Goal: Task Accomplishment & Management: Complete application form

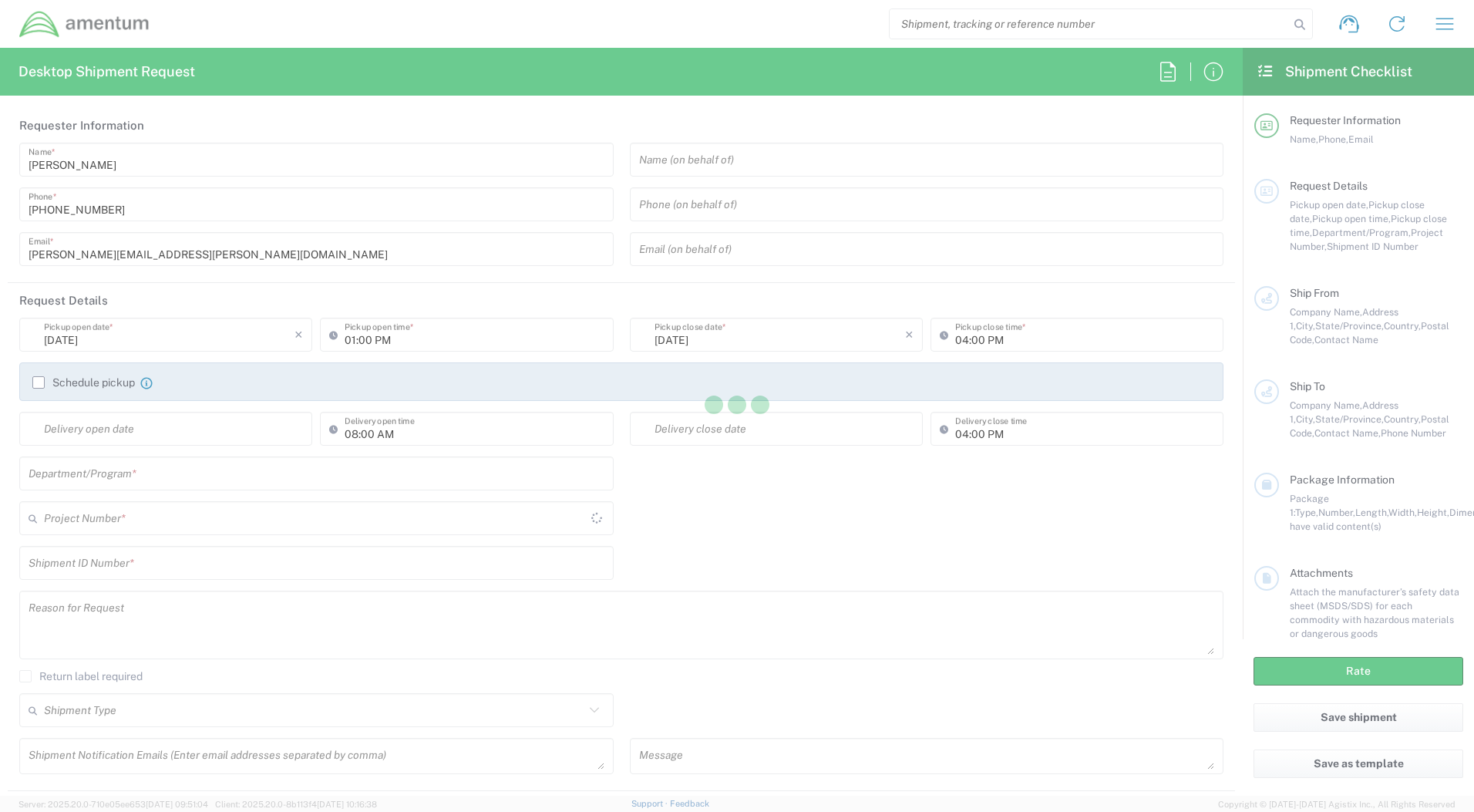
type input "United States"
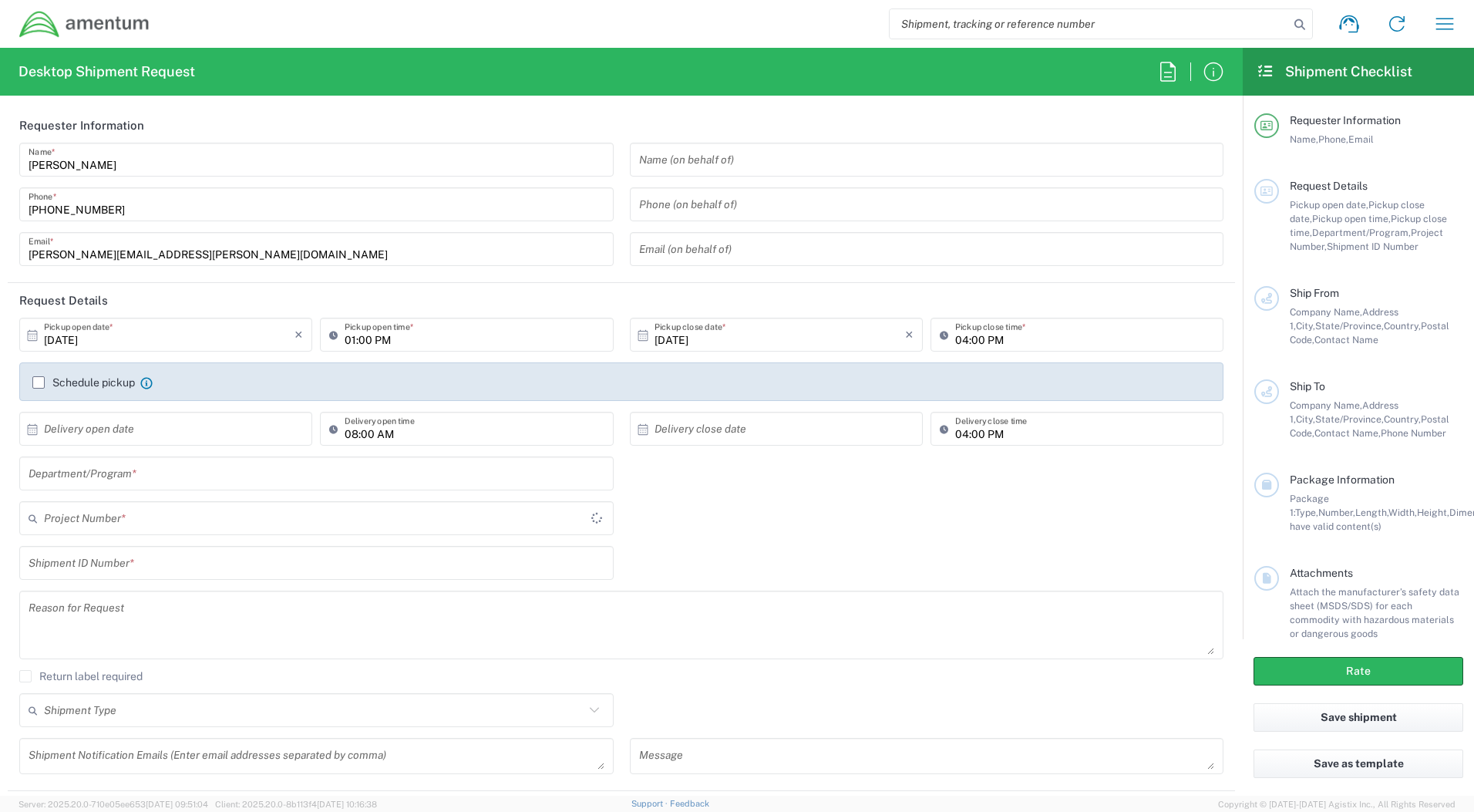
type input "MOJITO"
click at [837, 156] on input "text" at bounding box center [927, 159] width 576 height 27
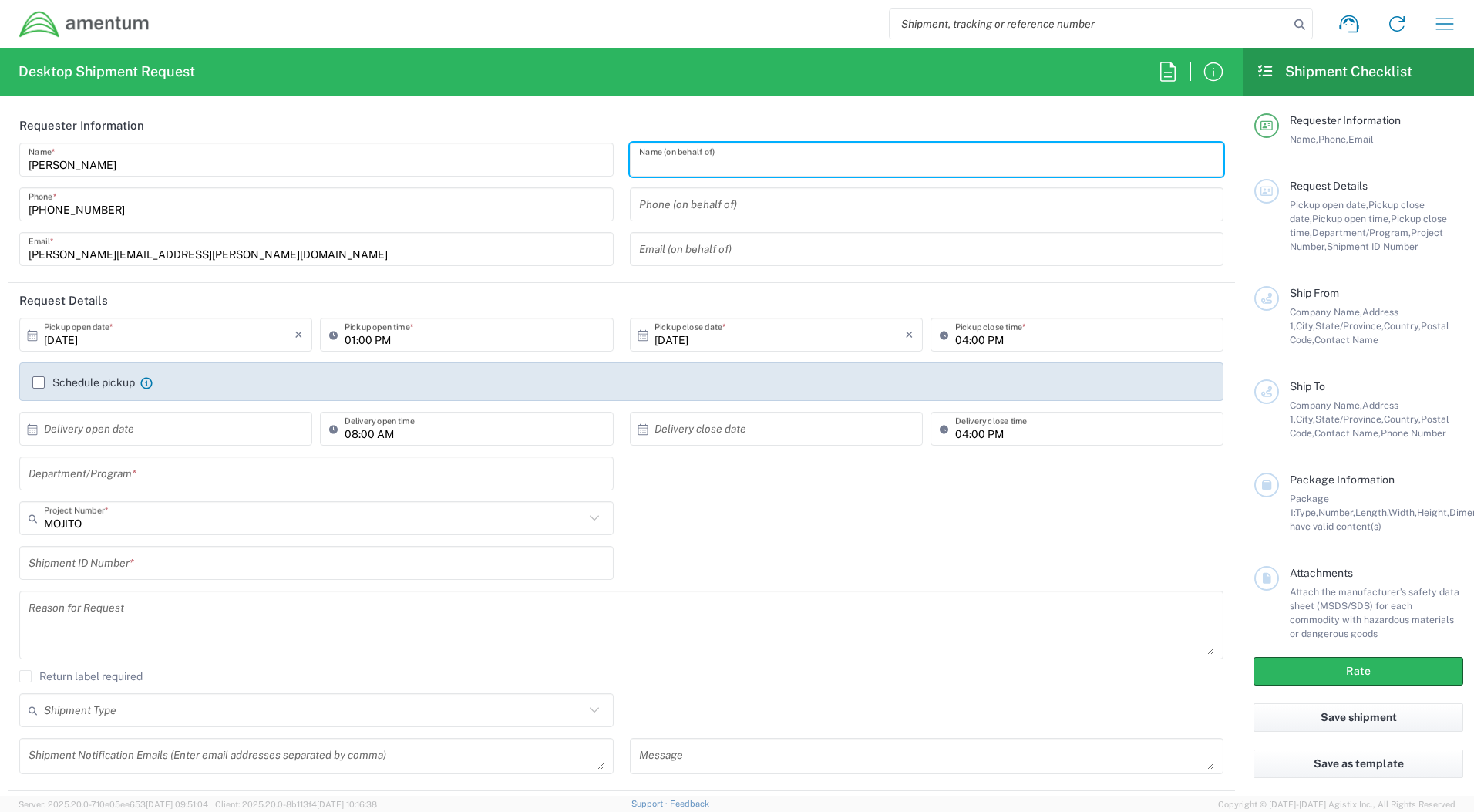
click at [680, 24] on div "Shipment request Shipment tracking Shipment estimator Desktop shipment request …" at bounding box center [810, 24] width 1319 height 37
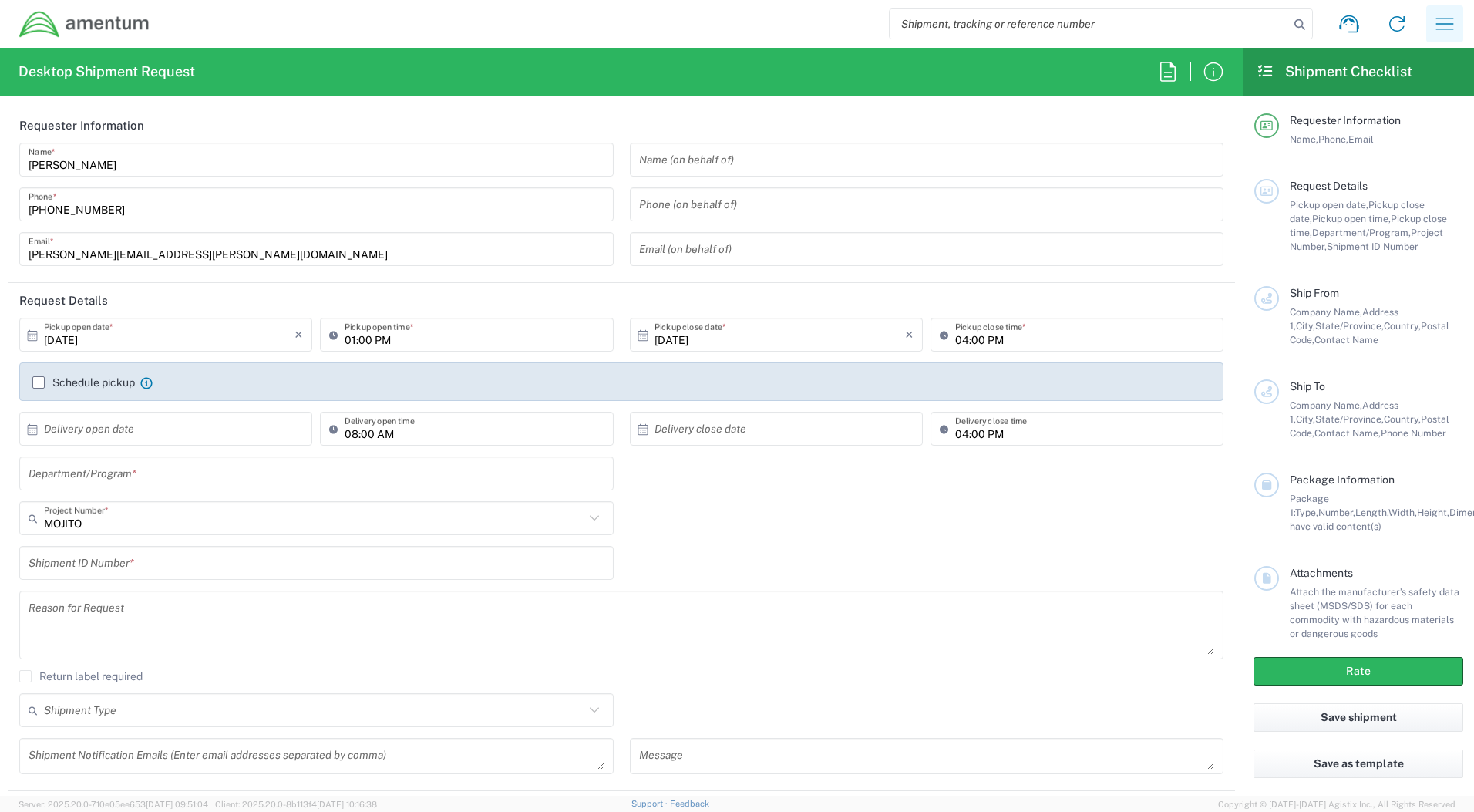
click at [1442, 33] on icon "button" at bounding box center [1445, 23] width 24 height 24
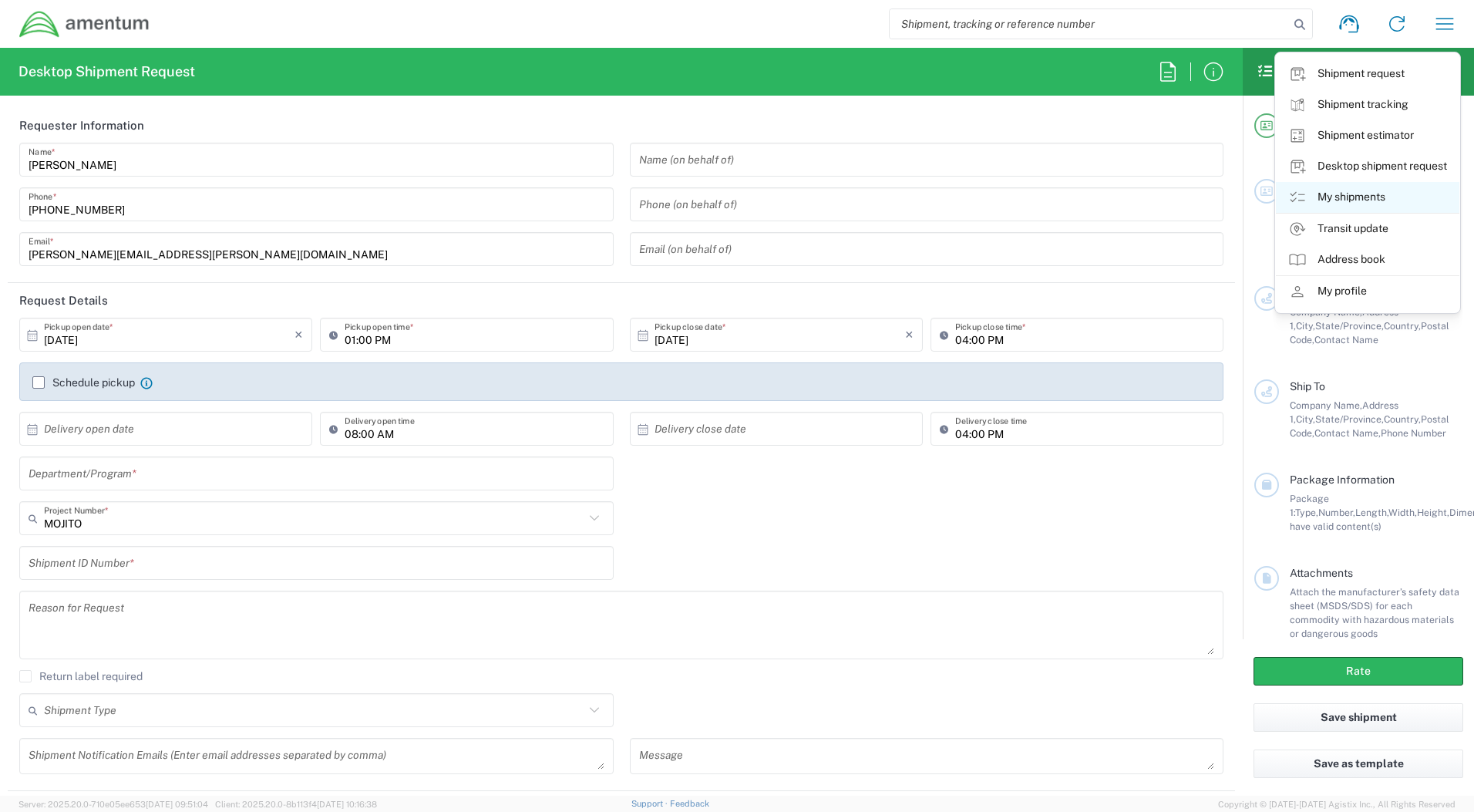
click at [1353, 192] on link "My shipments" at bounding box center [1367, 197] width 184 height 31
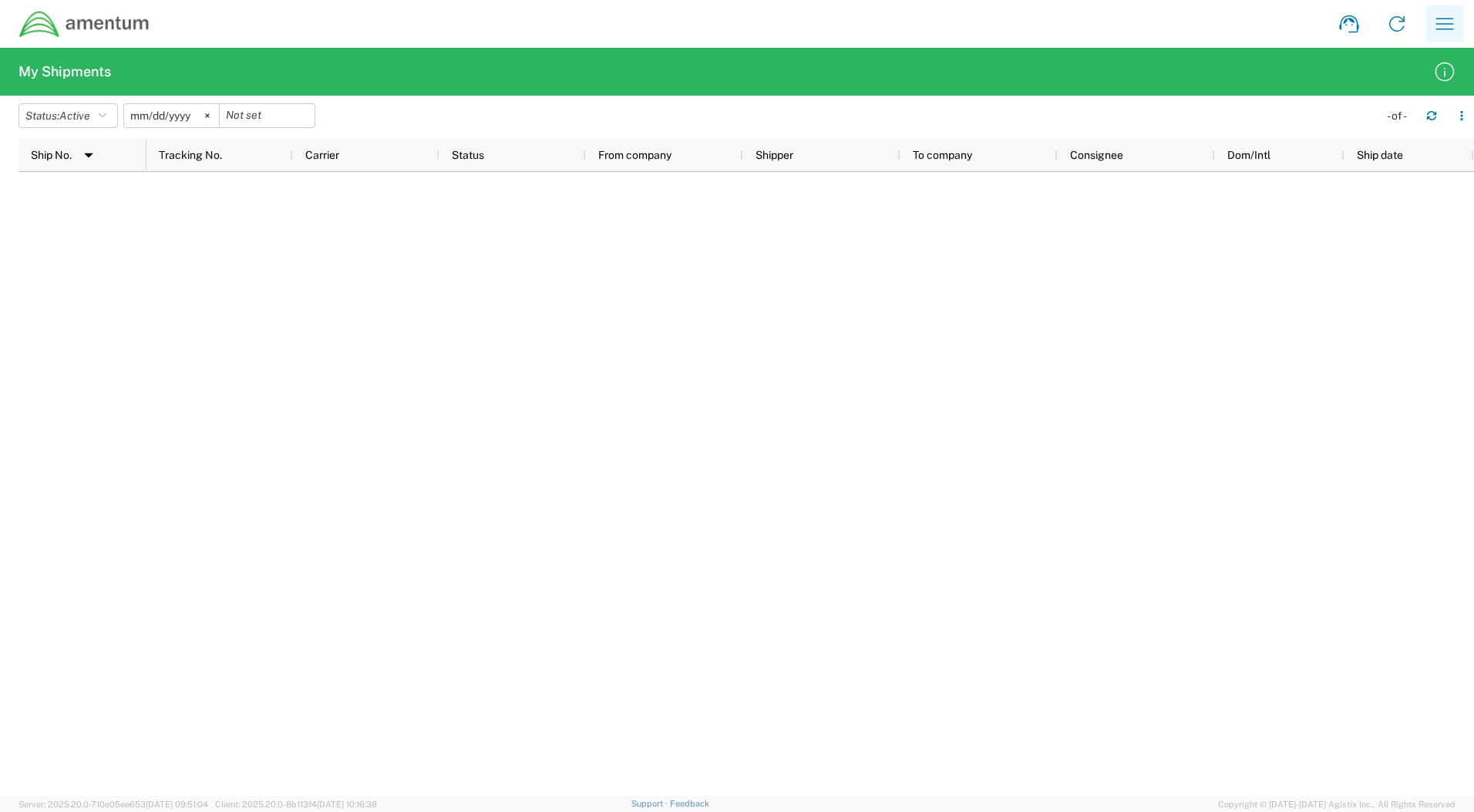
click at [1458, 21] on button "button" at bounding box center [1445, 24] width 37 height 37
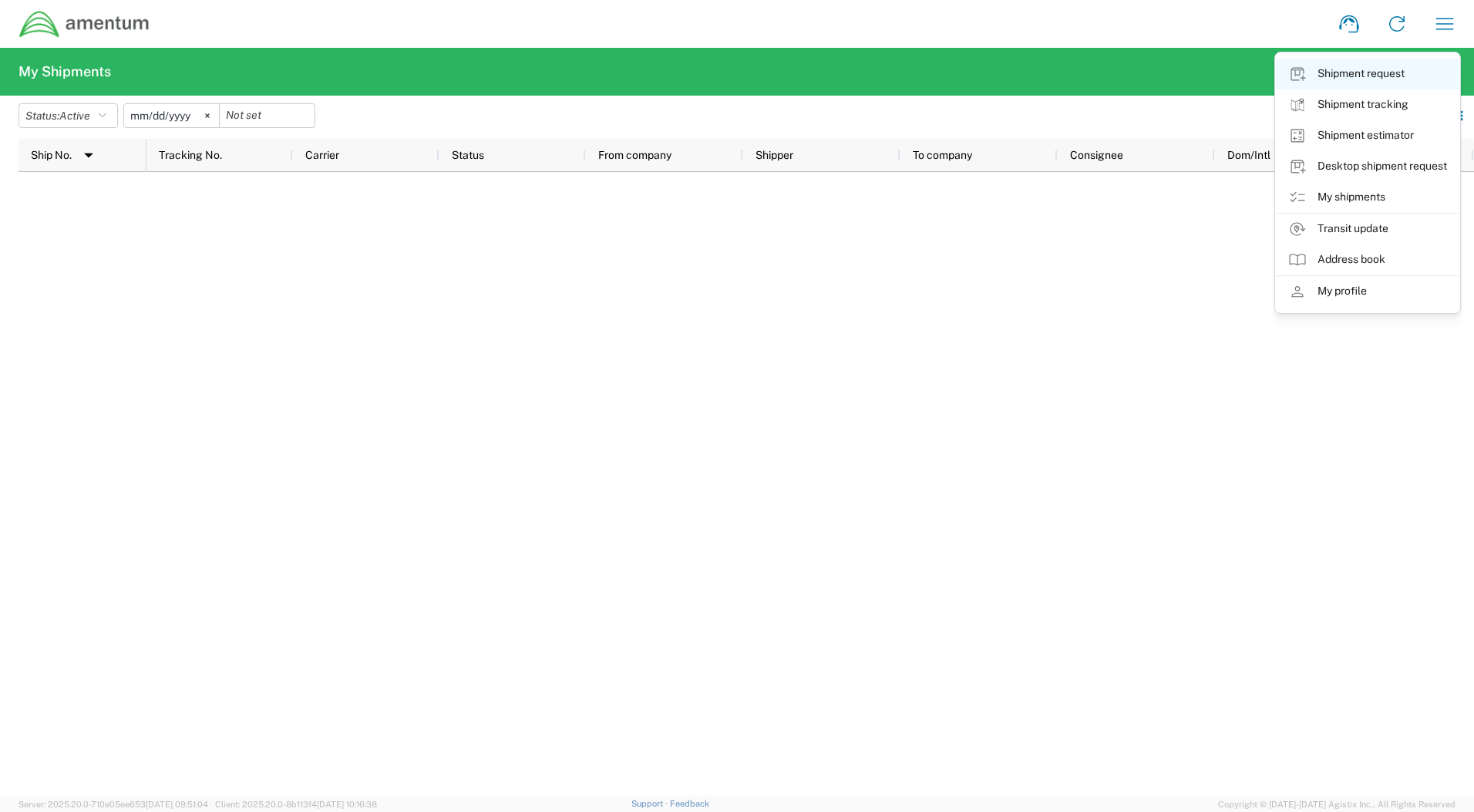
click at [1374, 80] on link "Shipment request" at bounding box center [1367, 74] width 184 height 31
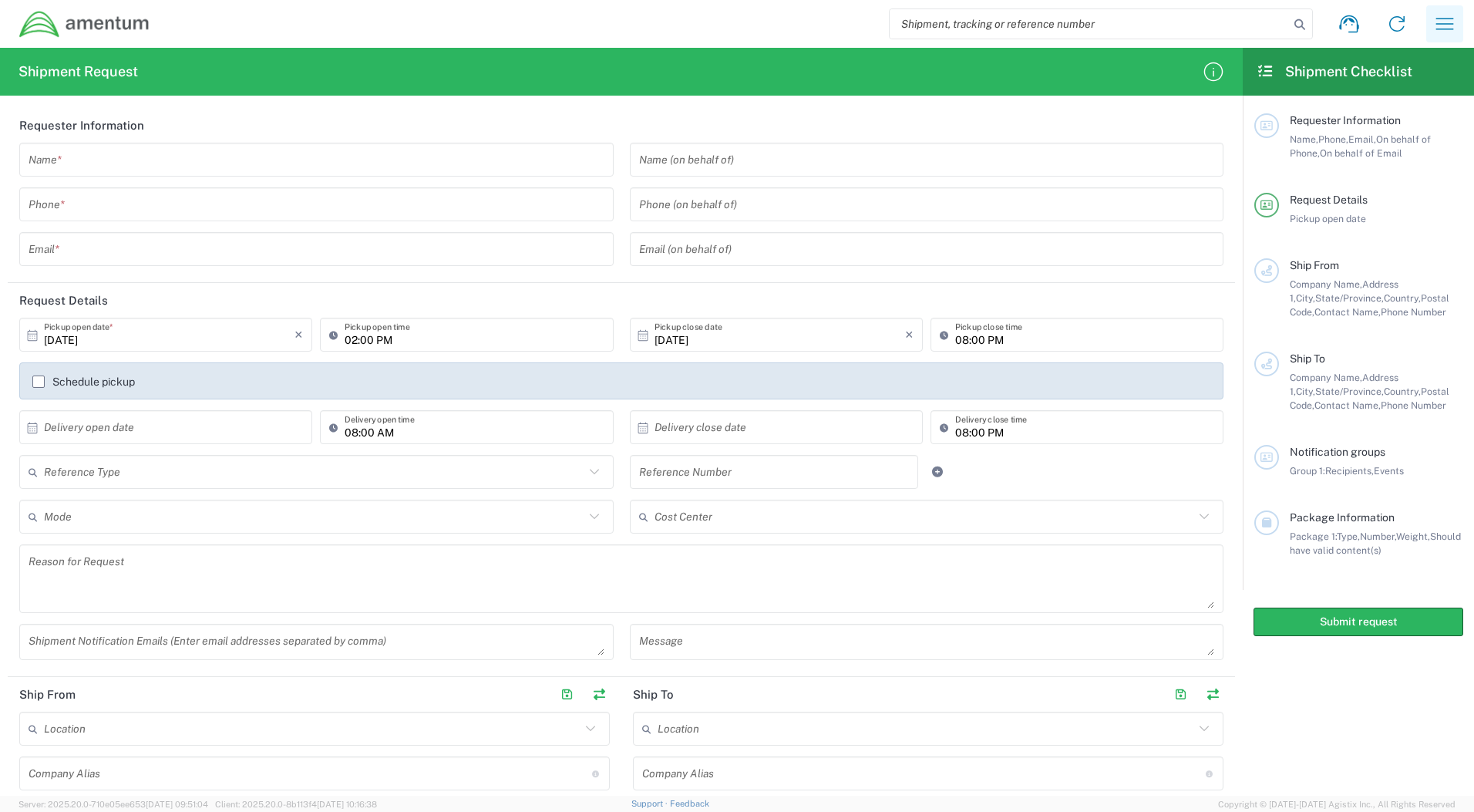
click at [1451, 14] on icon "button" at bounding box center [1445, 23] width 24 height 24
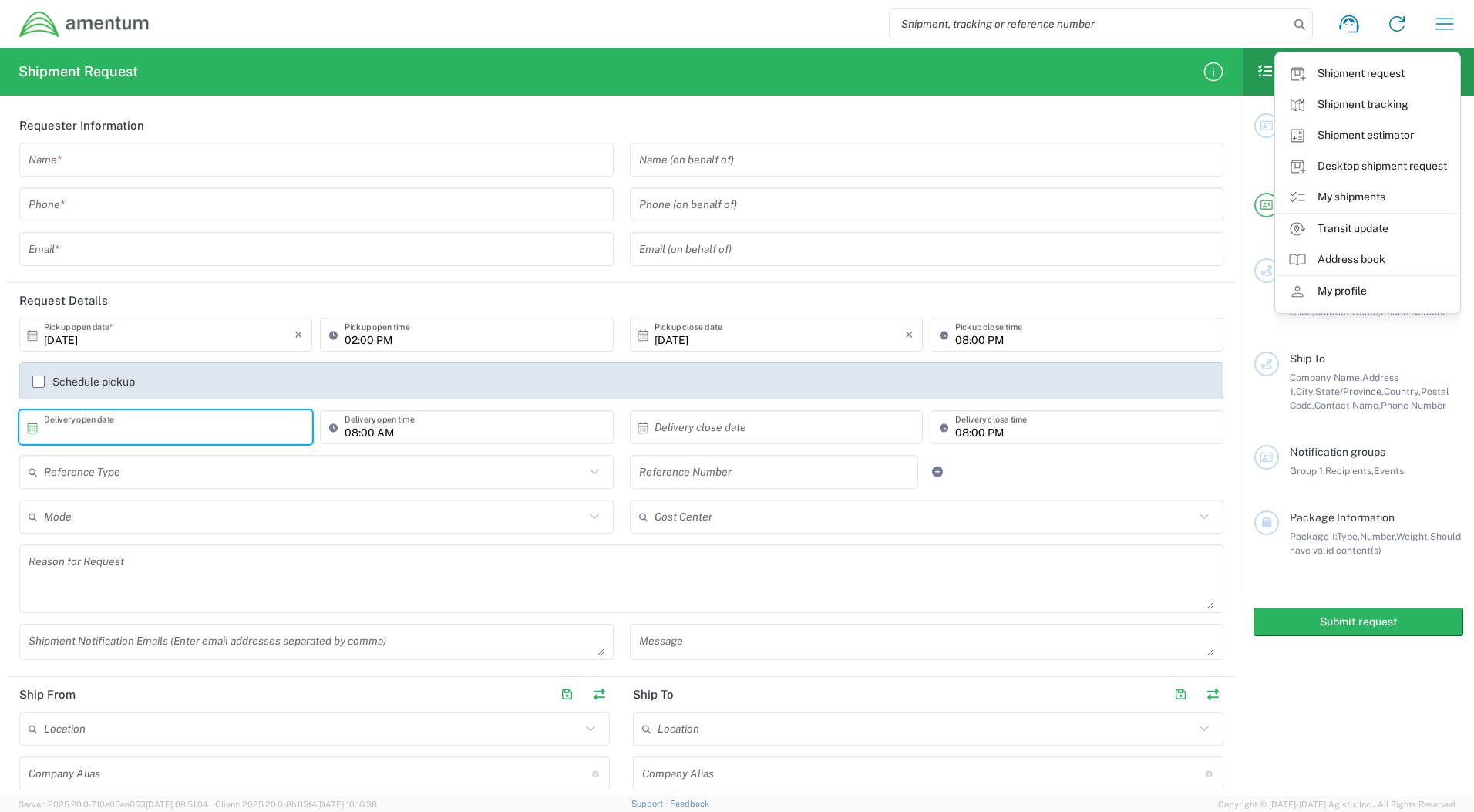
click at [265, 431] on input "text" at bounding box center [169, 427] width 251 height 27
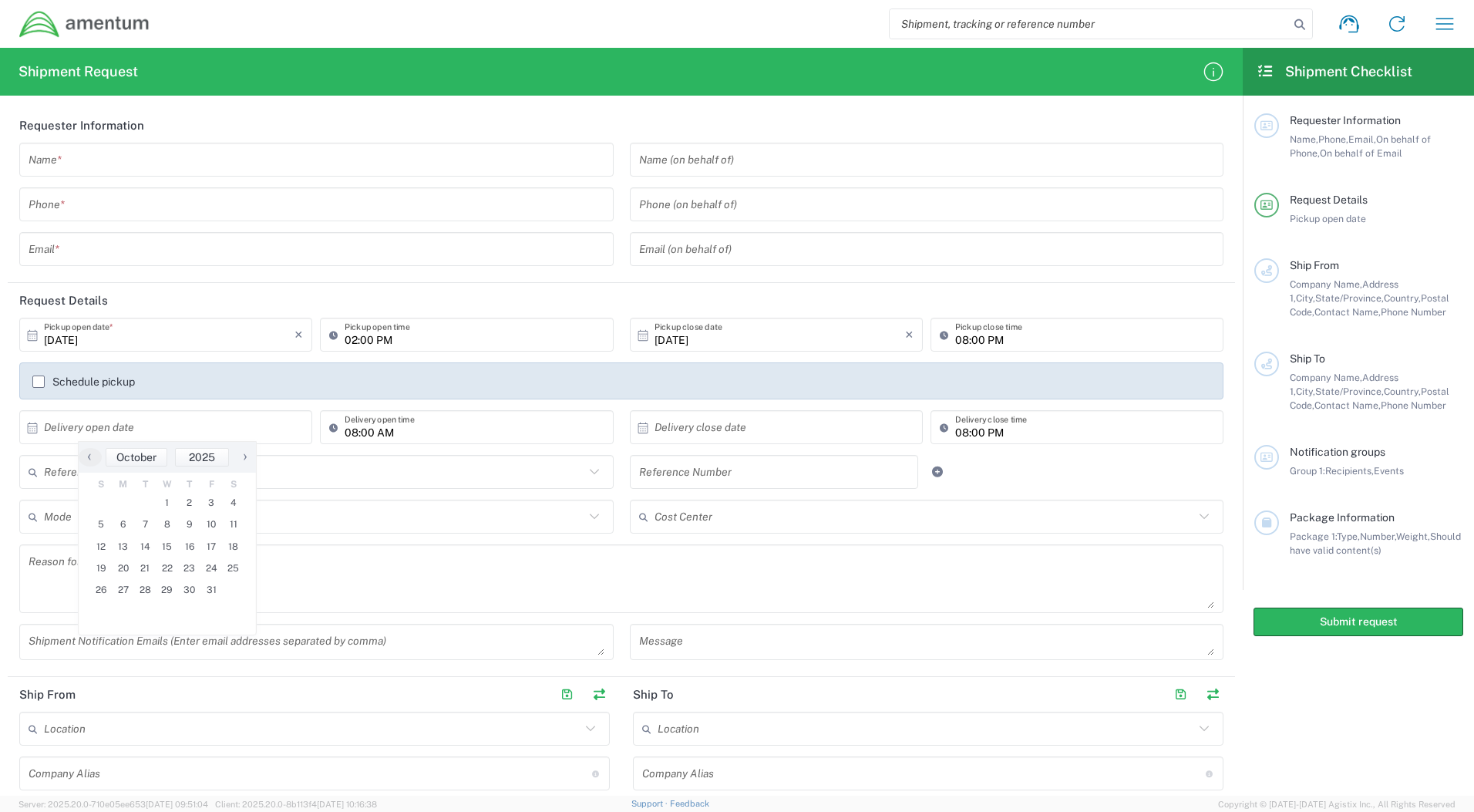
click at [837, 98] on div "Shipment Request Requester Information Name * Phone * Email * Name (on behalf o…" at bounding box center [621, 421] width 1243 height 747
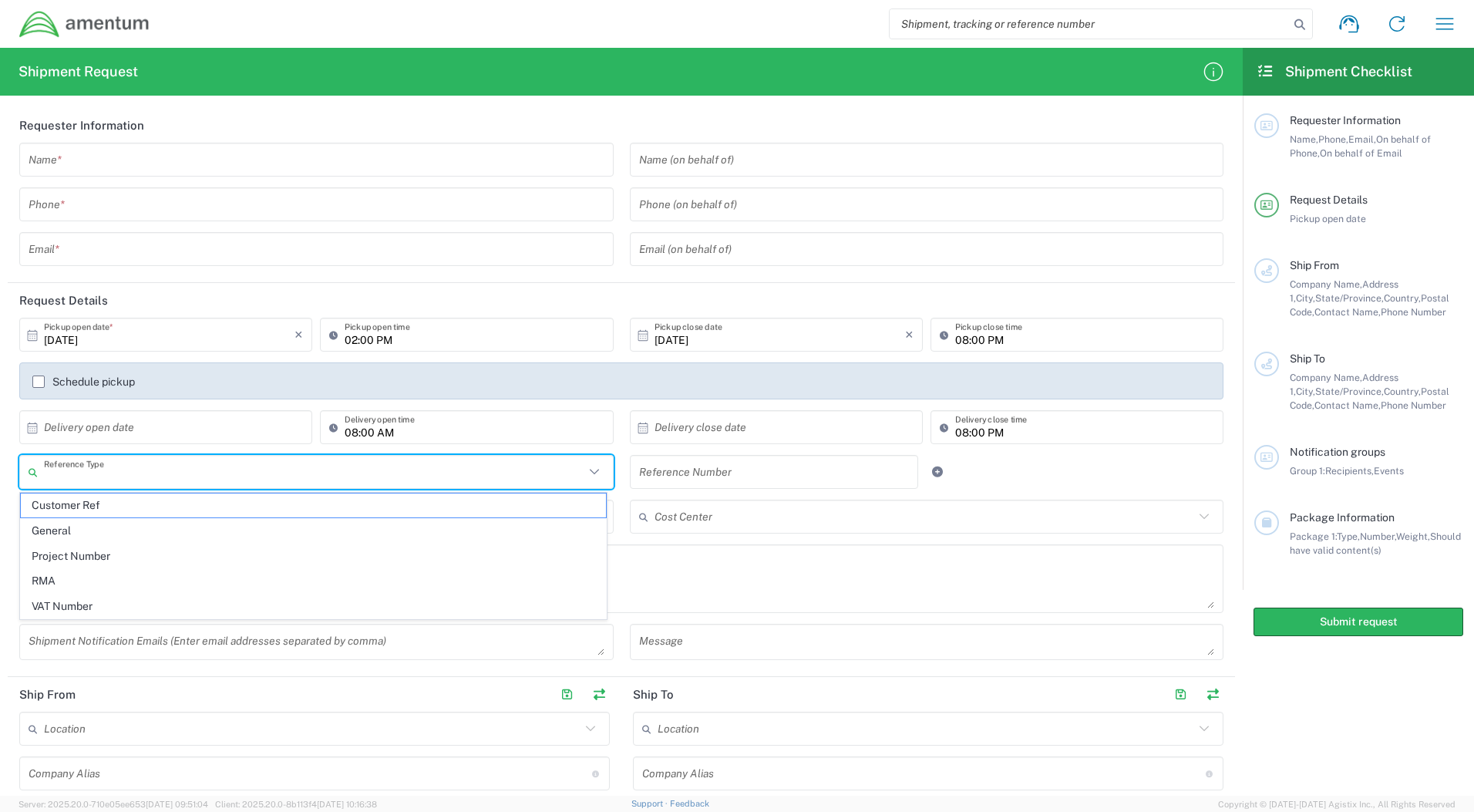
click at [351, 472] on input "text" at bounding box center [314, 472] width 540 height 27
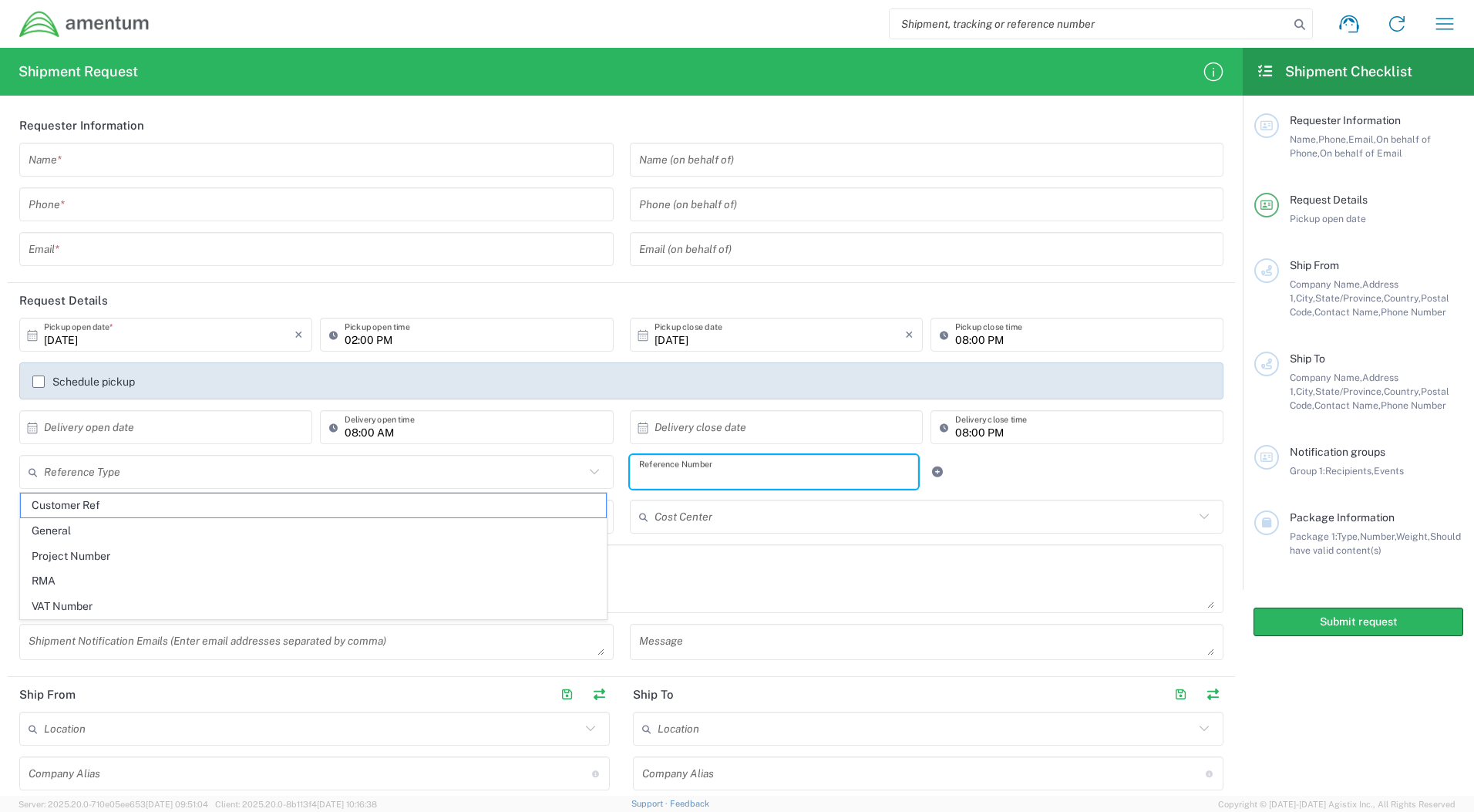
click at [777, 476] on input "text" at bounding box center [774, 472] width 271 height 27
click at [776, 510] on input "text" at bounding box center [925, 516] width 540 height 27
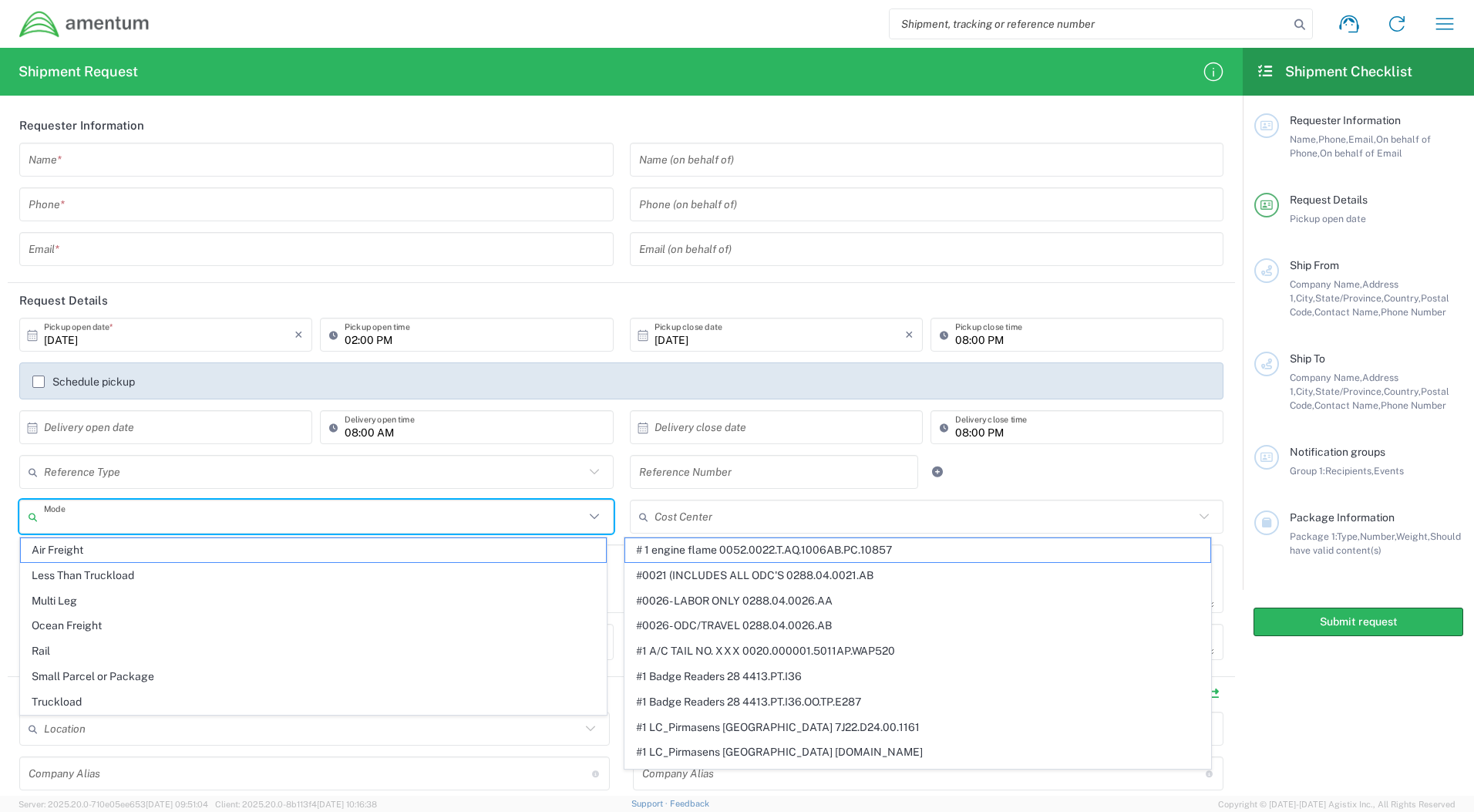
click at [383, 511] on input "text" at bounding box center [314, 516] width 540 height 27
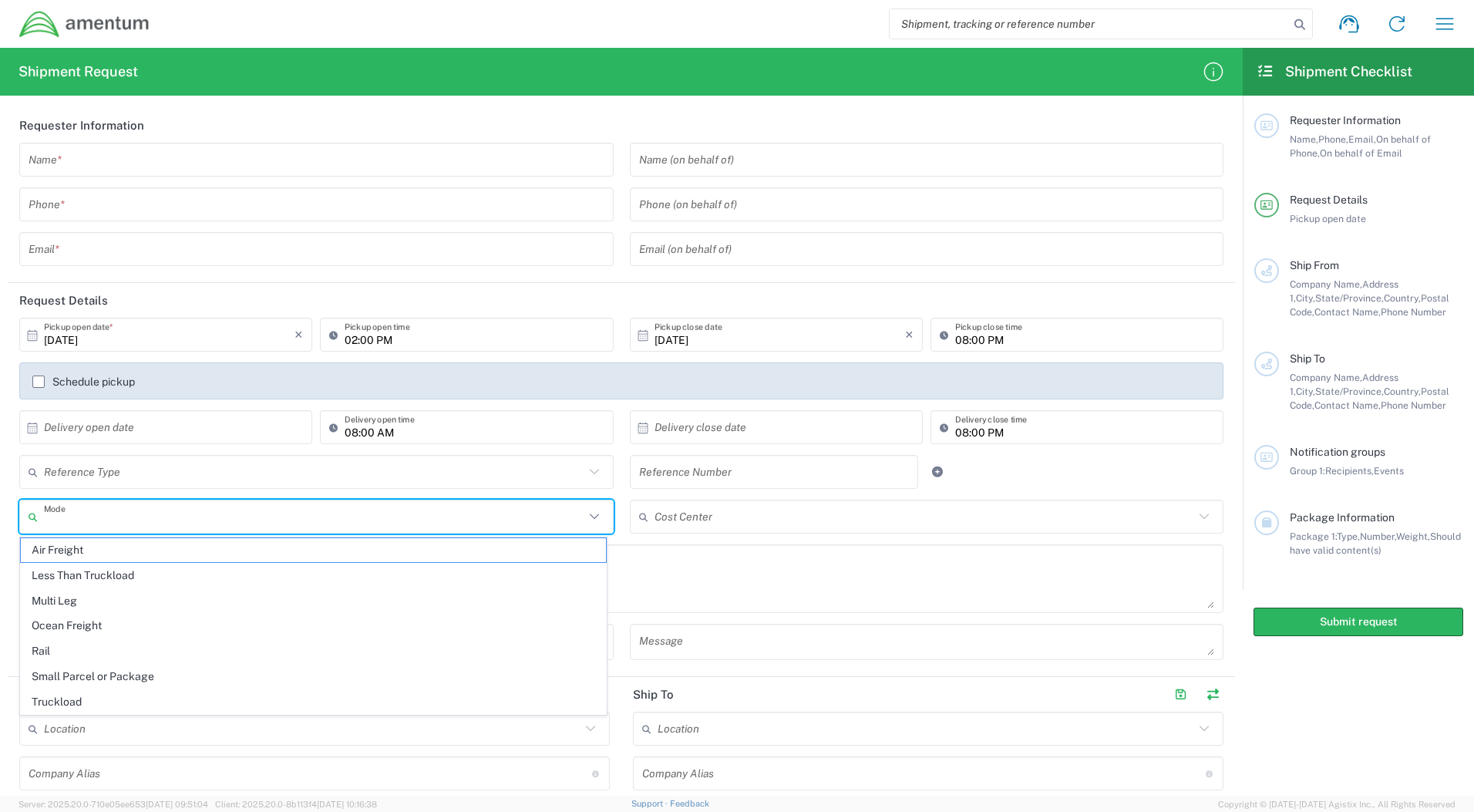
click at [396, 515] on input "text" at bounding box center [314, 516] width 540 height 27
click at [584, 518] on icon at bounding box center [594, 516] width 20 height 20
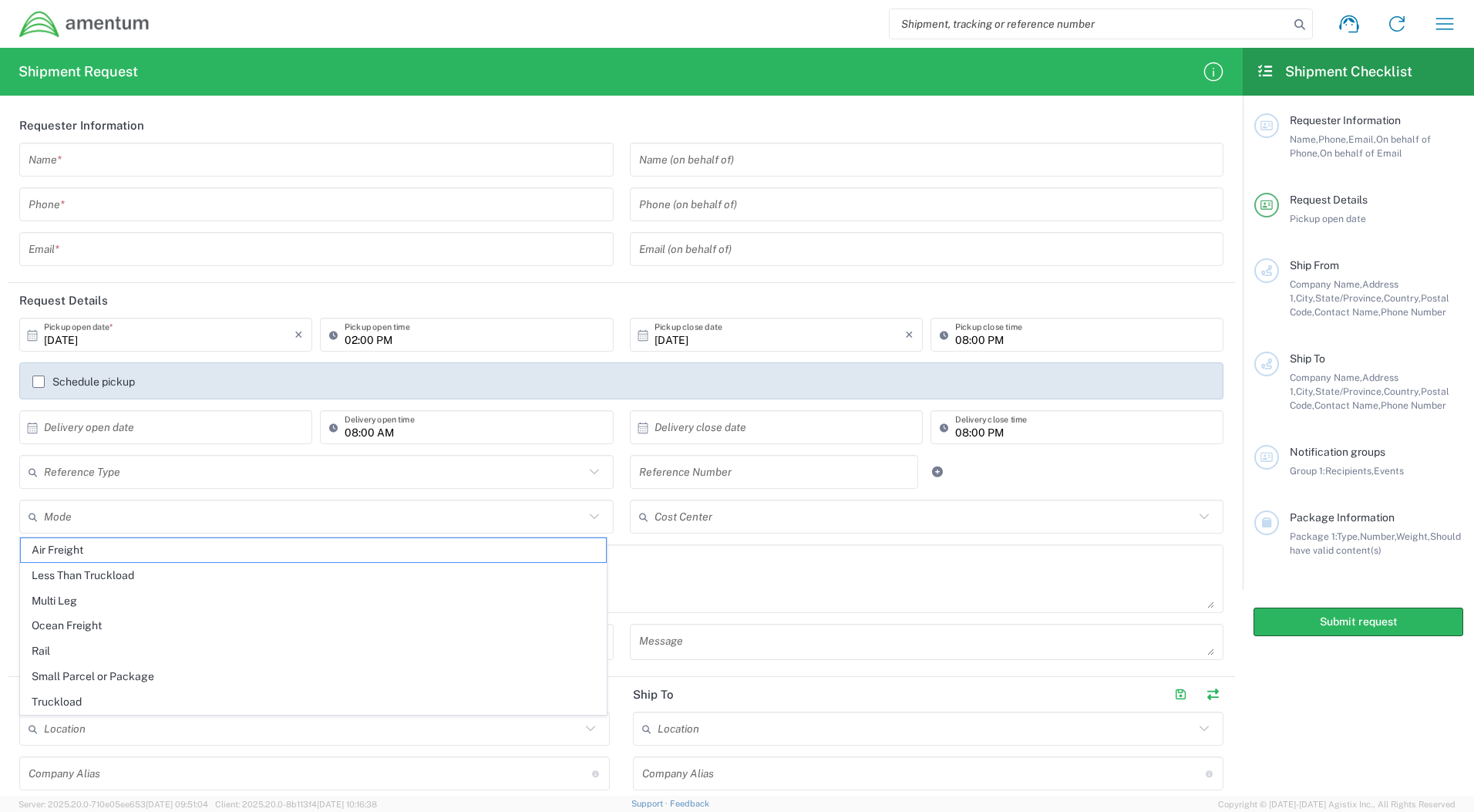
click at [589, 515] on icon at bounding box center [593, 516] width 9 height 6
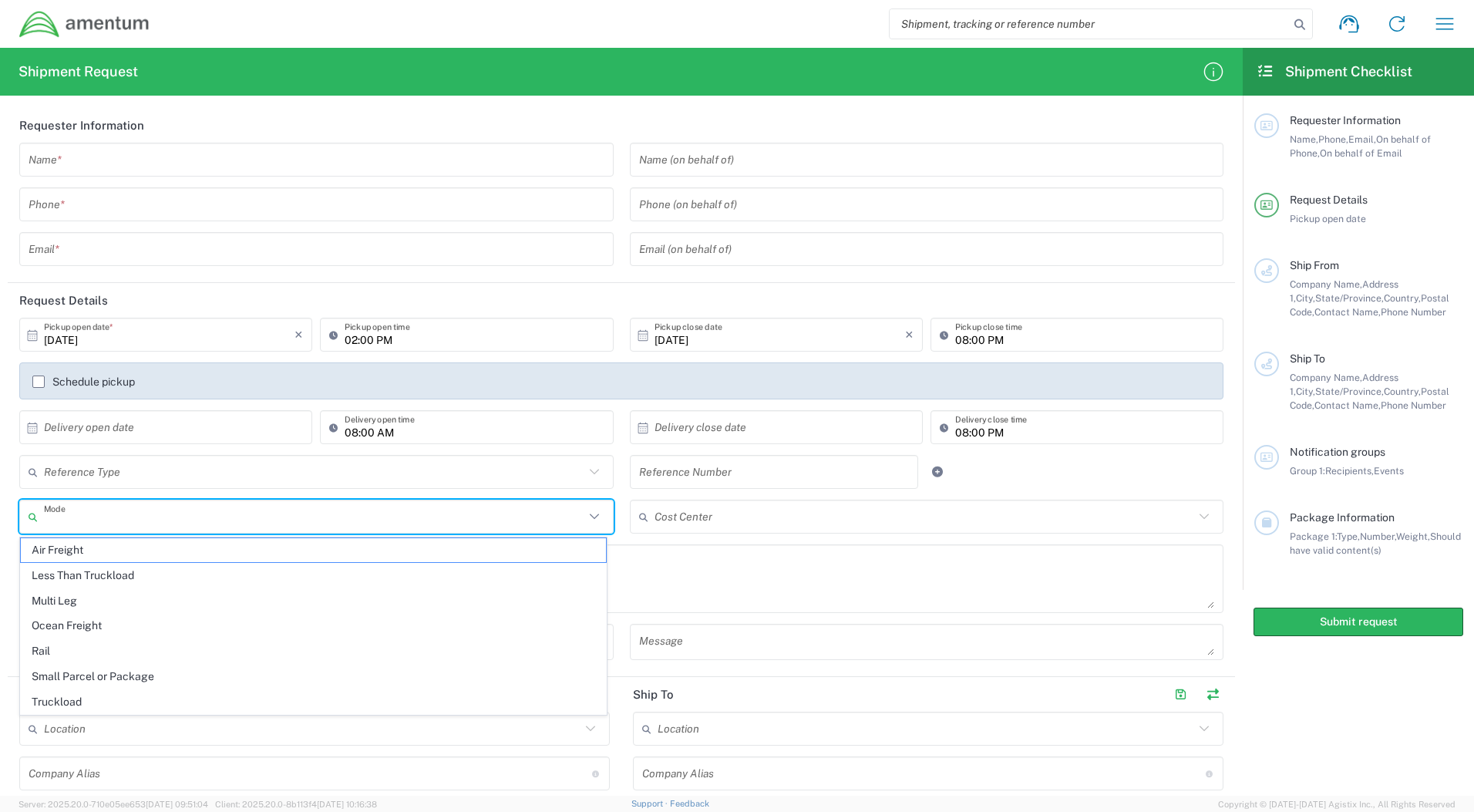
click at [570, 107] on div "Shipment Request Requester Information Name * Phone * Email * Name (on behalf o…" at bounding box center [621, 421] width 1243 height 747
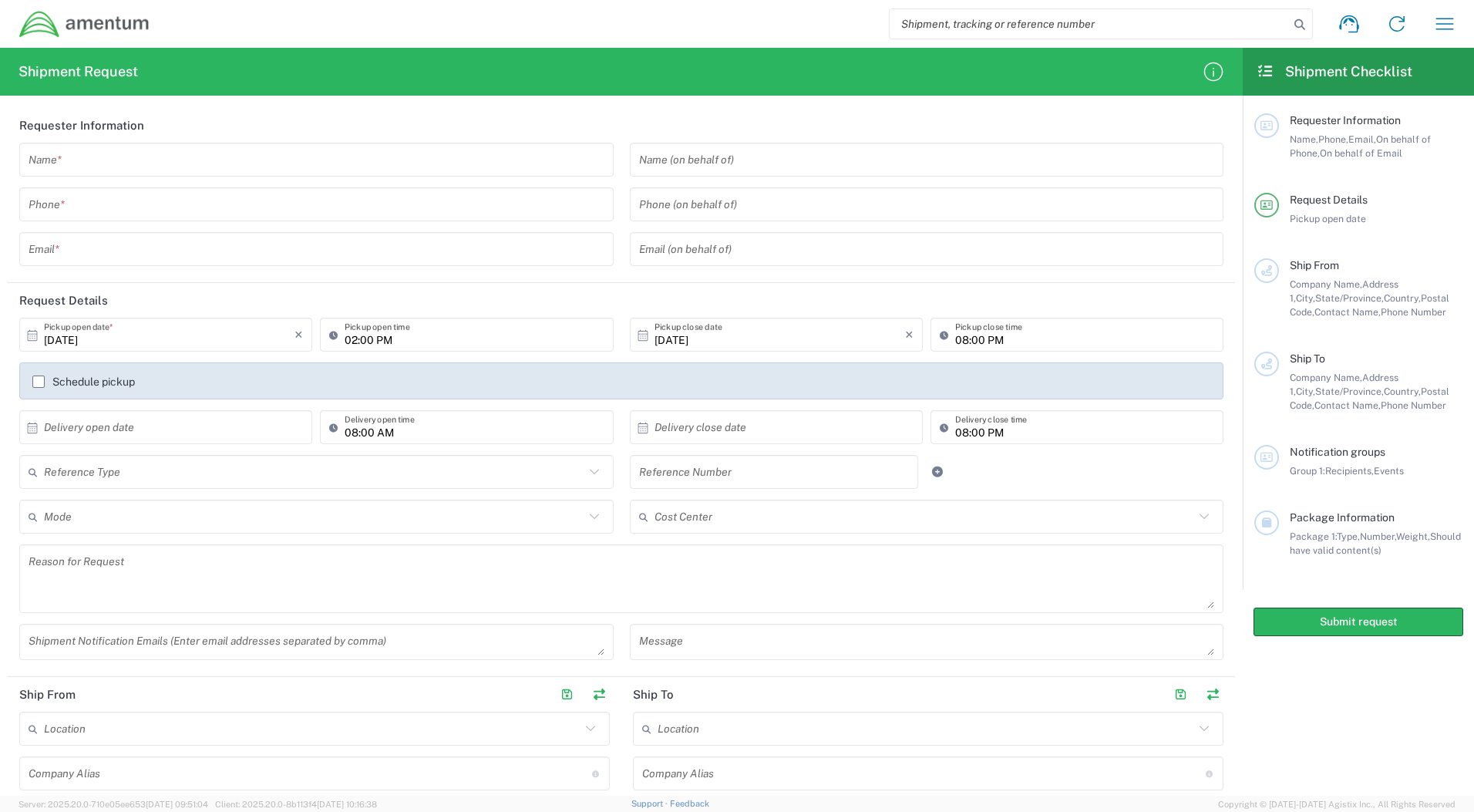
click at [431, 110] on header "Requester Information" at bounding box center [621, 125] width 1227 height 35
click at [436, 156] on input "text" at bounding box center [316, 159] width 576 height 27
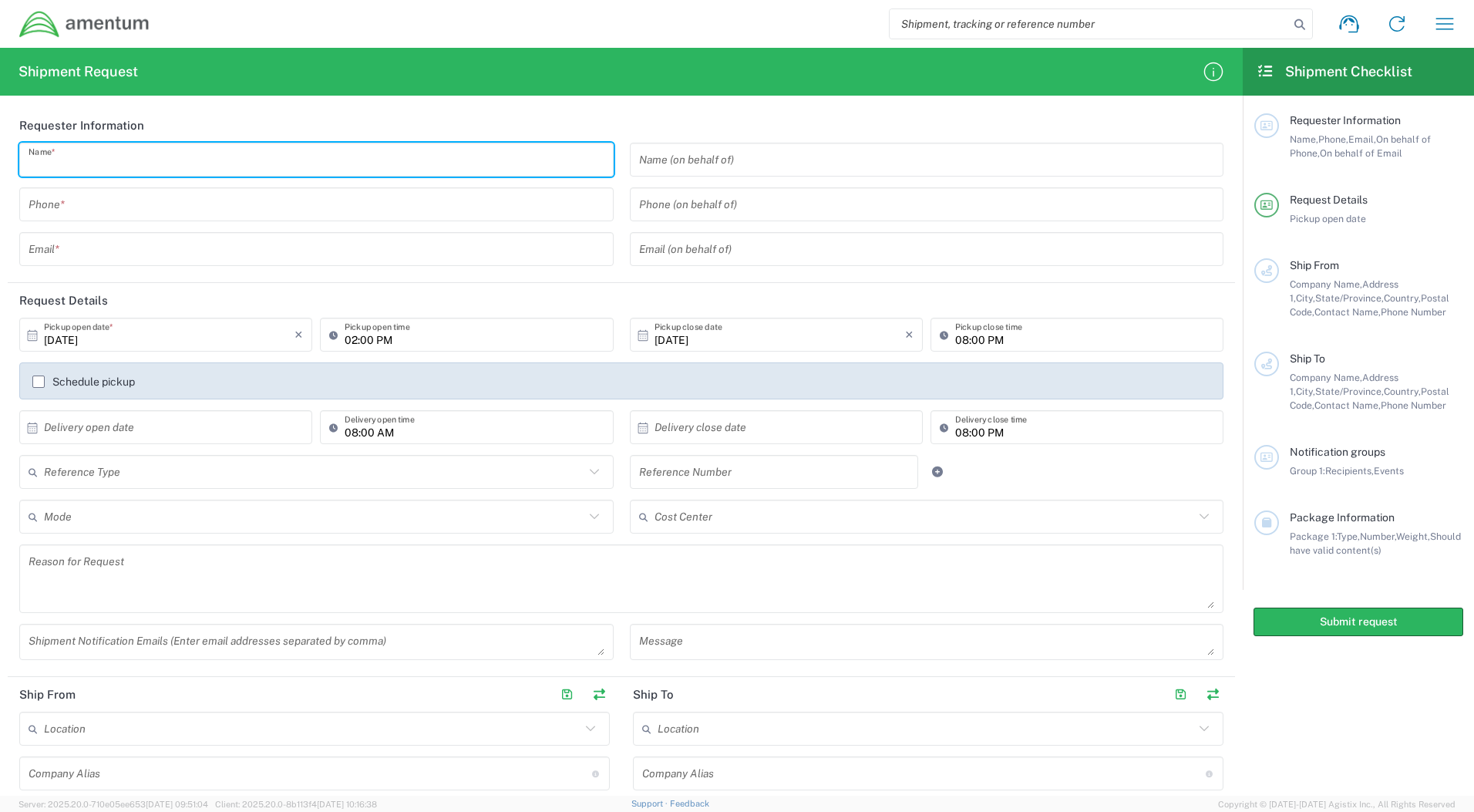
click at [472, 114] on header "Requester Information" at bounding box center [621, 125] width 1227 height 35
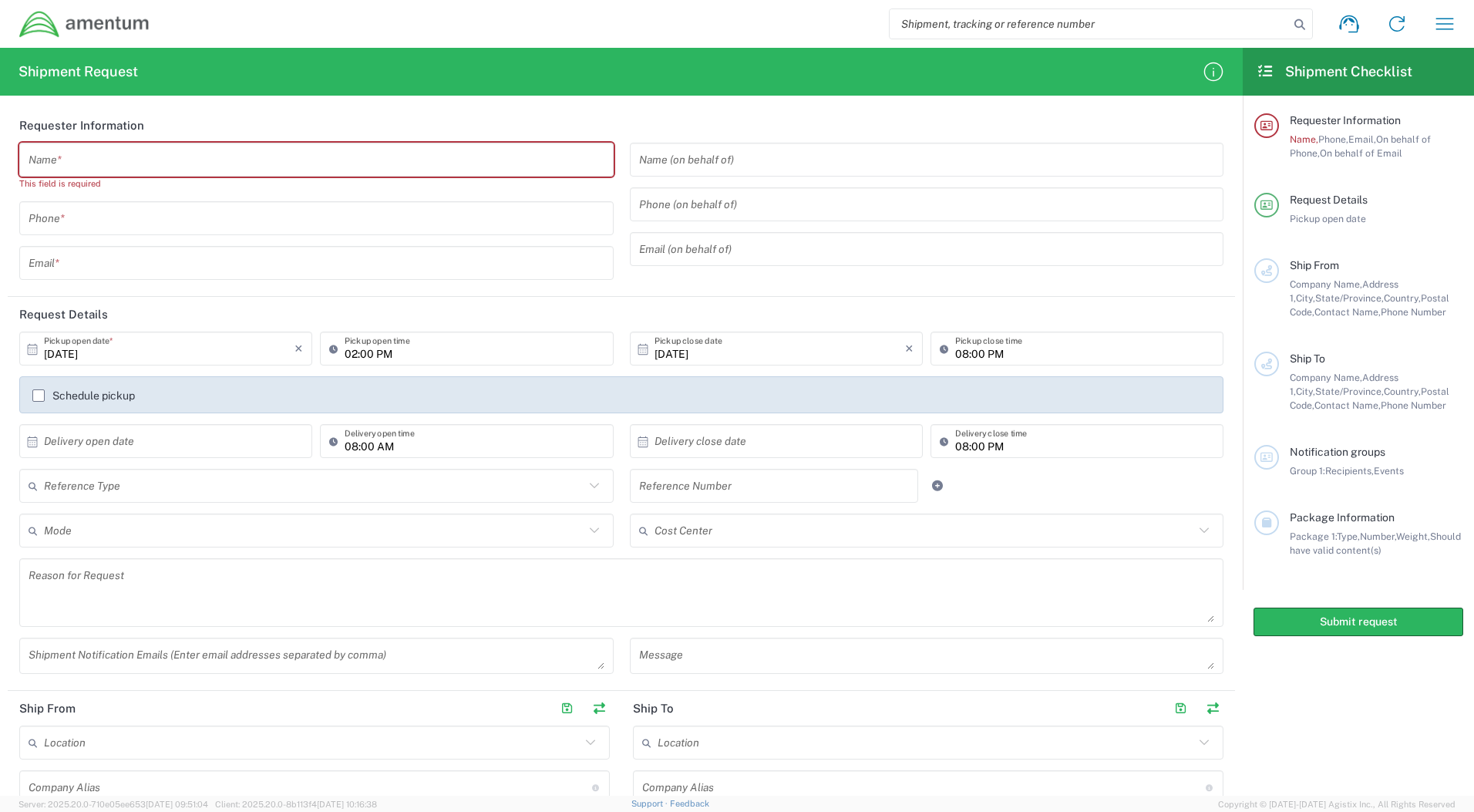
click at [498, 121] on header "Requester Information" at bounding box center [621, 125] width 1227 height 35
click at [621, 9] on div "Shipment request Shipment tracking Shipment estimator Desktop shipment request …" at bounding box center [810, 24] width 1319 height 37
click at [755, 118] on header "Requester Information" at bounding box center [621, 125] width 1227 height 35
click at [1440, 25] on icon "button" at bounding box center [1445, 23] width 24 height 24
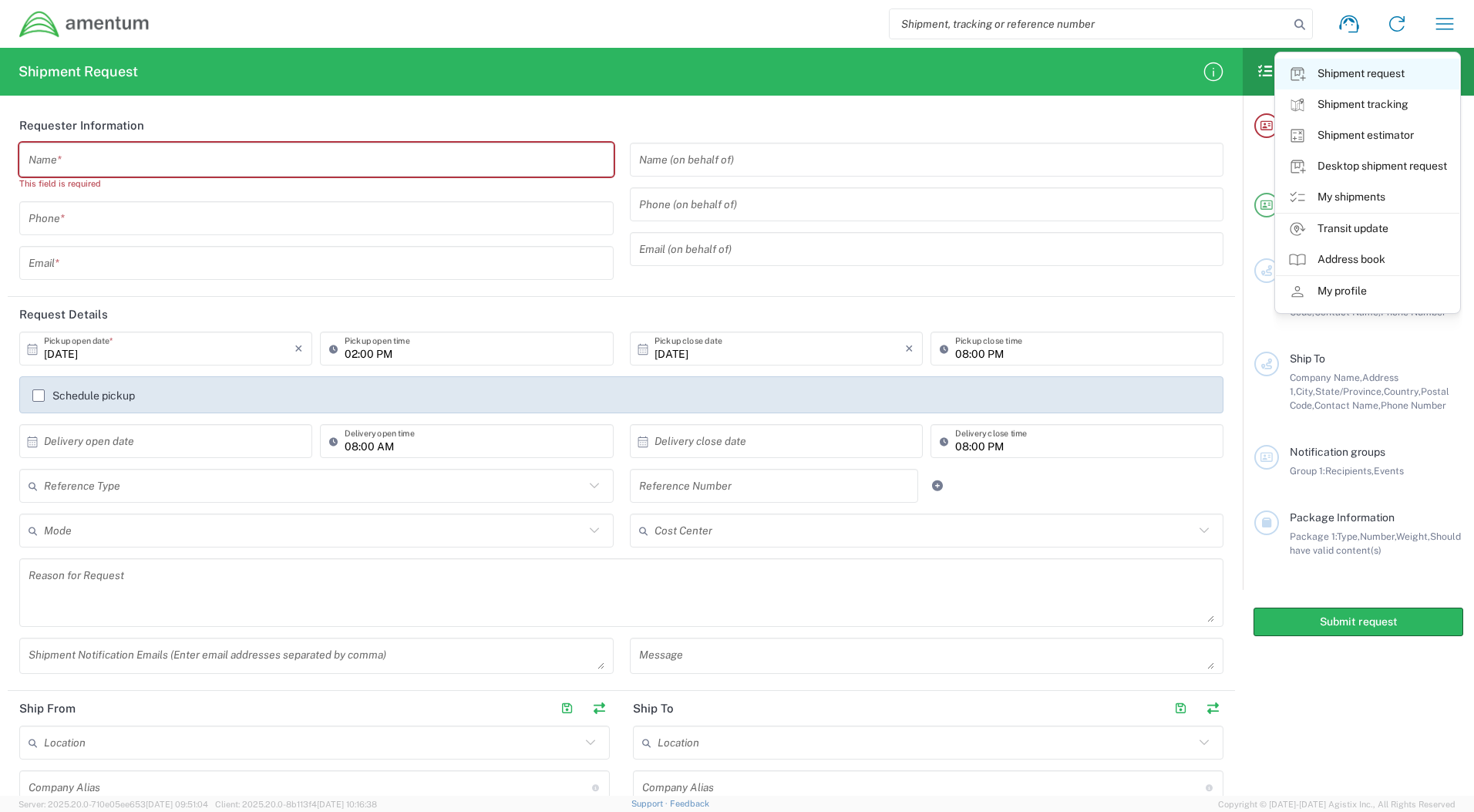
click at [1402, 76] on link "Shipment request" at bounding box center [1367, 74] width 184 height 31
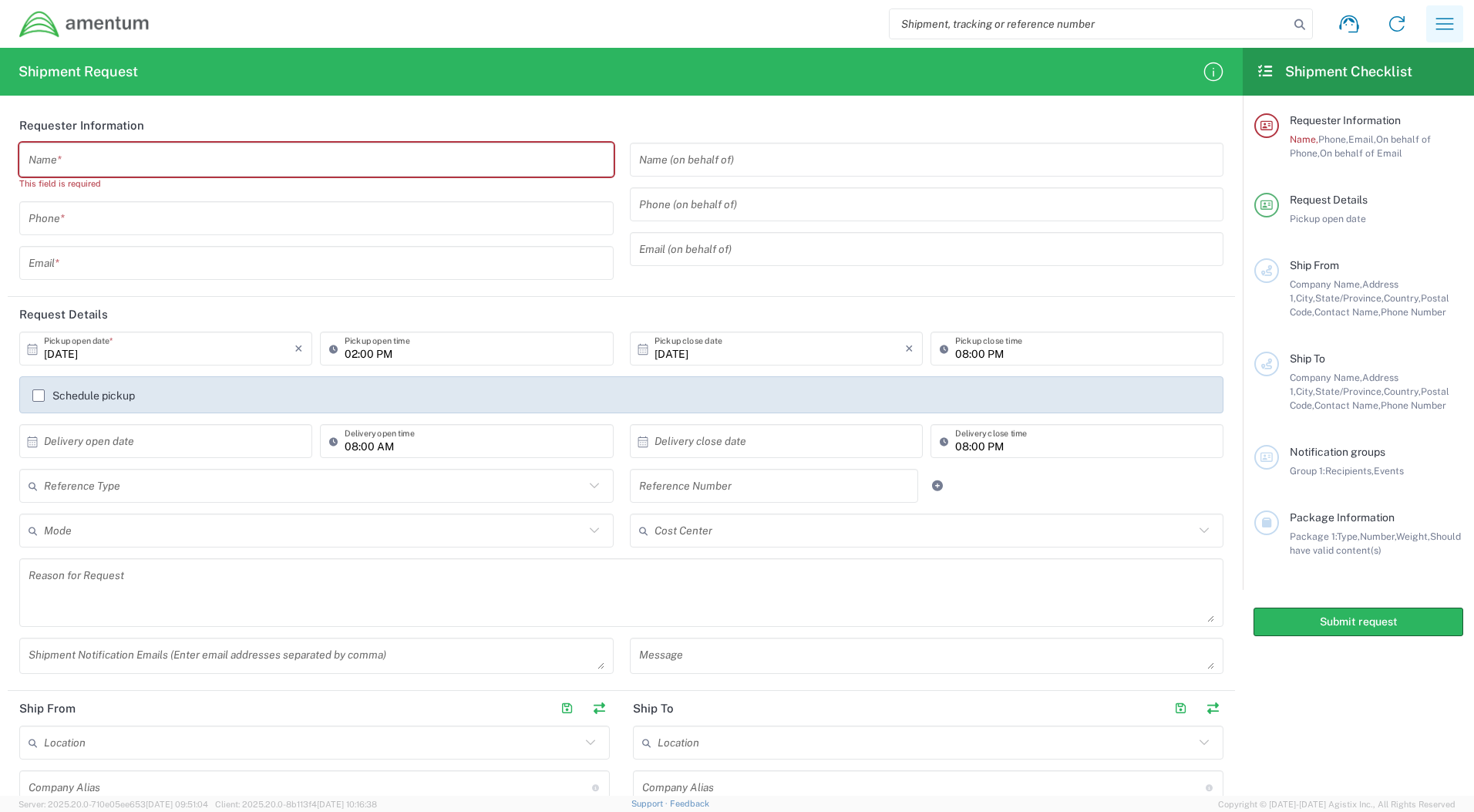
click at [1440, 19] on icon "button" at bounding box center [1445, 23] width 18 height 11
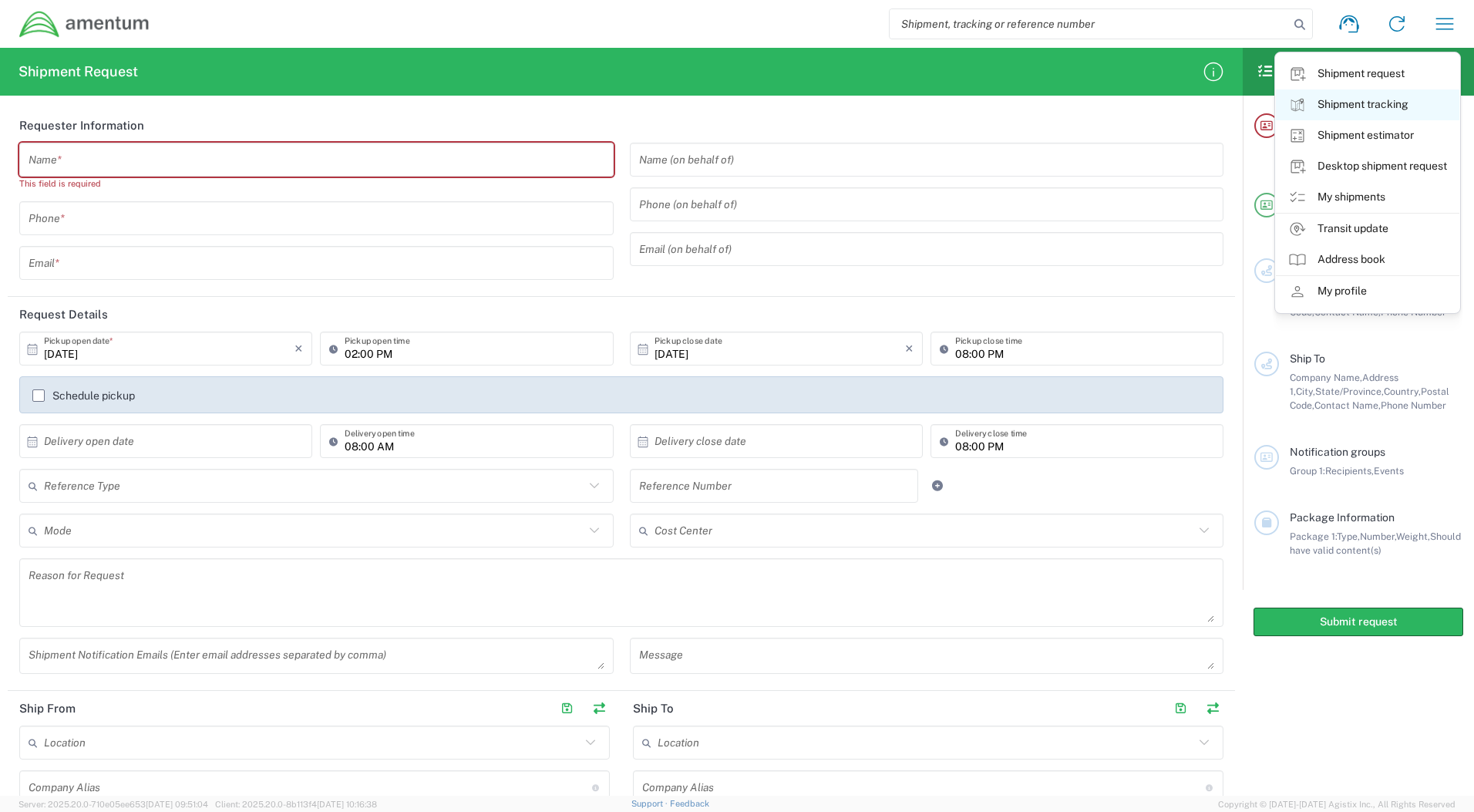
click at [1377, 101] on link "Shipment tracking" at bounding box center [1367, 105] width 184 height 31
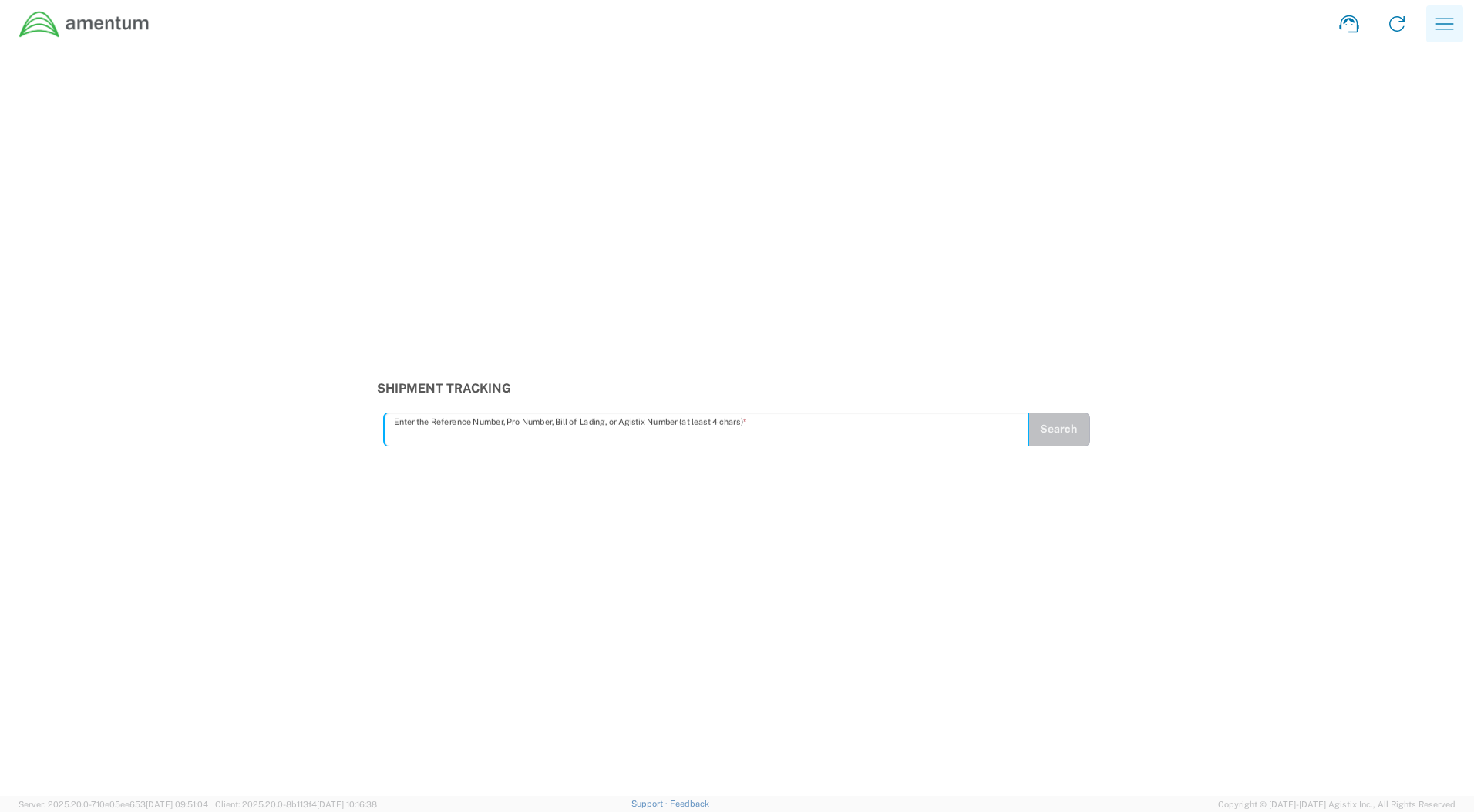
click at [1446, 15] on icon "button" at bounding box center [1445, 23] width 24 height 24
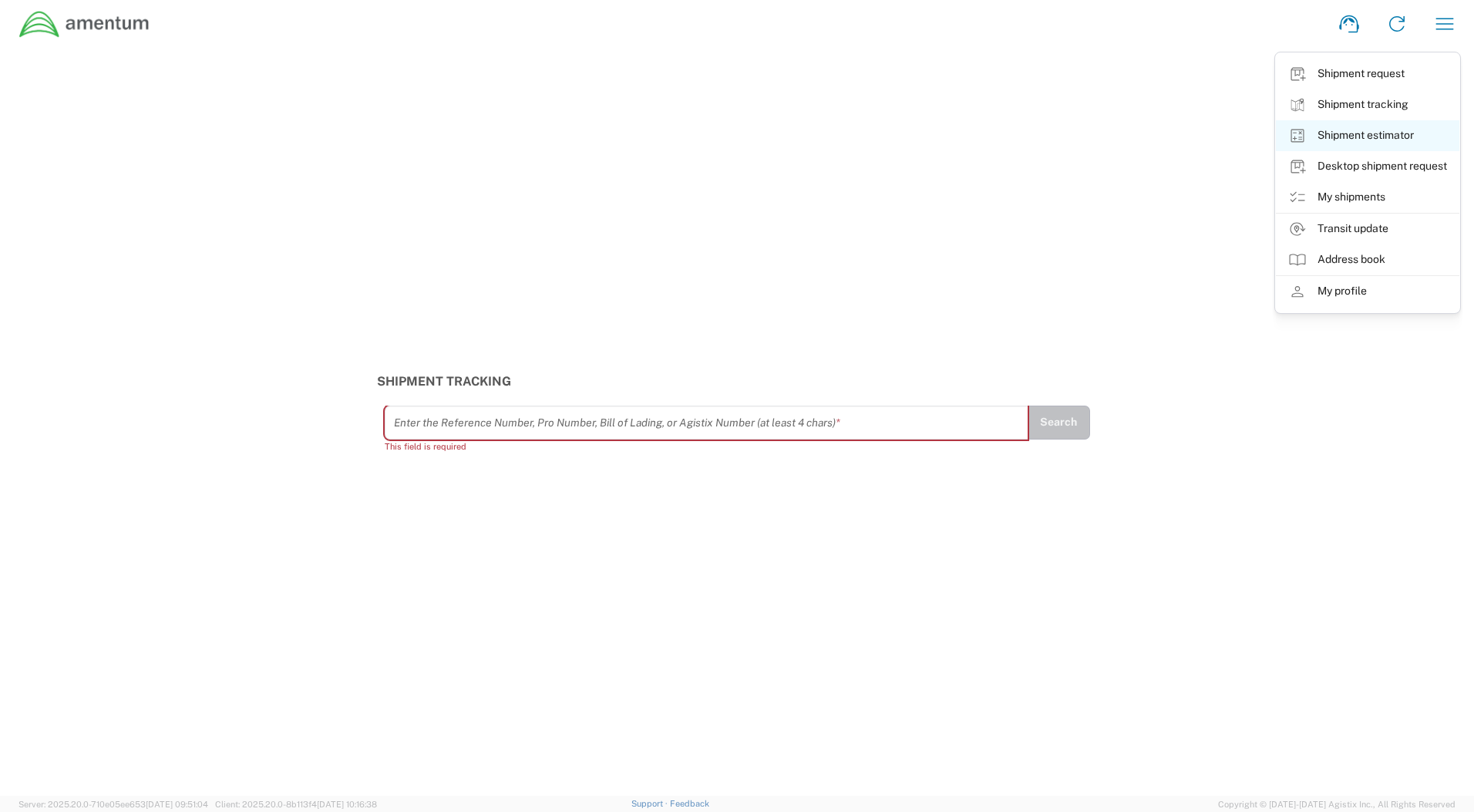
click at [1405, 142] on link "Shipment estimator" at bounding box center [1367, 136] width 184 height 31
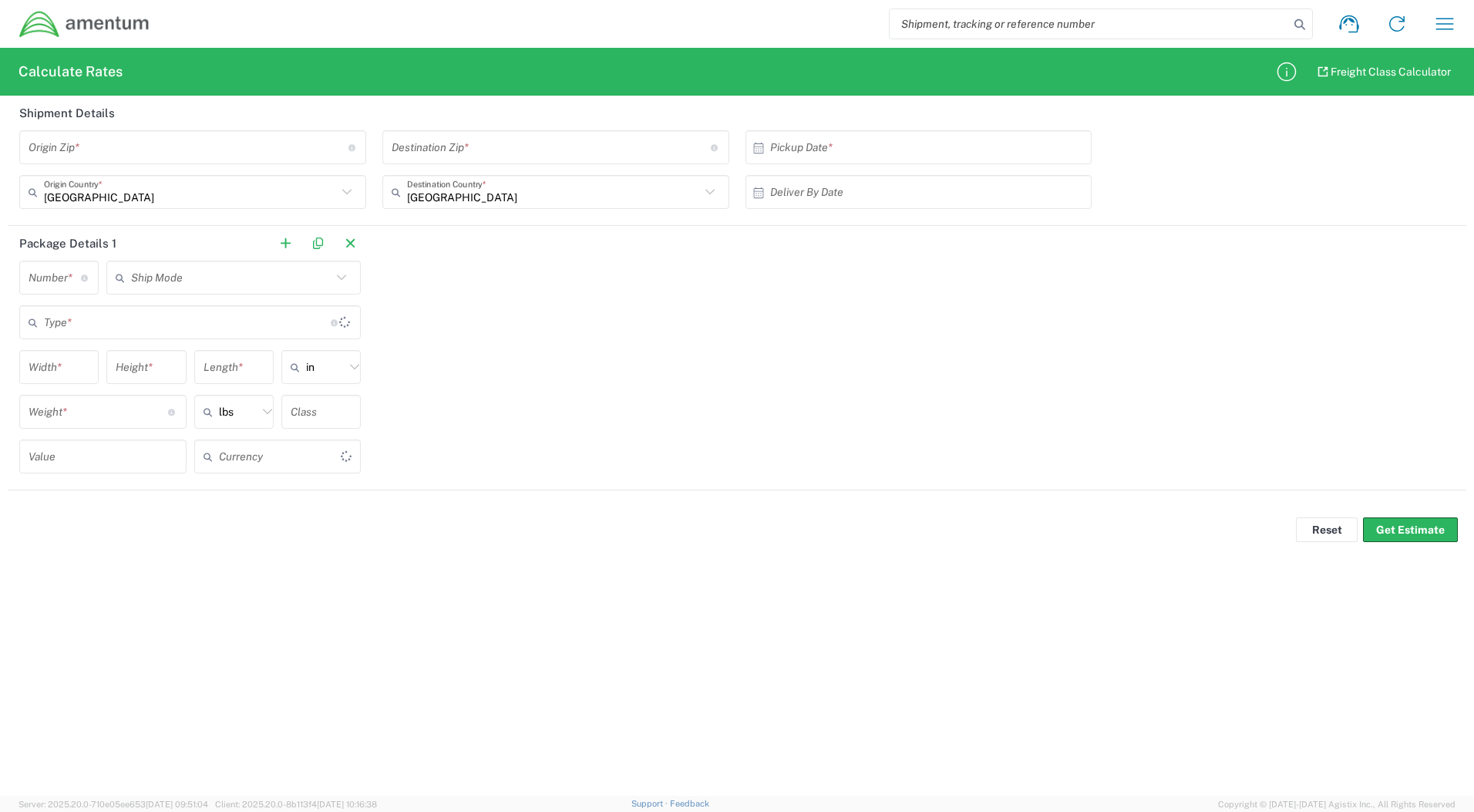
type input "US Dollar"
click at [1449, 27] on icon "button" at bounding box center [1445, 23] width 24 height 24
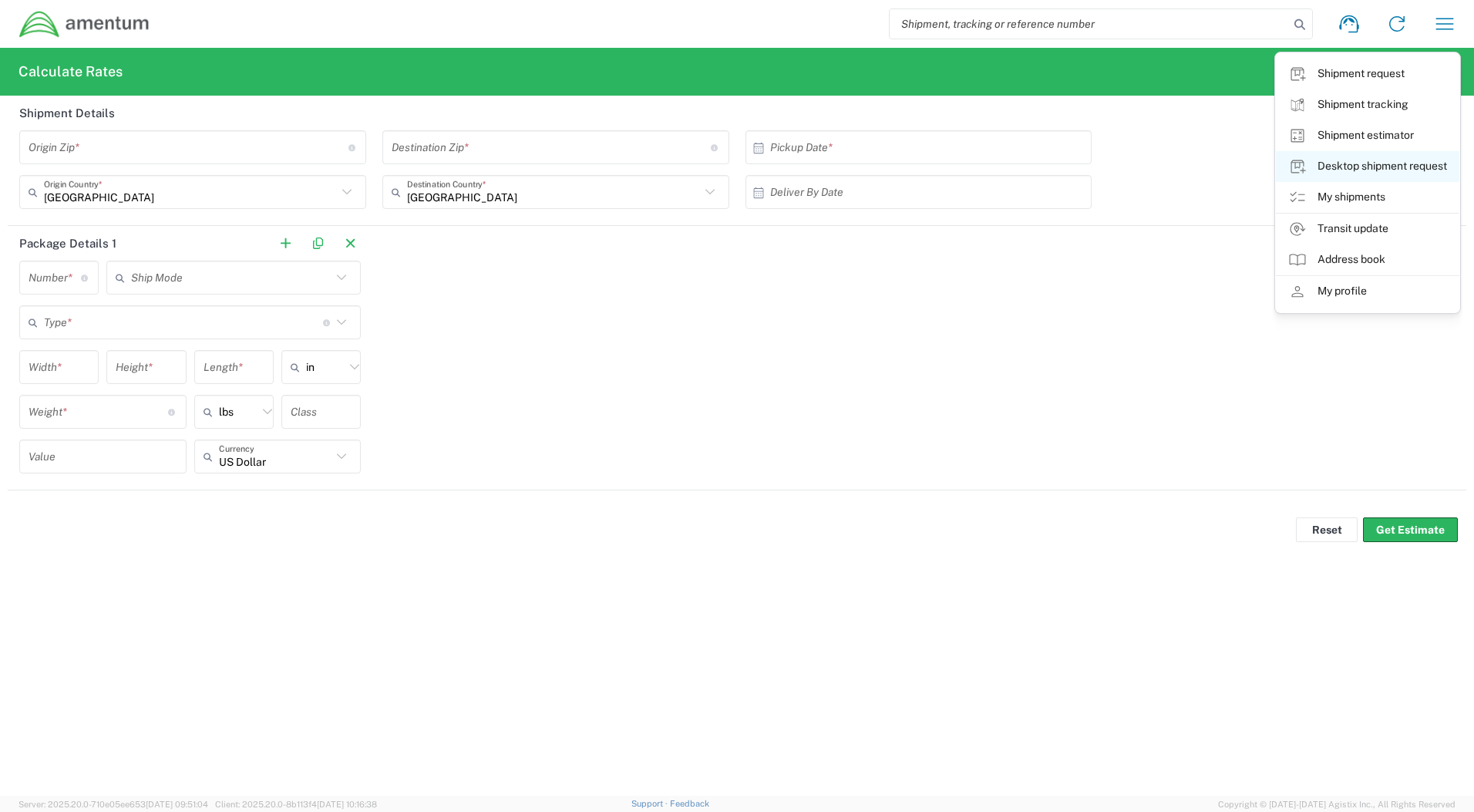
click at [1402, 164] on link "Desktop shipment request" at bounding box center [1367, 167] width 184 height 31
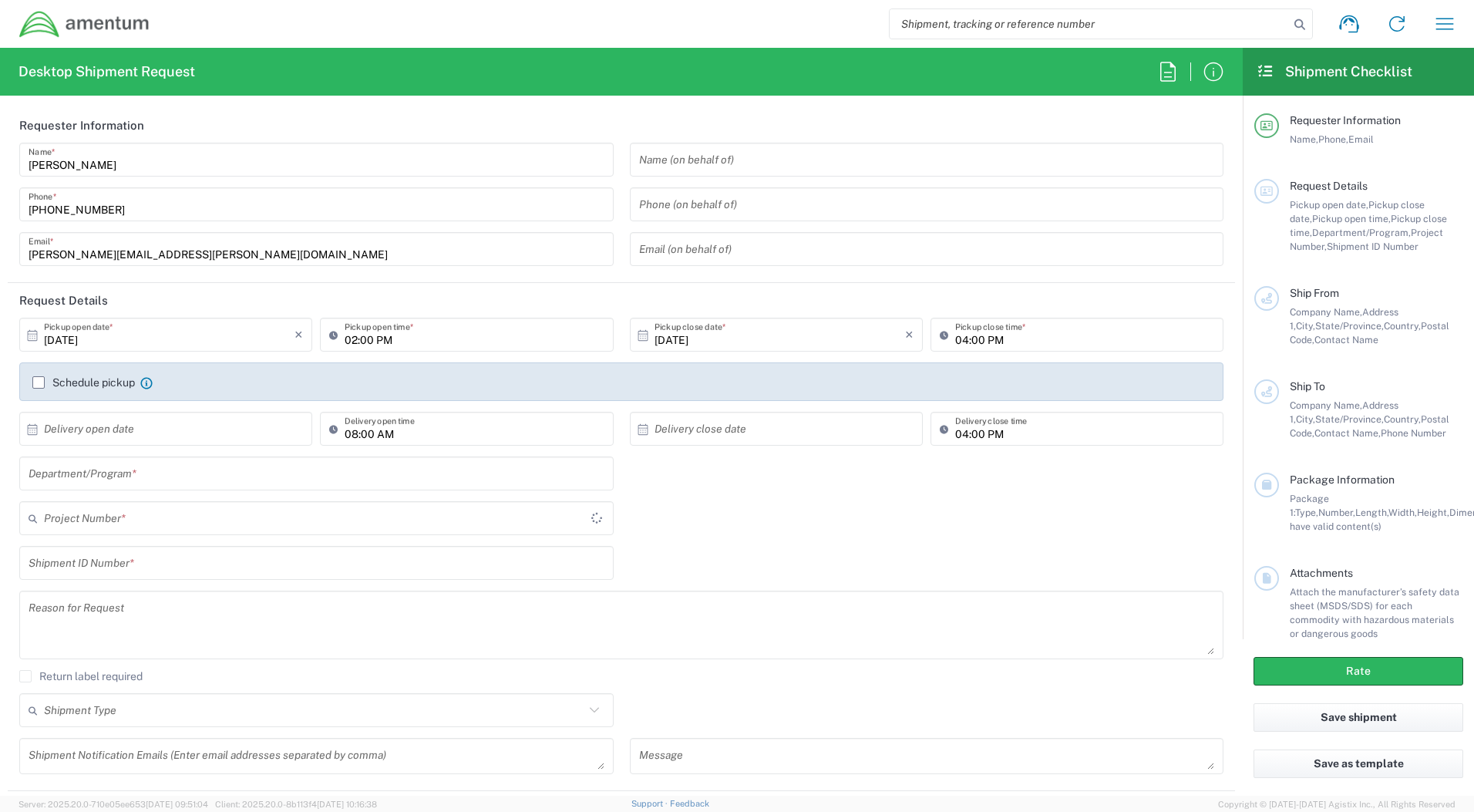
type input "MOJITO"
click at [1455, 16] on icon "button" at bounding box center [1445, 23] width 24 height 24
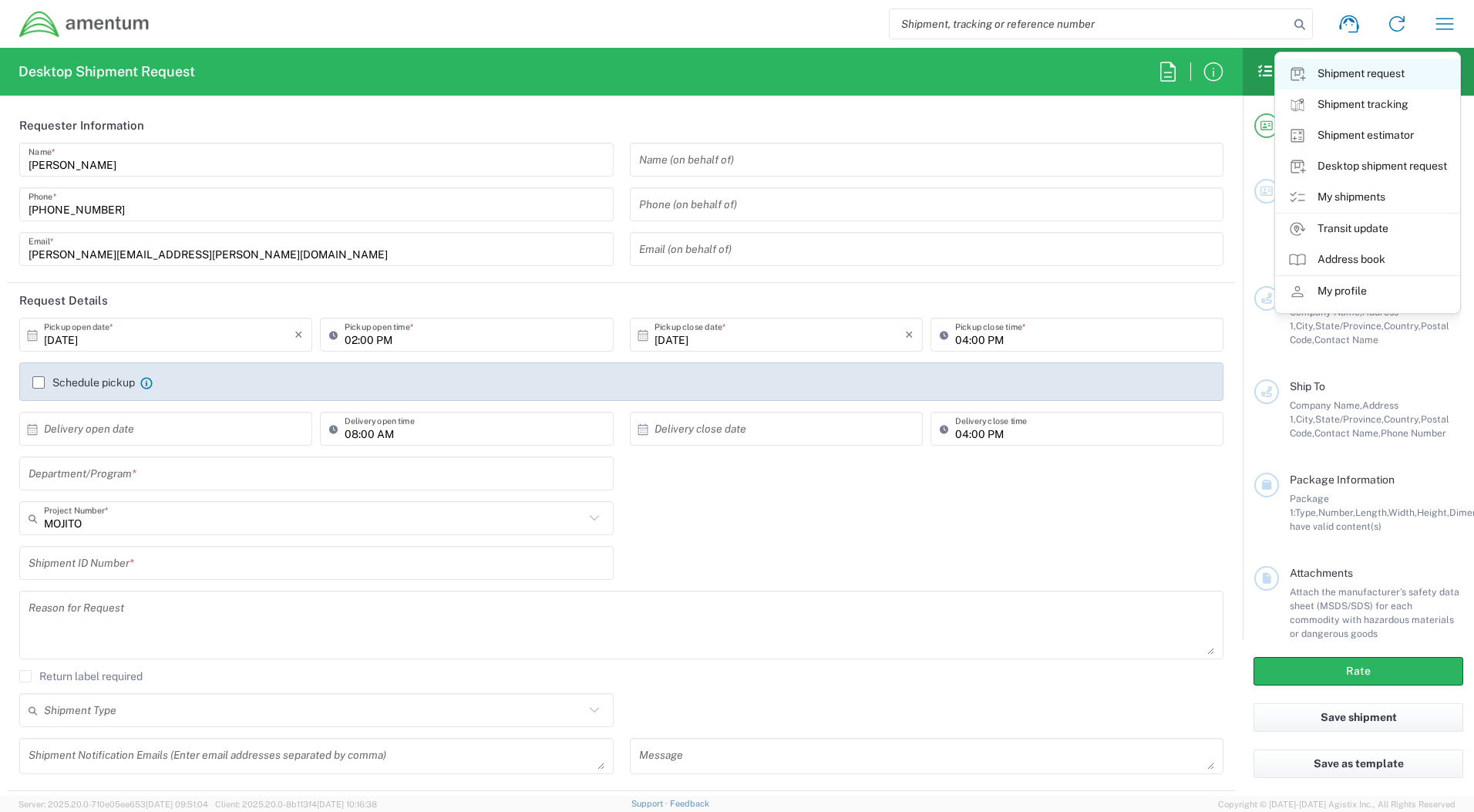
click at [1390, 80] on link "Shipment request" at bounding box center [1367, 74] width 184 height 31
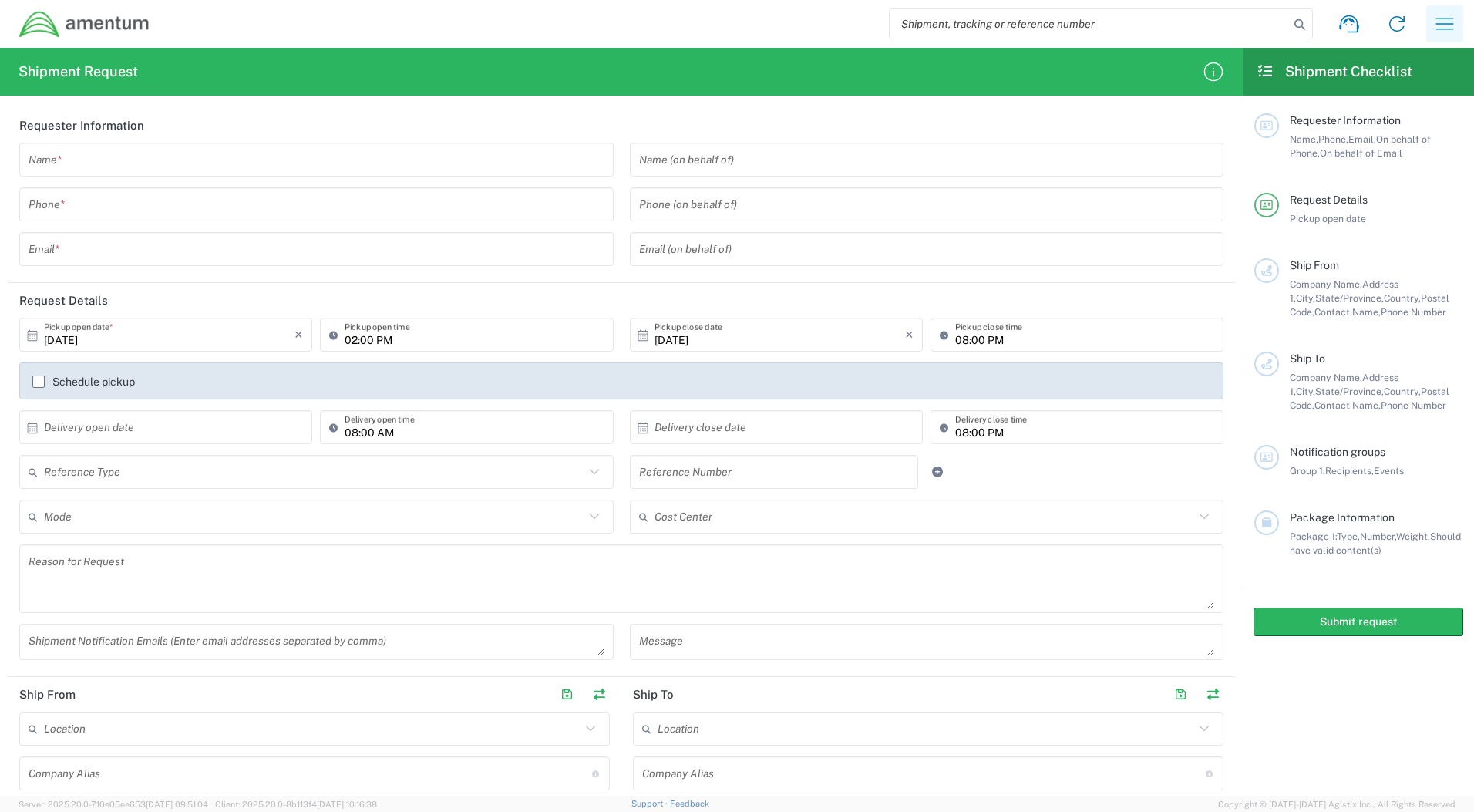
click at [1447, 30] on icon "button" at bounding box center [1445, 23] width 24 height 24
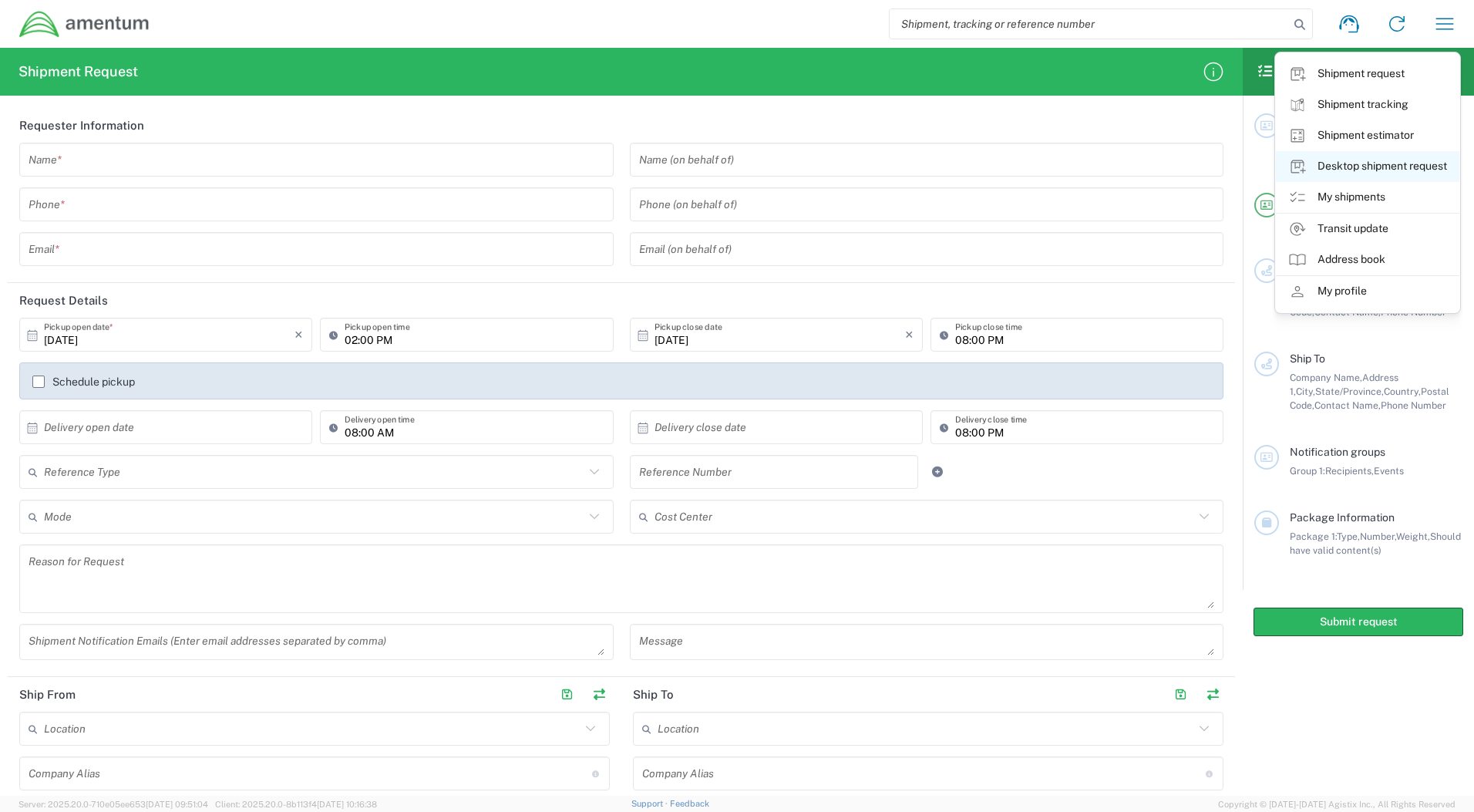
click at [1413, 166] on link "Desktop shipment request" at bounding box center [1367, 167] width 184 height 31
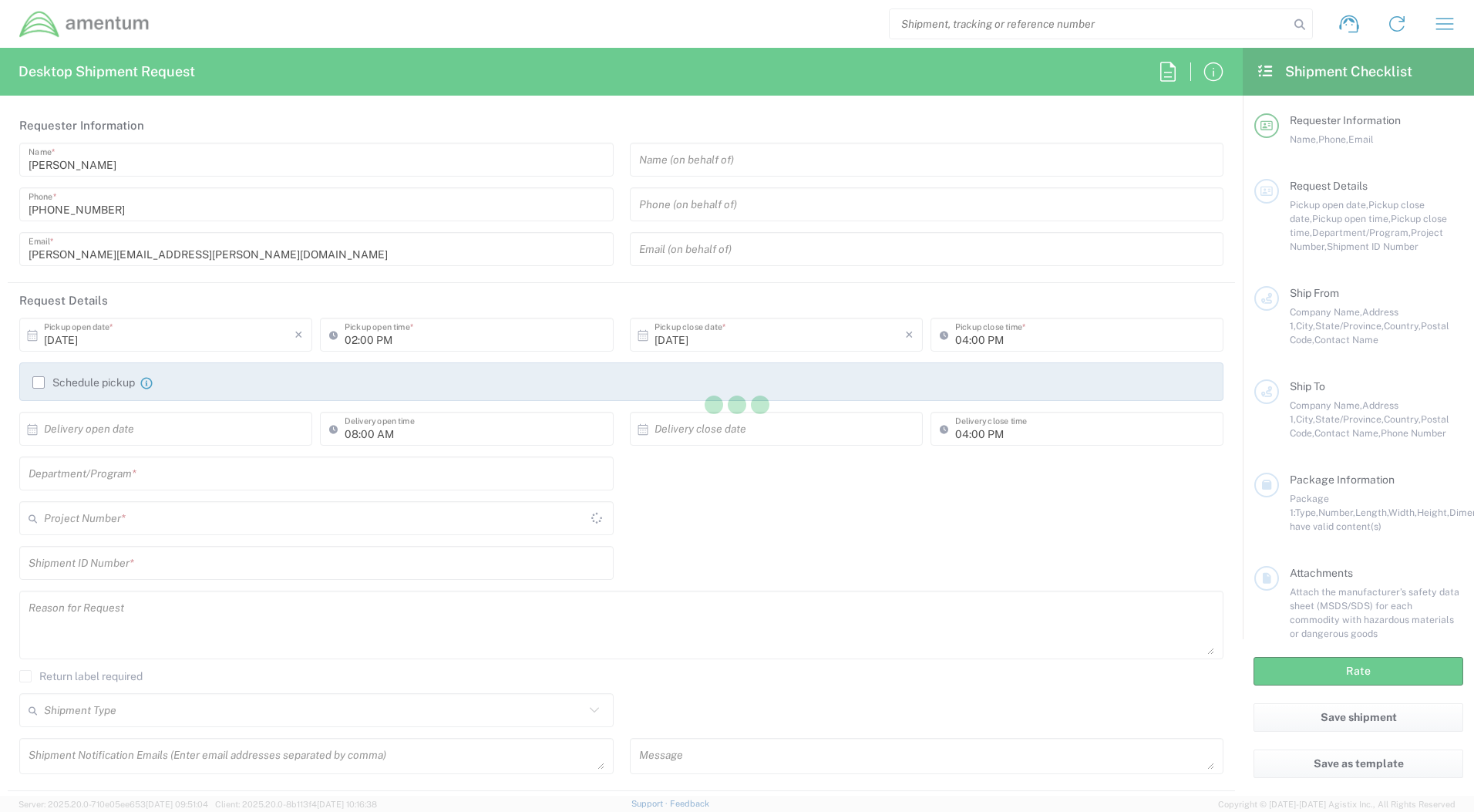
type input "MOJITO"
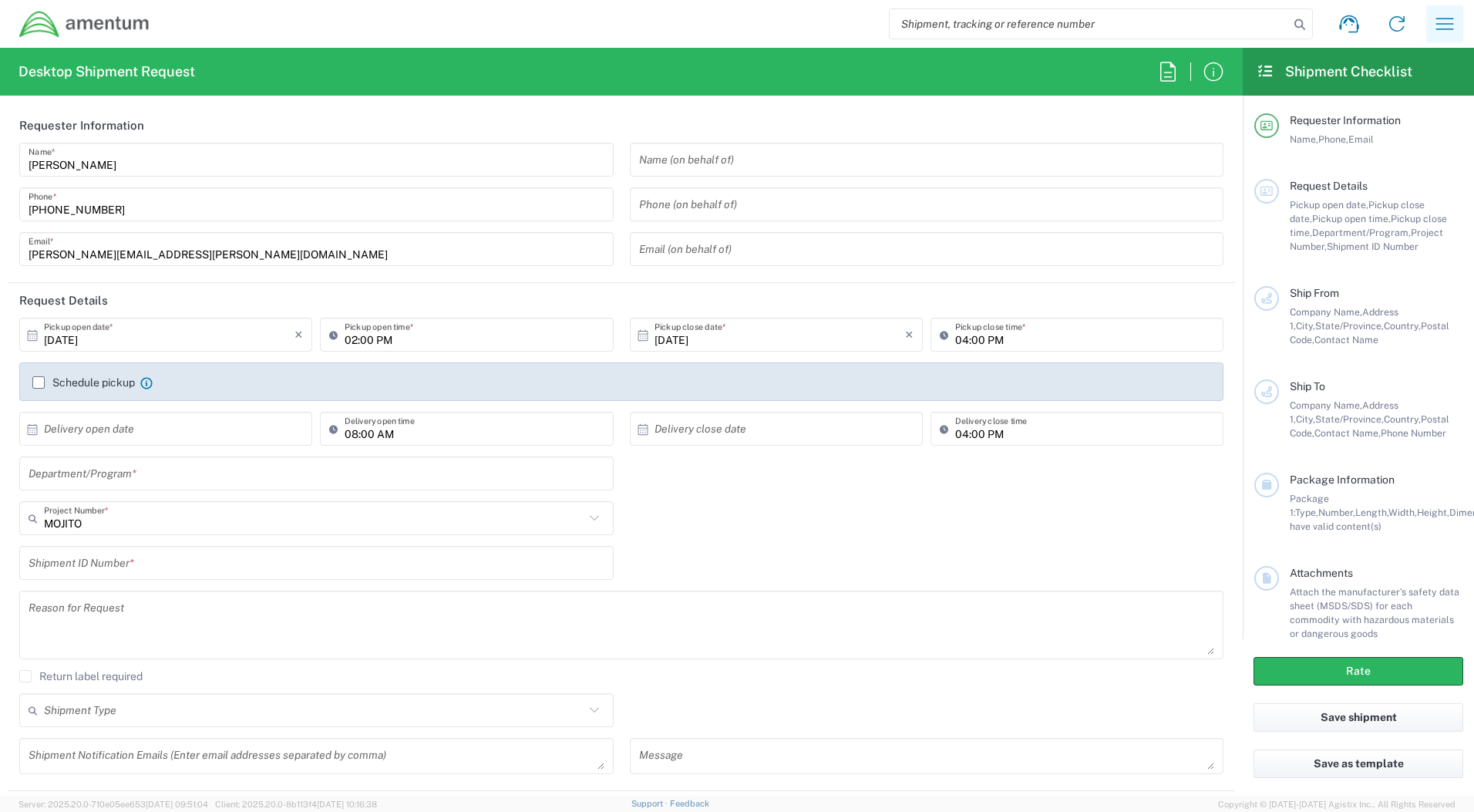
click at [1455, 15] on icon "button" at bounding box center [1445, 23] width 24 height 24
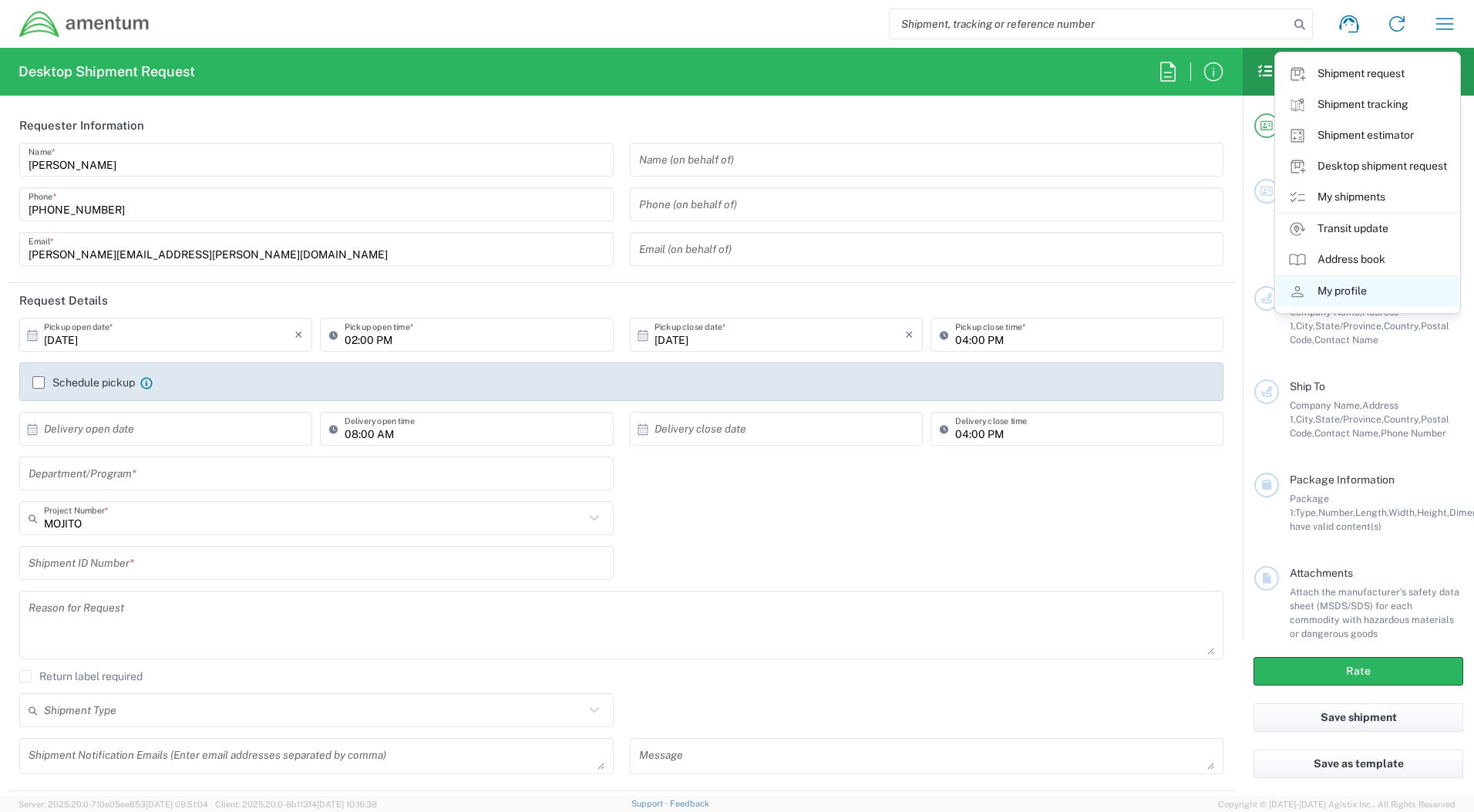
click at [1350, 287] on link "My profile" at bounding box center [1367, 291] width 184 height 31
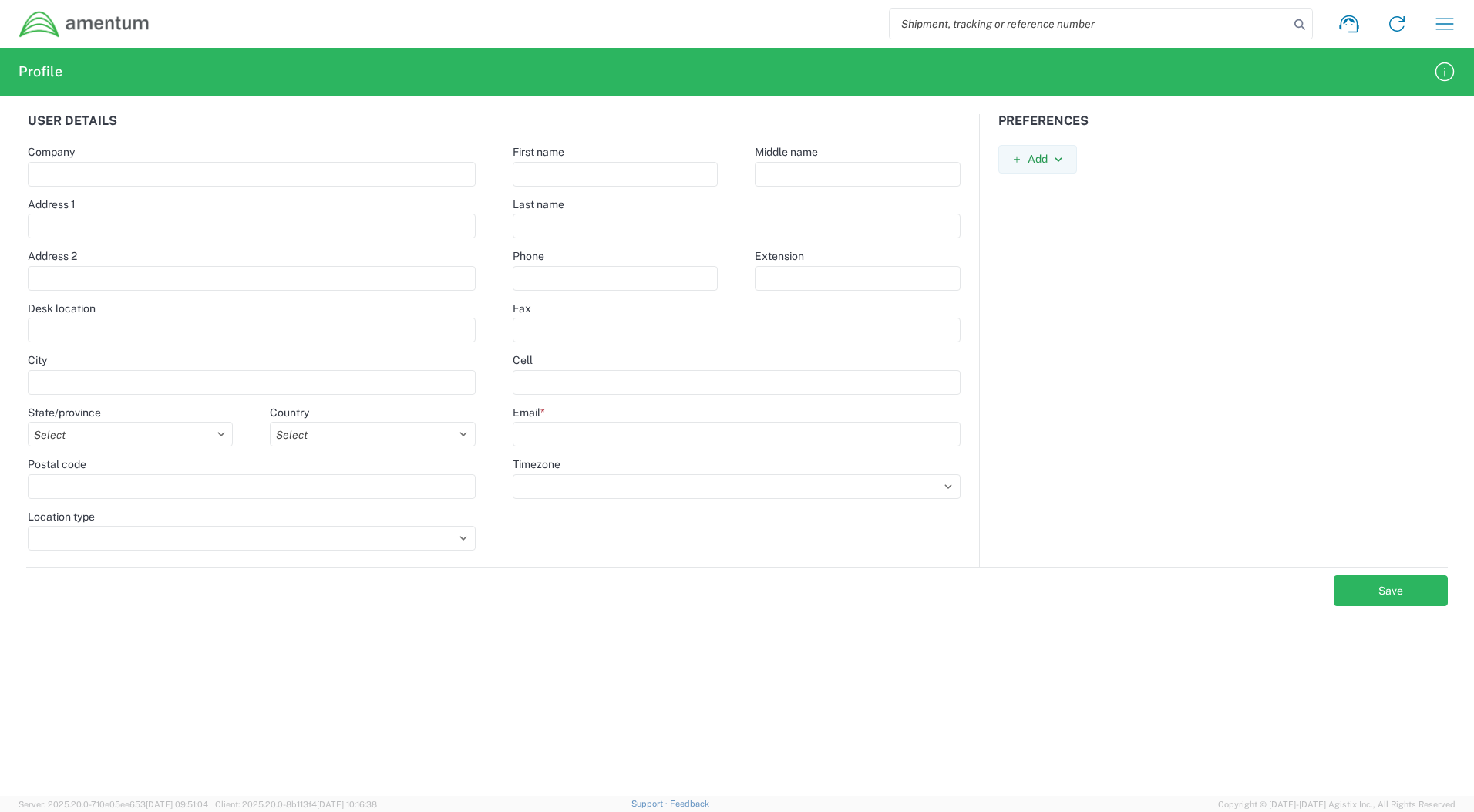
type input "Amentum Services, Inc"
select select
select select "US"
type input "Michael"
type input "Cruz"
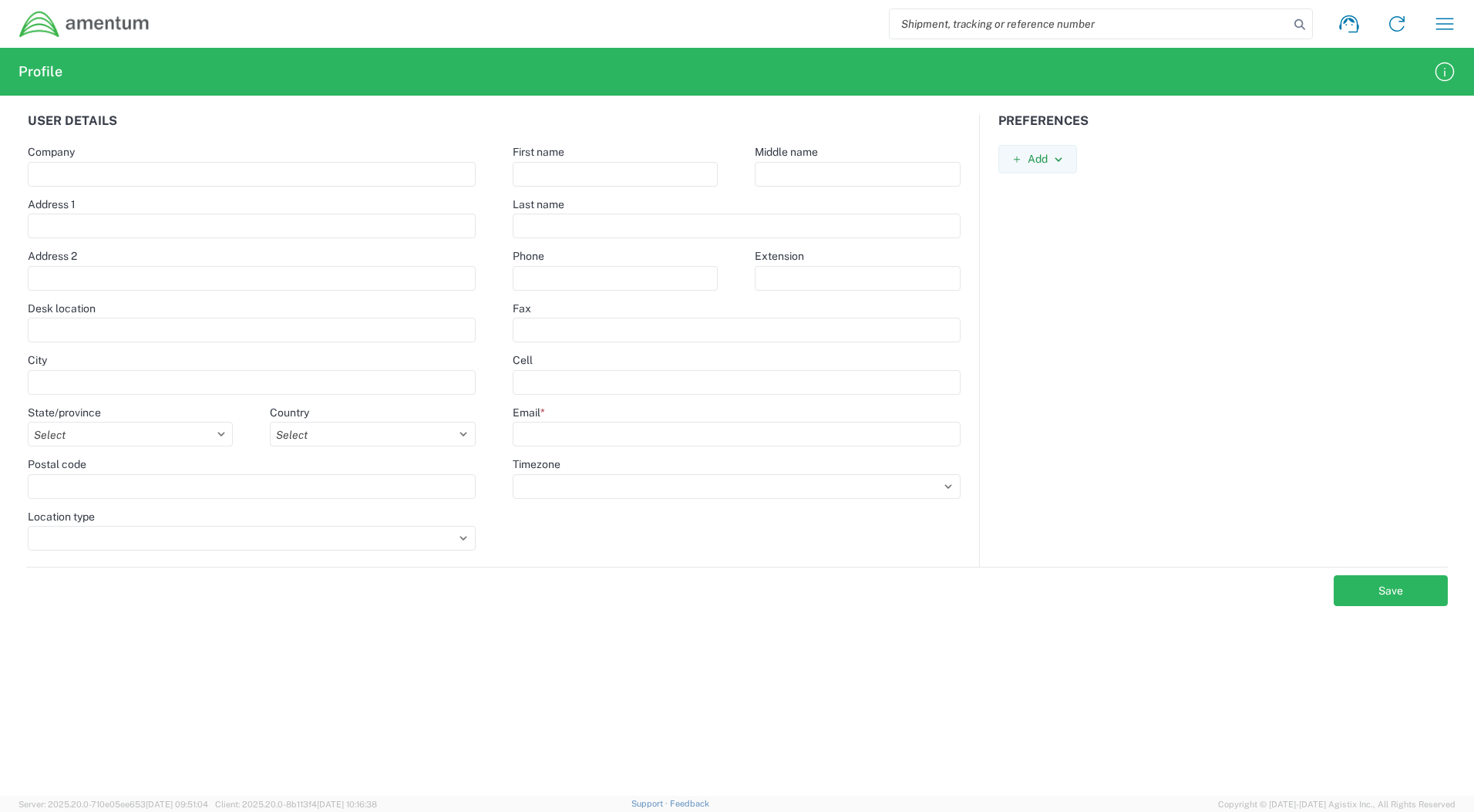
type input "[PHONE_NUMBER]"
type input "[PERSON_NAME][EMAIL_ADDRESS][PERSON_NAME][DOMAIN_NAME]"
select select
select select "US/Eastern"
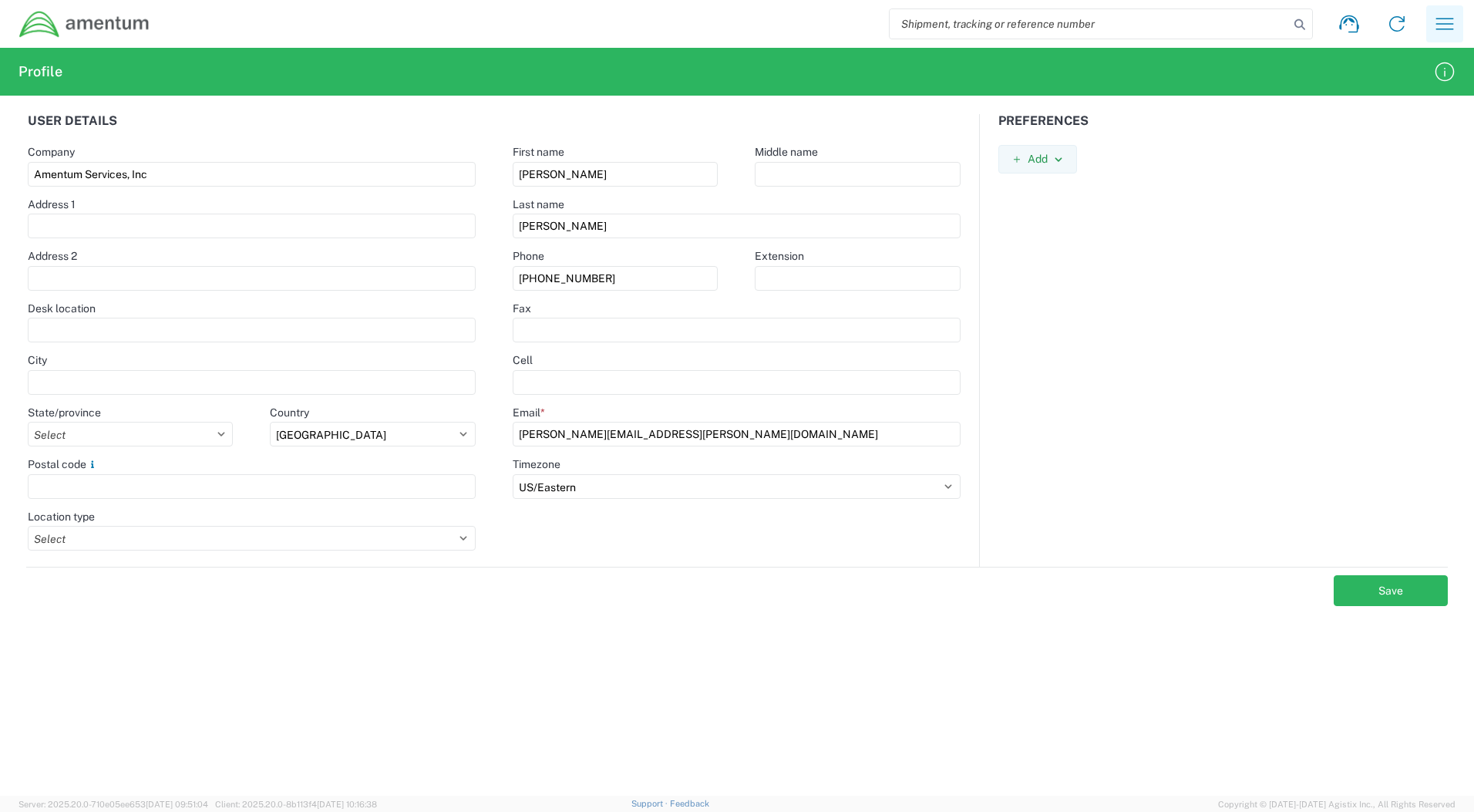
click at [1452, 23] on icon "button" at bounding box center [1445, 23] width 24 height 24
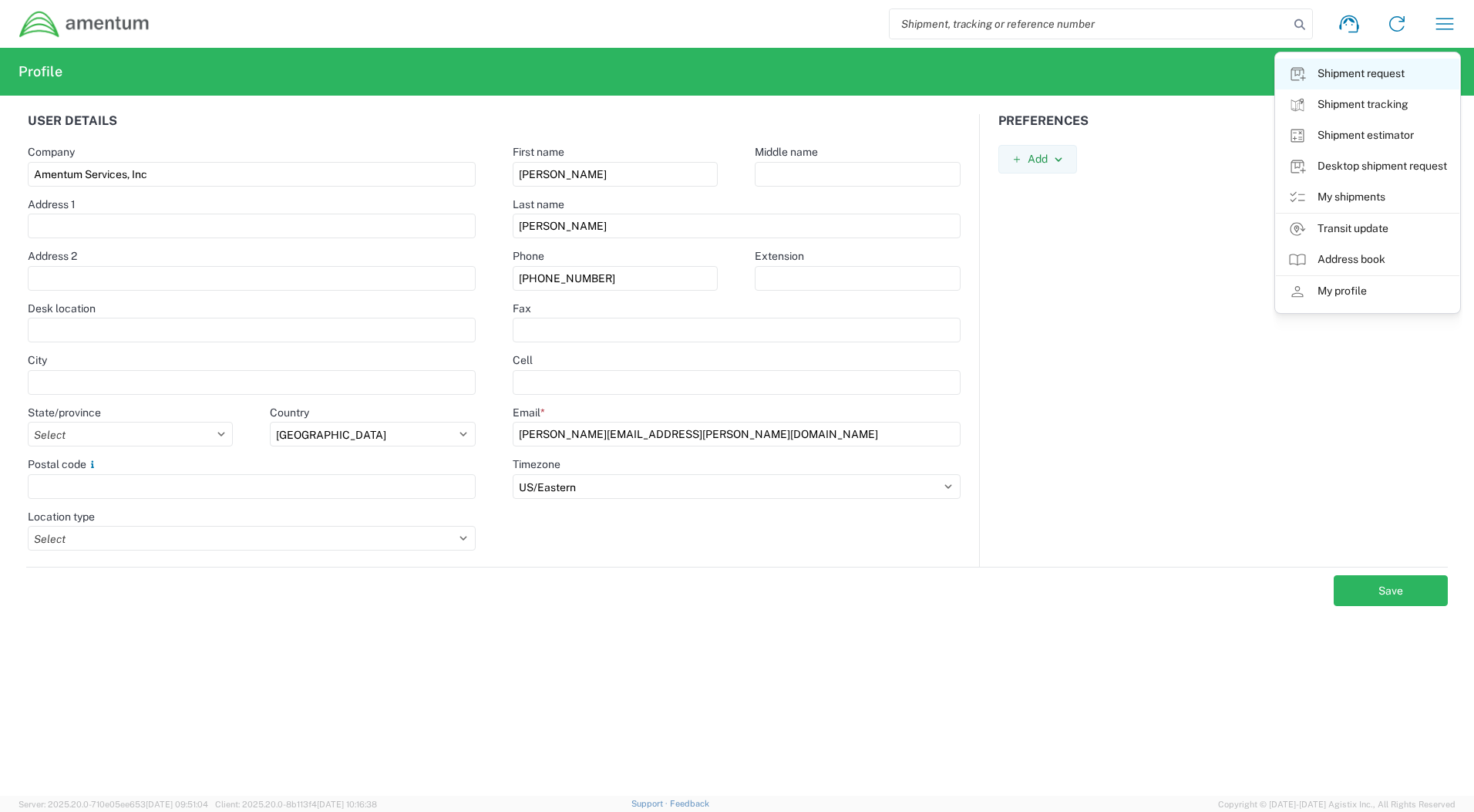
click at [1391, 74] on link "Shipment request" at bounding box center [1367, 74] width 184 height 31
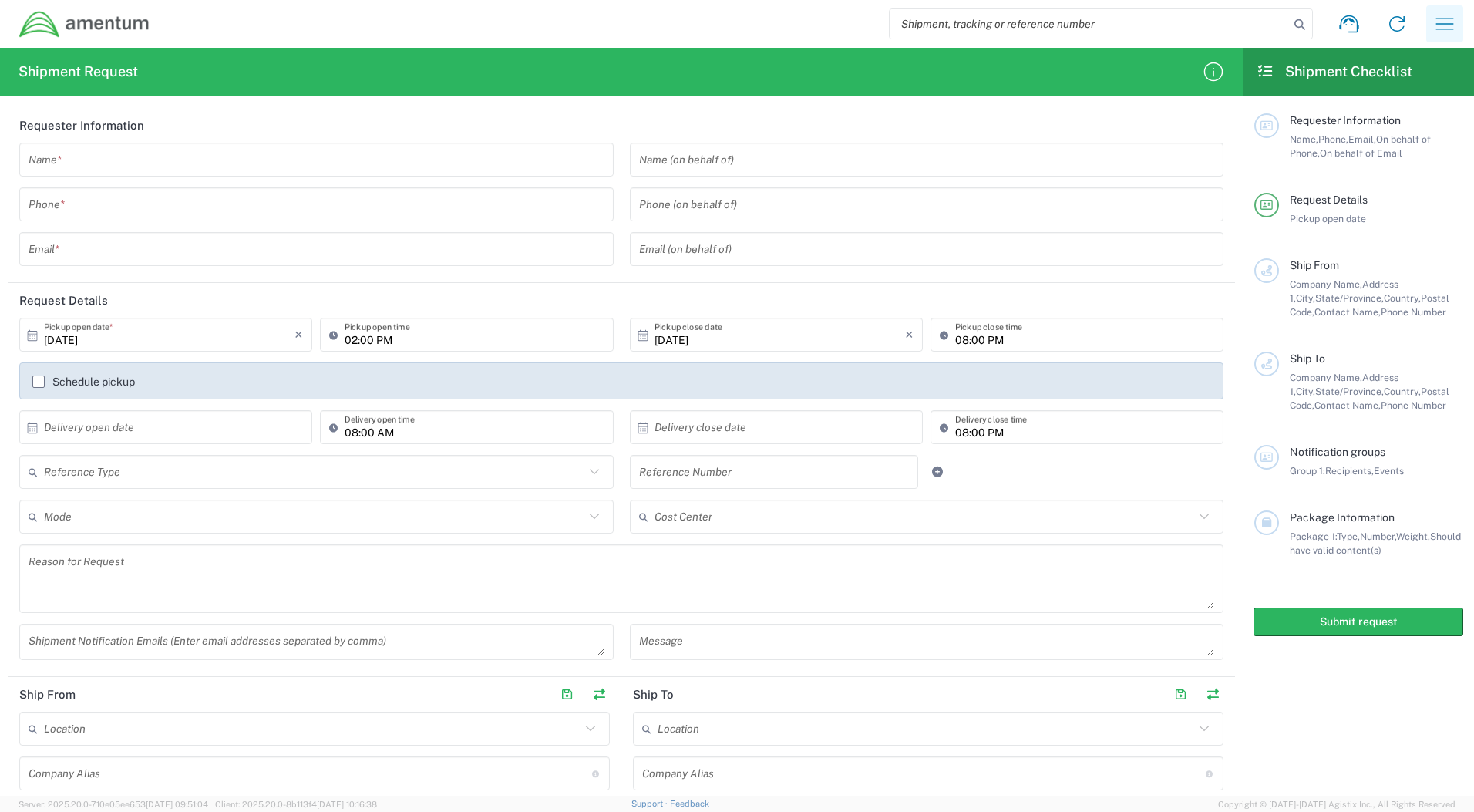
click at [1442, 29] on icon "button" at bounding box center [1445, 23] width 18 height 11
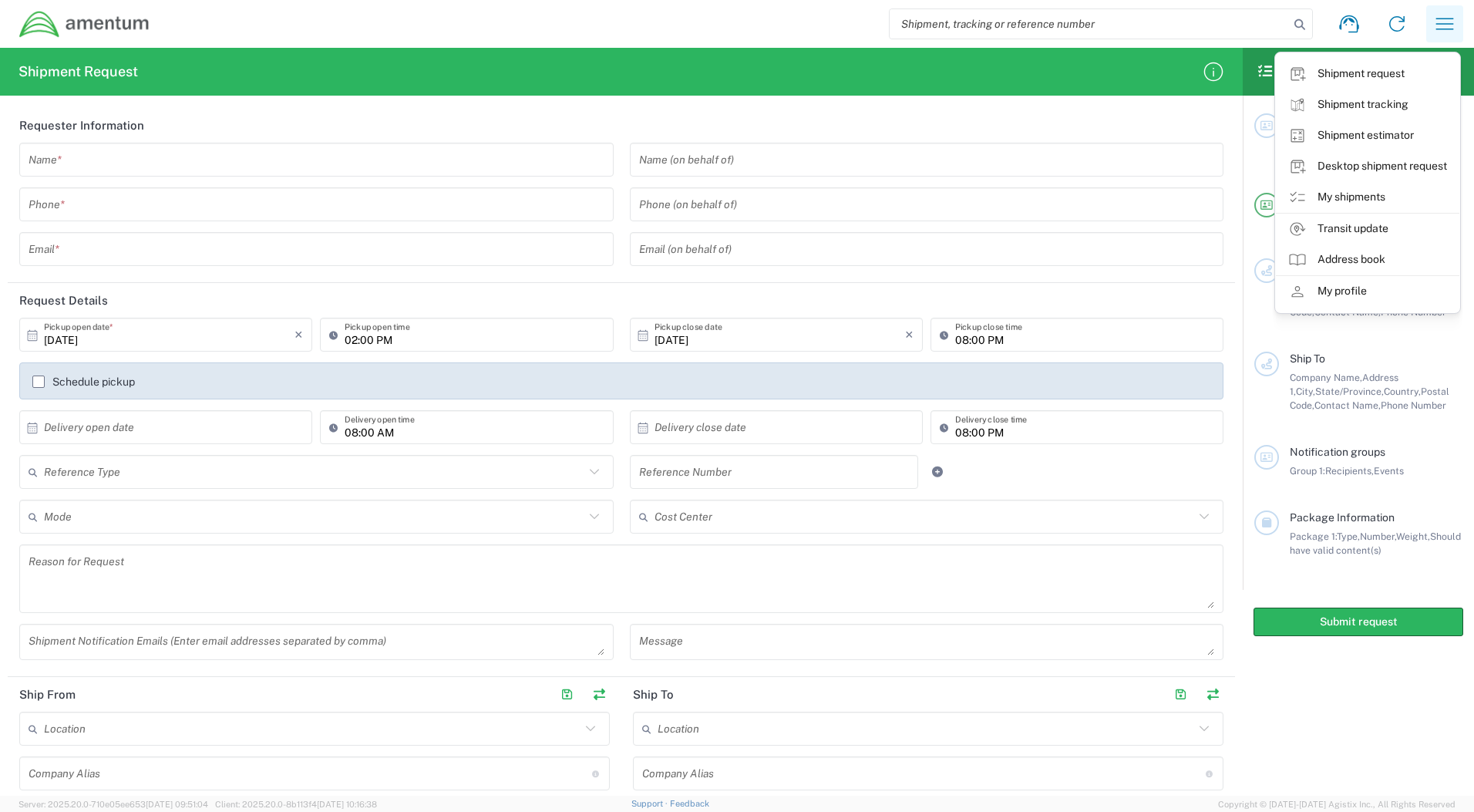
click at [1442, 15] on icon "button" at bounding box center [1445, 23] width 24 height 24
click at [1185, 126] on header "Requester Information" at bounding box center [621, 125] width 1227 height 35
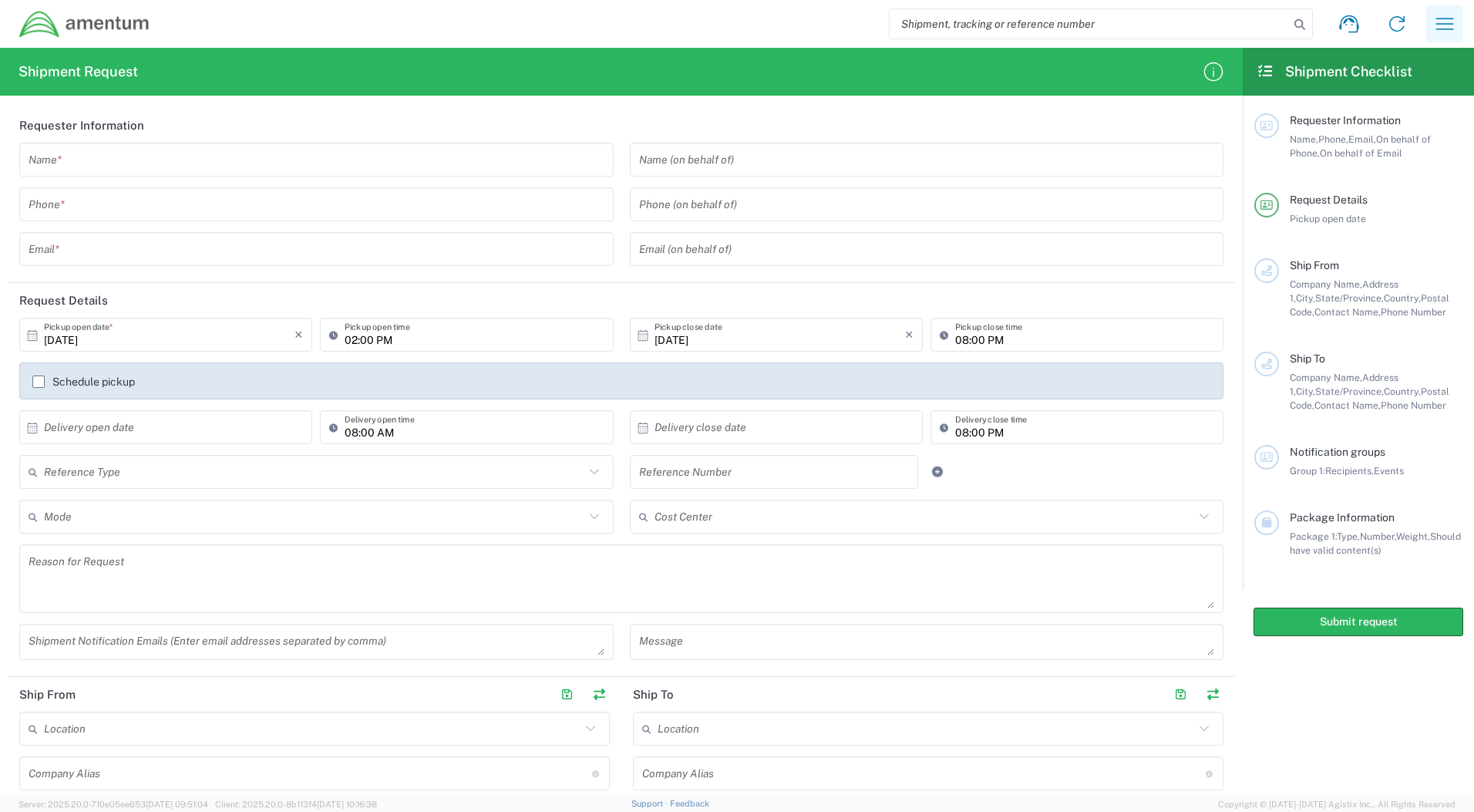
click at [1437, 27] on icon "button" at bounding box center [1445, 23] width 24 height 24
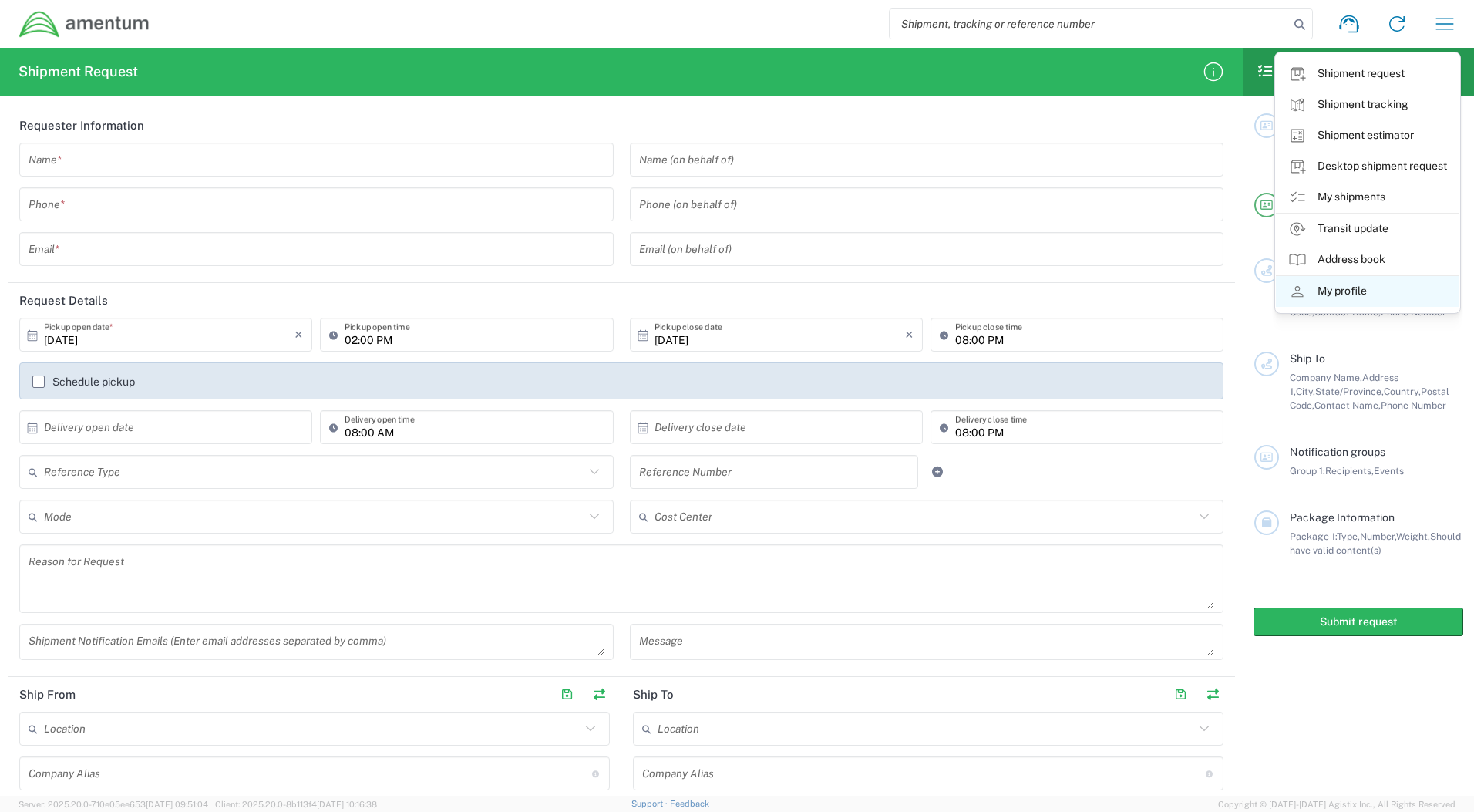
click at [1362, 292] on link "My profile" at bounding box center [1367, 291] width 184 height 31
select select "US"
select select "US/Eastern"
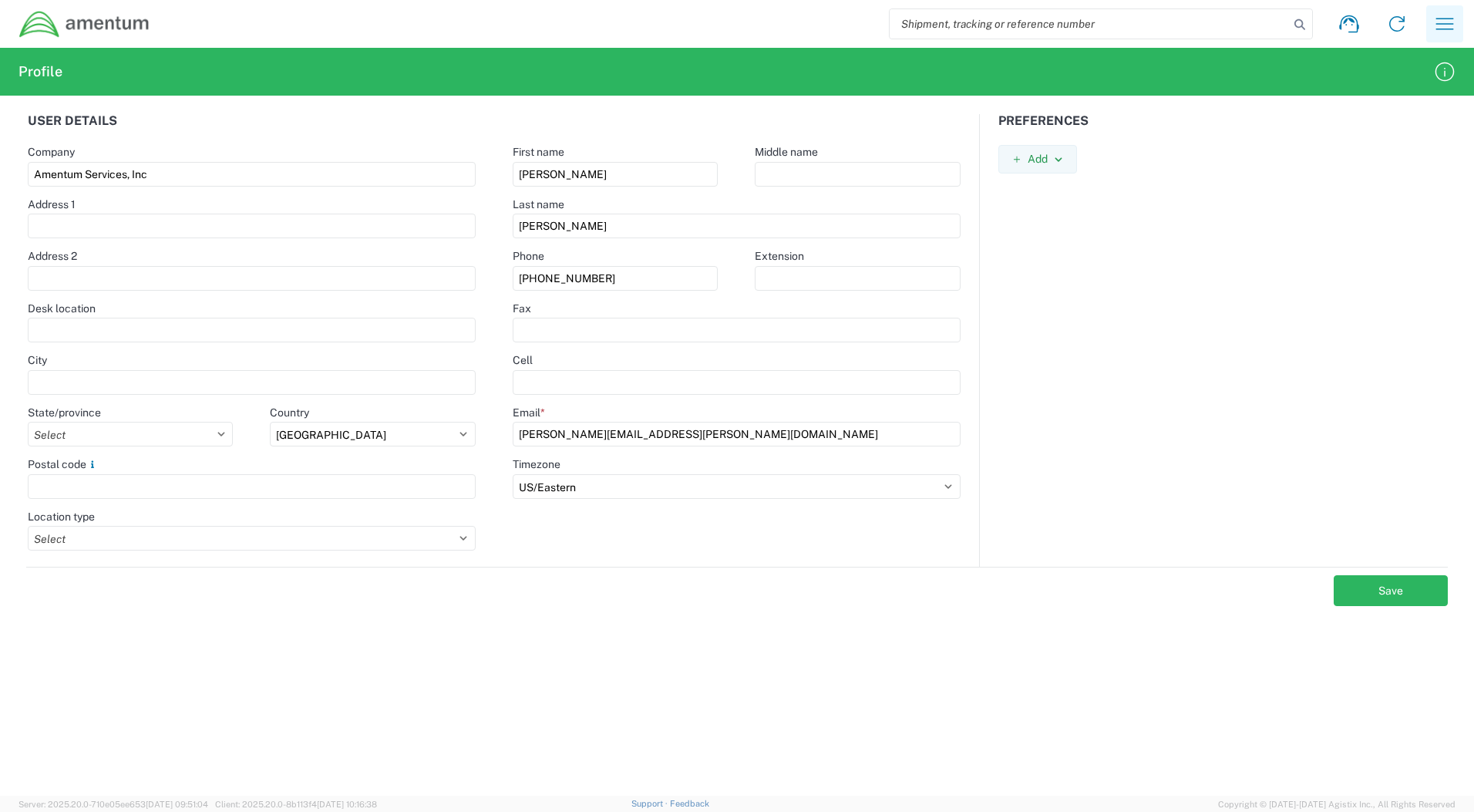
click at [1442, 20] on icon "button" at bounding box center [1445, 23] width 24 height 24
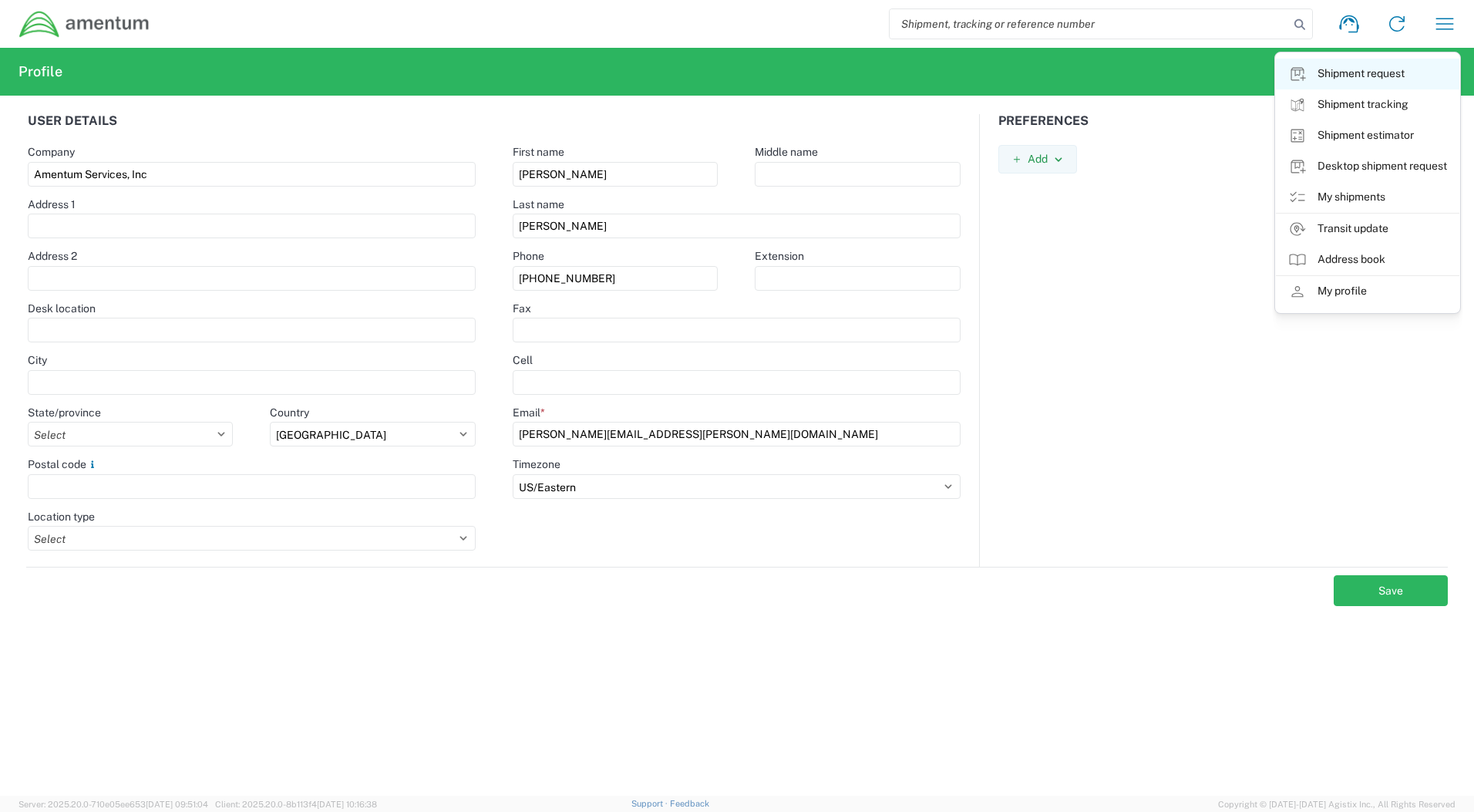
click at [1400, 73] on link "Shipment request" at bounding box center [1367, 74] width 184 height 31
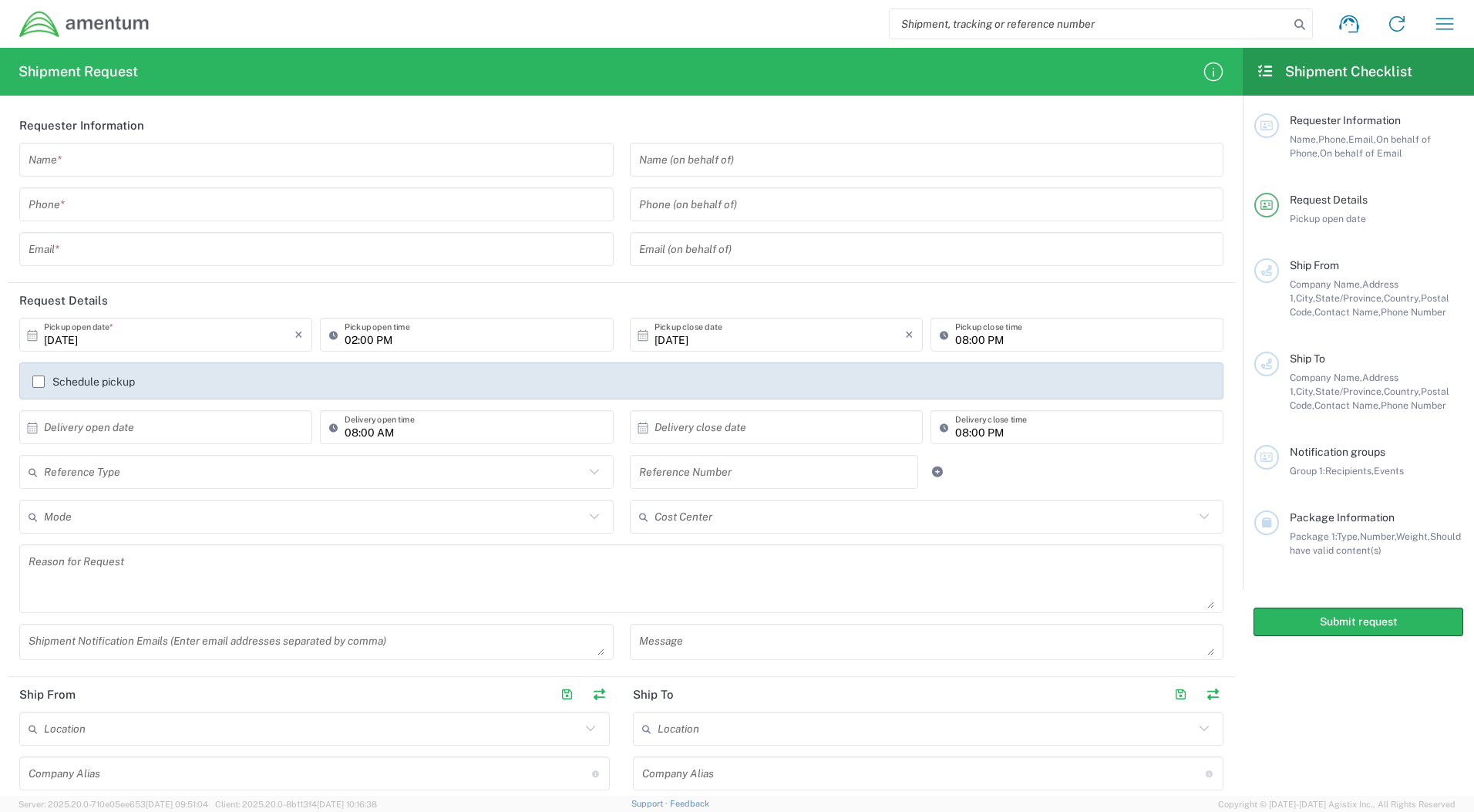
click at [790, 21] on div "Shipment request Shipment tracking Shipment estimator Desktop shipment request …" at bounding box center [810, 24] width 1319 height 37
drag, startPoint x: 799, startPoint y: 0, endPoint x: 797, endPoint y: 18, distance: 18.1
click at [797, 18] on div "Shipment request Shipment tracking Shipment estimator Desktop shipment request …" at bounding box center [810, 24] width 1319 height 37
click at [1444, 27] on icon "button" at bounding box center [1445, 23] width 24 height 24
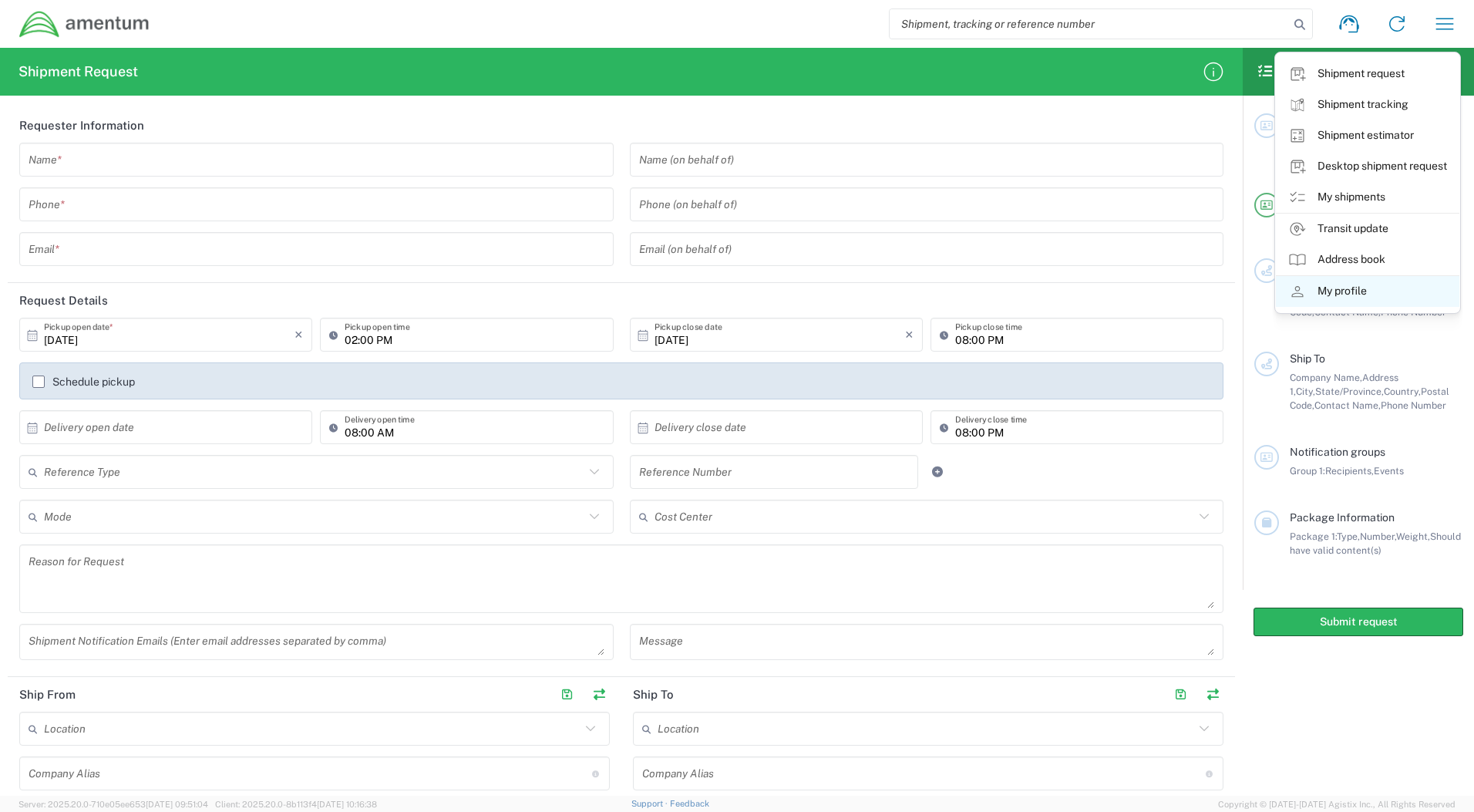
click at [1329, 301] on link "My profile" at bounding box center [1367, 291] width 184 height 31
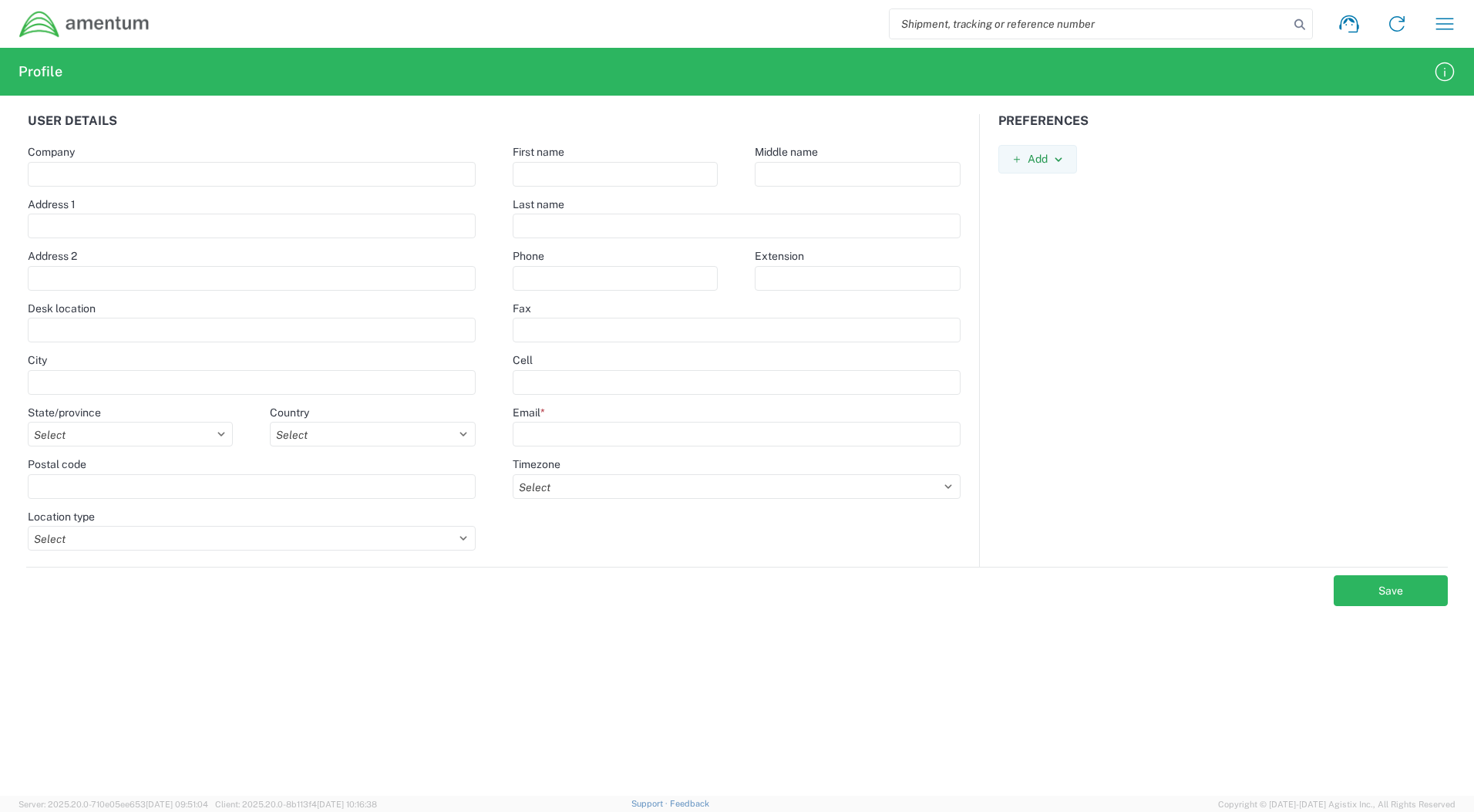
type input "Amentum Services, Inc"
select select
select select "US"
select select
type input "Michael"
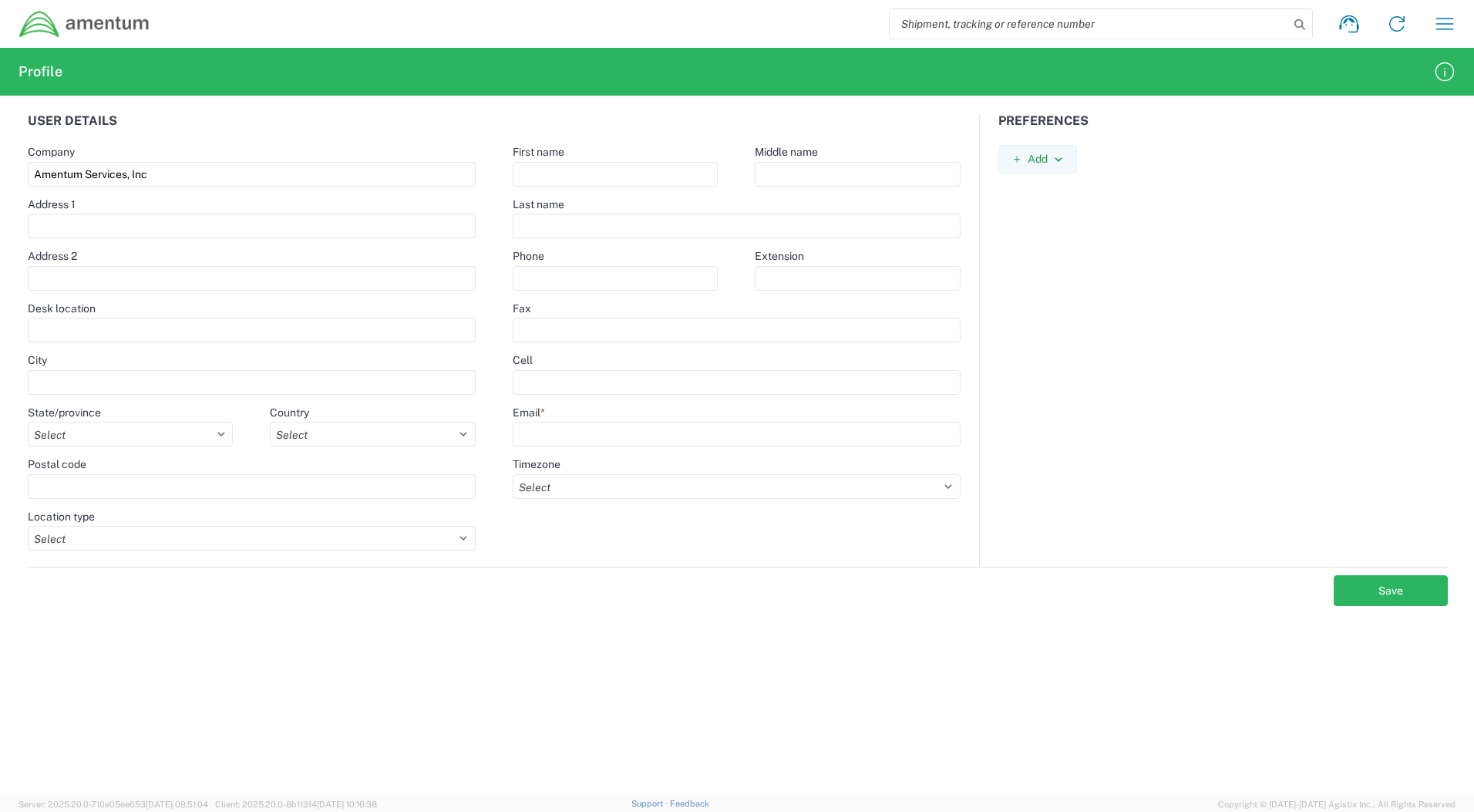
type input "Cruz"
type input "[PHONE_NUMBER]"
type input "[PERSON_NAME][EMAIL_ADDRESS][PERSON_NAME][DOMAIN_NAME]"
select select "US/Eastern"
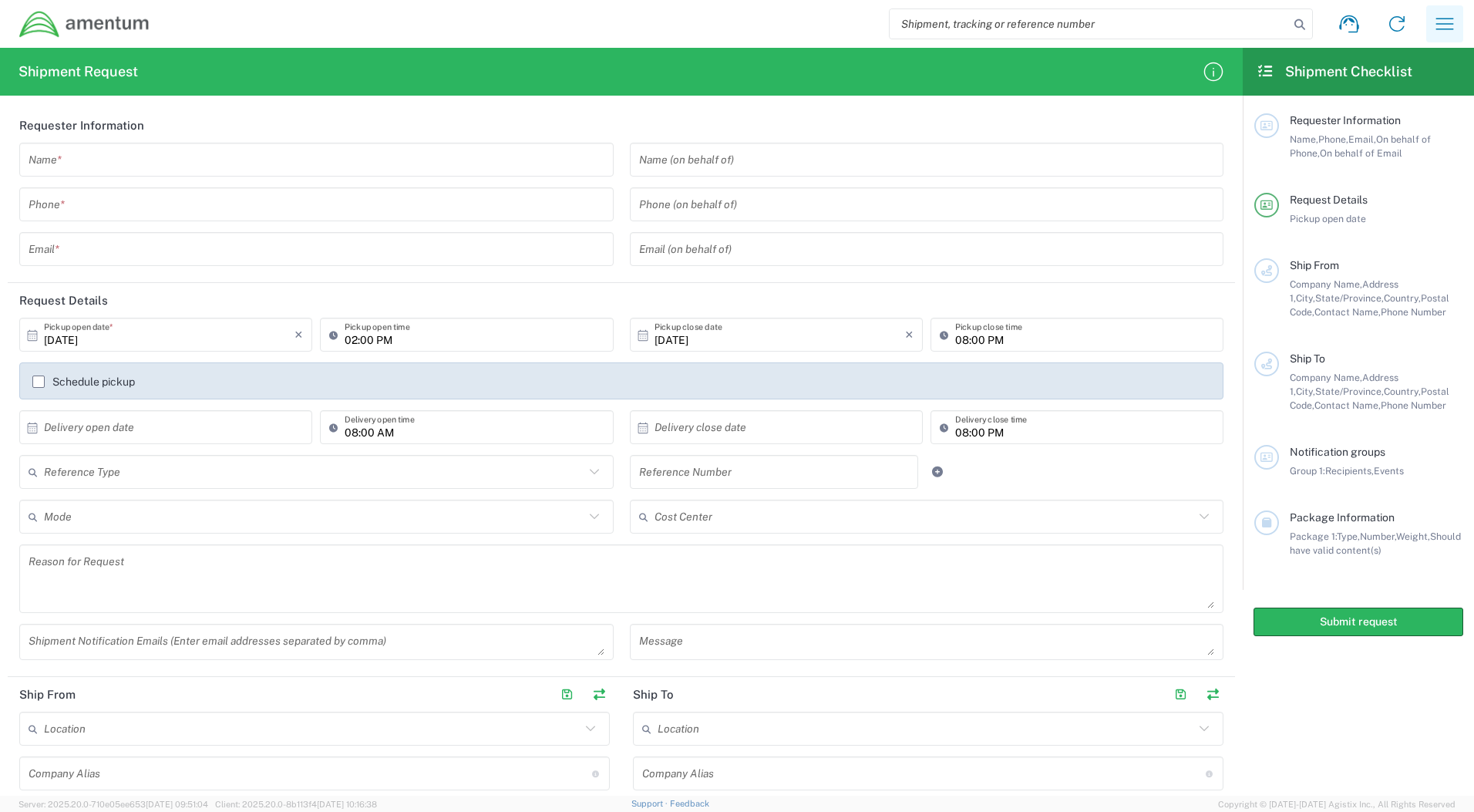
click at [1435, 28] on icon "button" at bounding box center [1445, 23] width 24 height 24
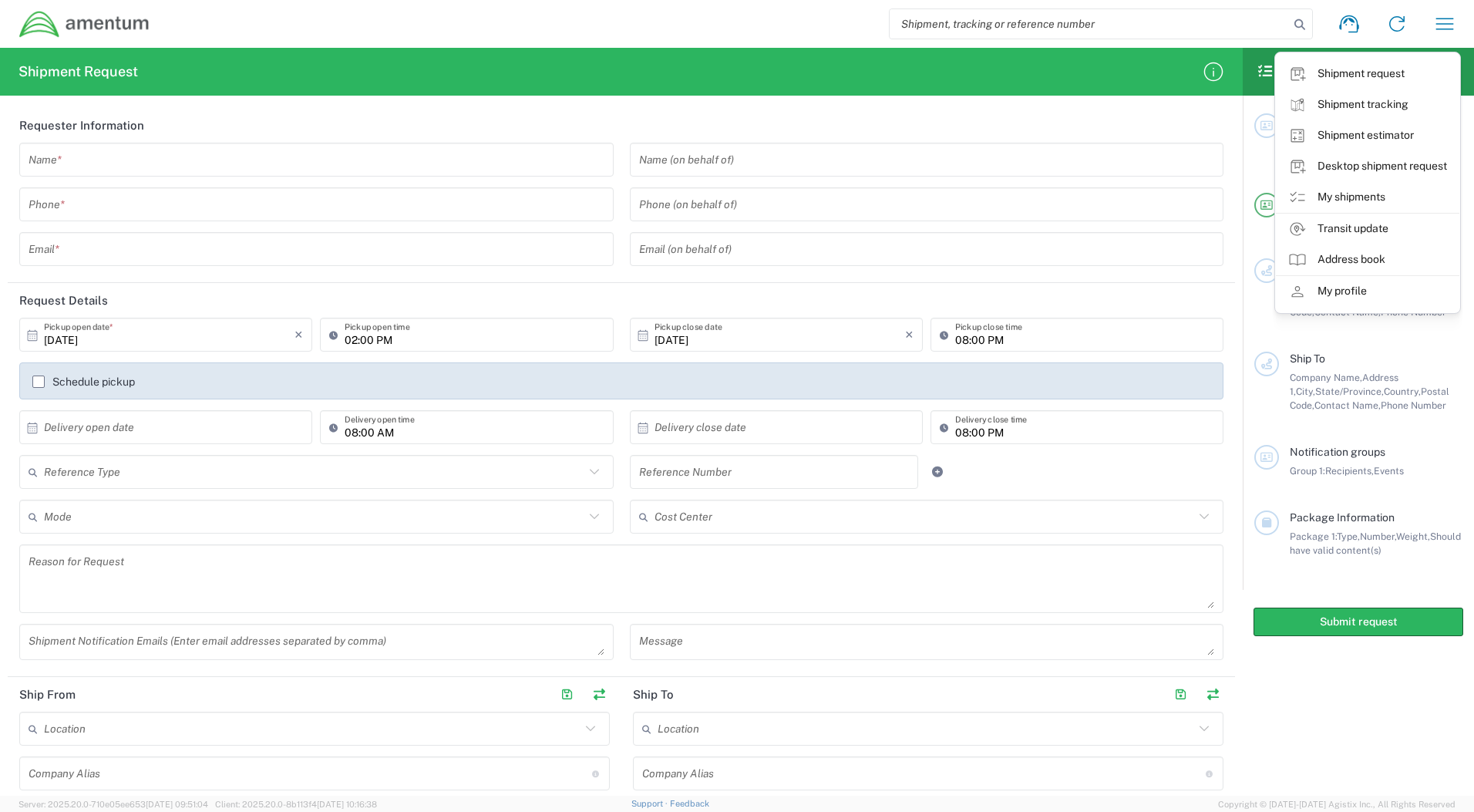
click at [1253, 1] on agx-form-navbar "Shipment request Shipment tracking Shipment estimator Desktop shipment request …" at bounding box center [737, 23] width 1474 height 48
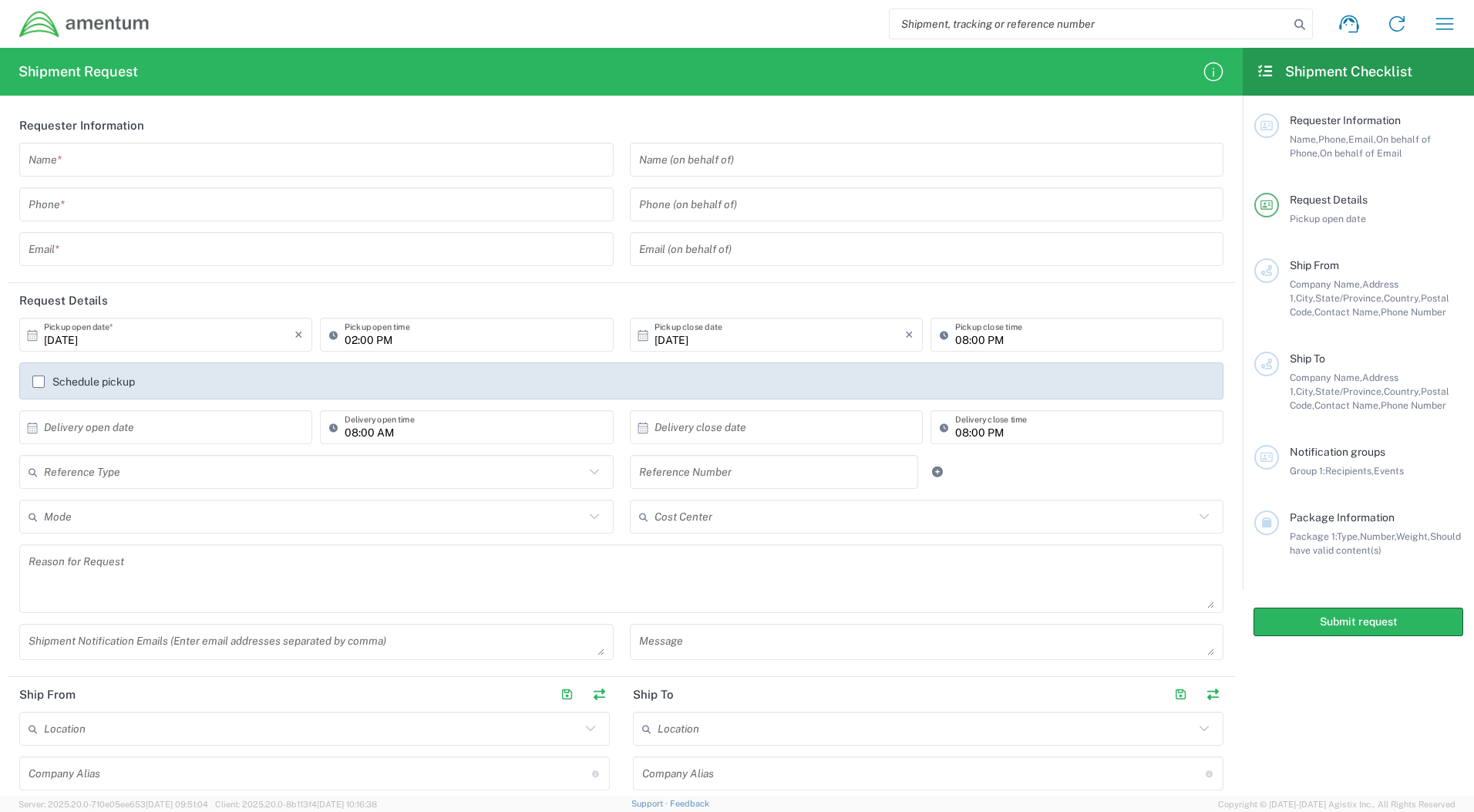
drag, startPoint x: 1451, startPoint y: 0, endPoint x: 811, endPoint y: 15, distance: 640.2
click at [811, 15] on div "Shipment request Shipment tracking Shipment estimator Desktop shipment request …" at bounding box center [810, 24] width 1319 height 37
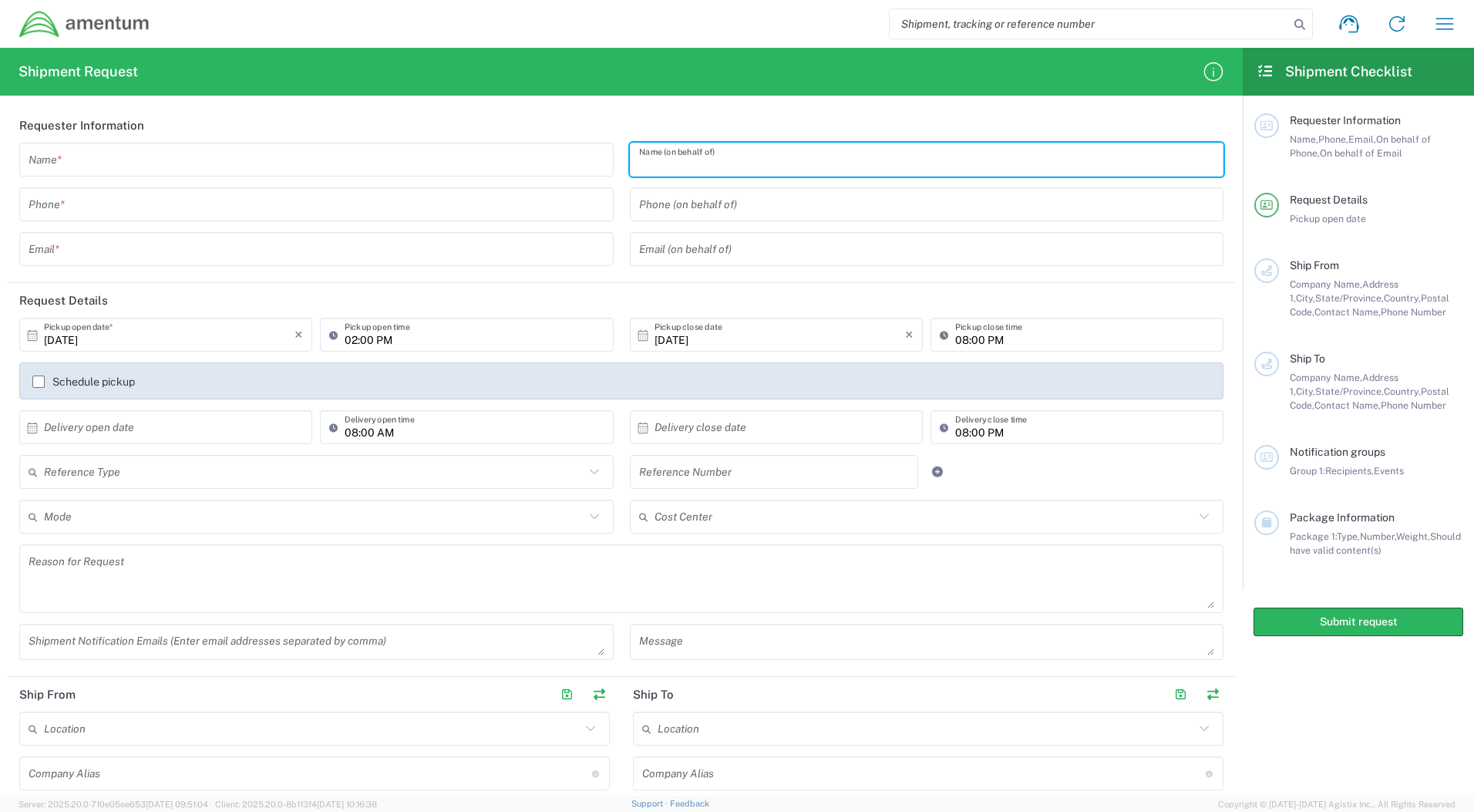
drag, startPoint x: 901, startPoint y: 162, endPoint x: 1124, endPoint y: 453, distance: 366.6
click at [1124, 453] on div "08:00 PM Delivery close time" at bounding box center [1078, 432] width 301 height 44
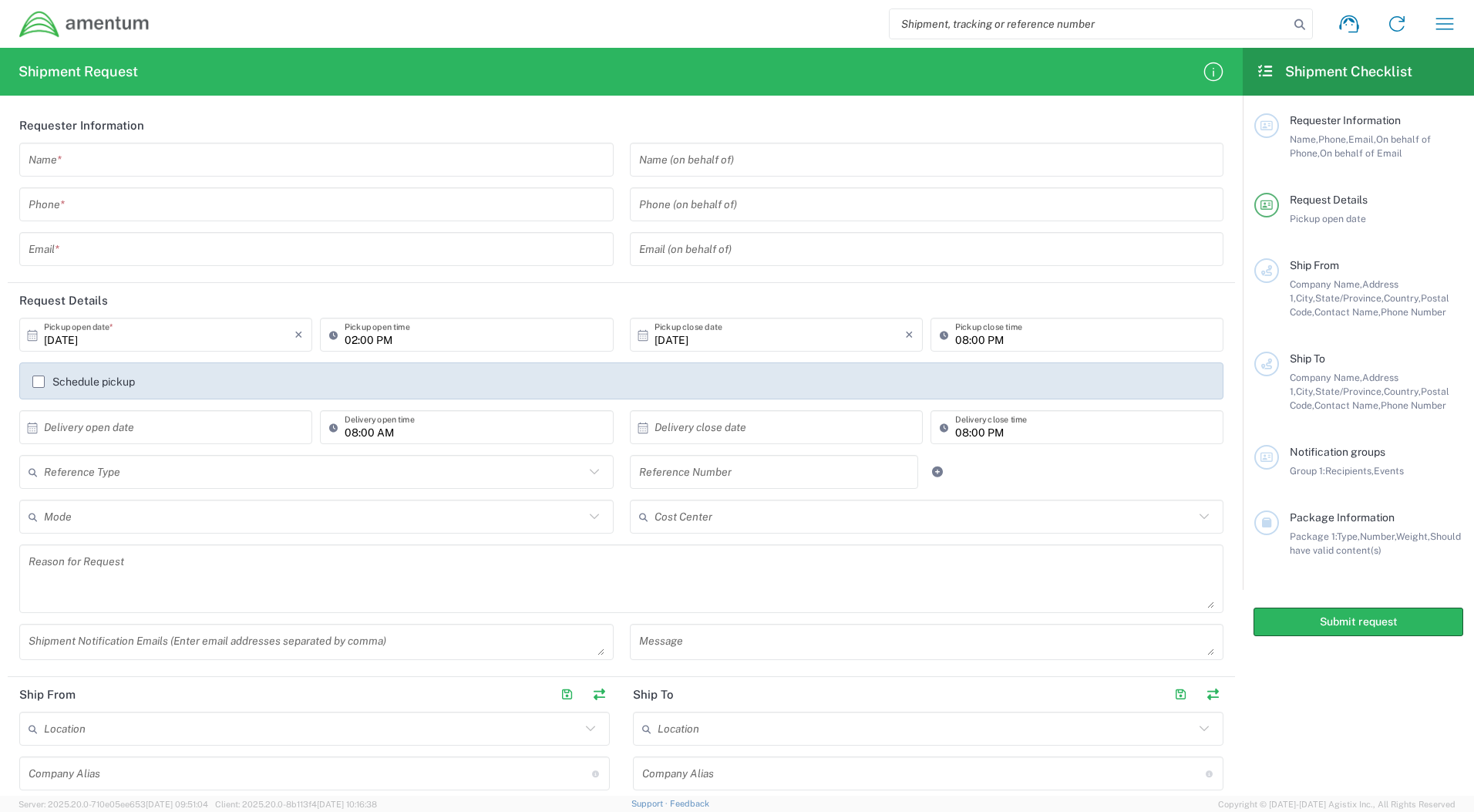
click at [1469, 214] on main "Requester Information Name, Phone, Email, On behalf of Phone, On behalf of Emai…" at bounding box center [1358, 342] width 231 height 494
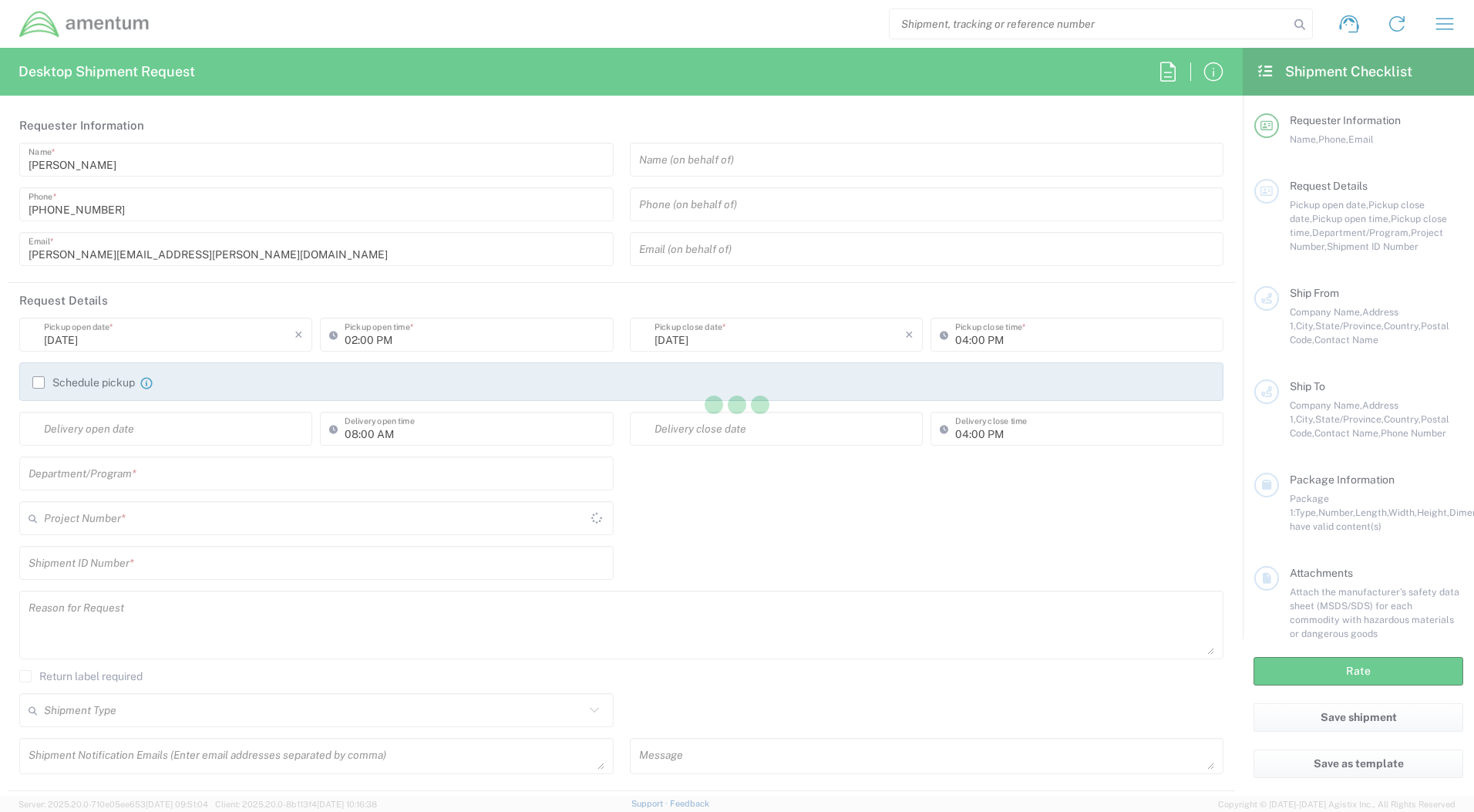
type input "[GEOGRAPHIC_DATA]"
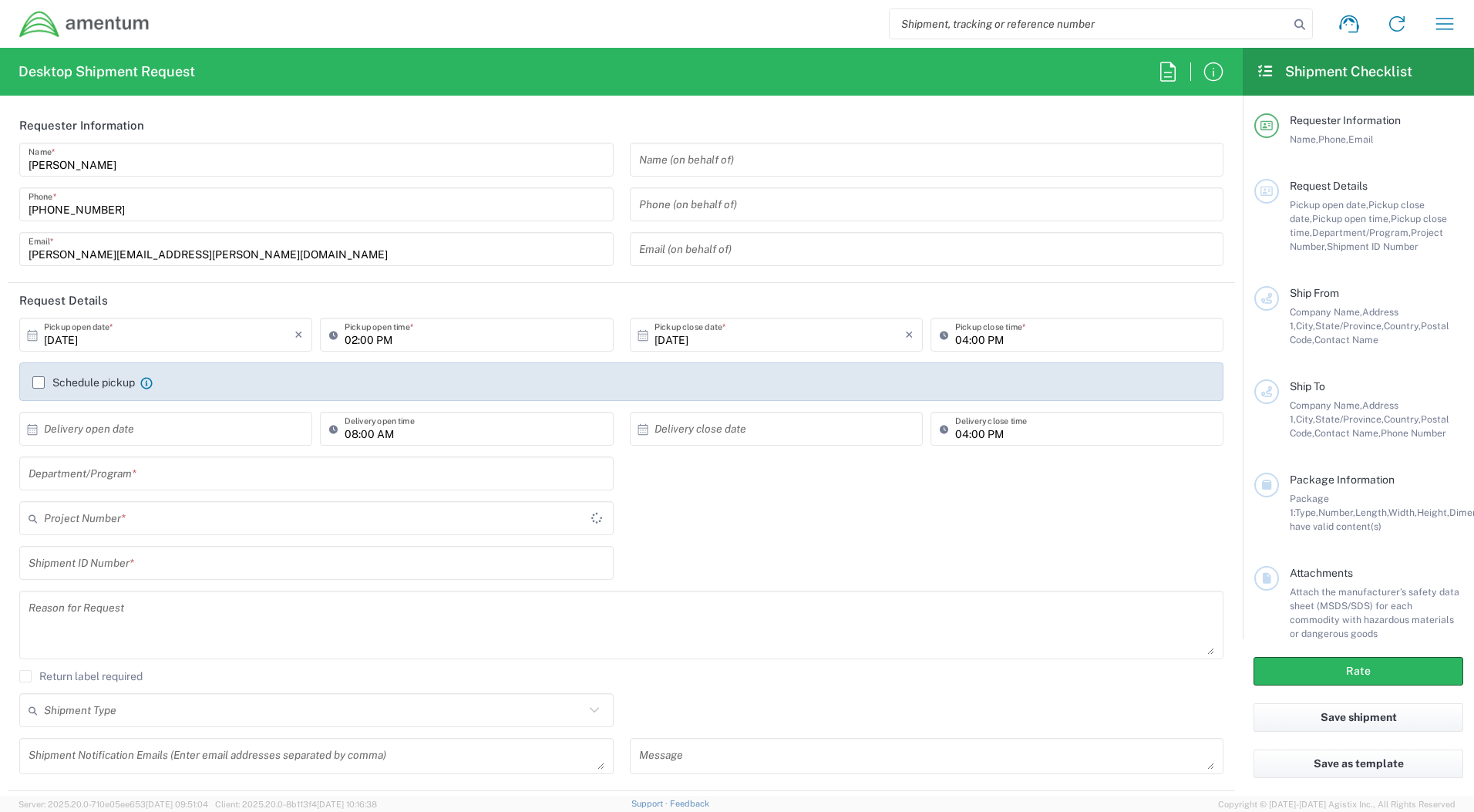
type input "MOJITO"
click at [1261, 74] on icon at bounding box center [1265, 70] width 18 height 14
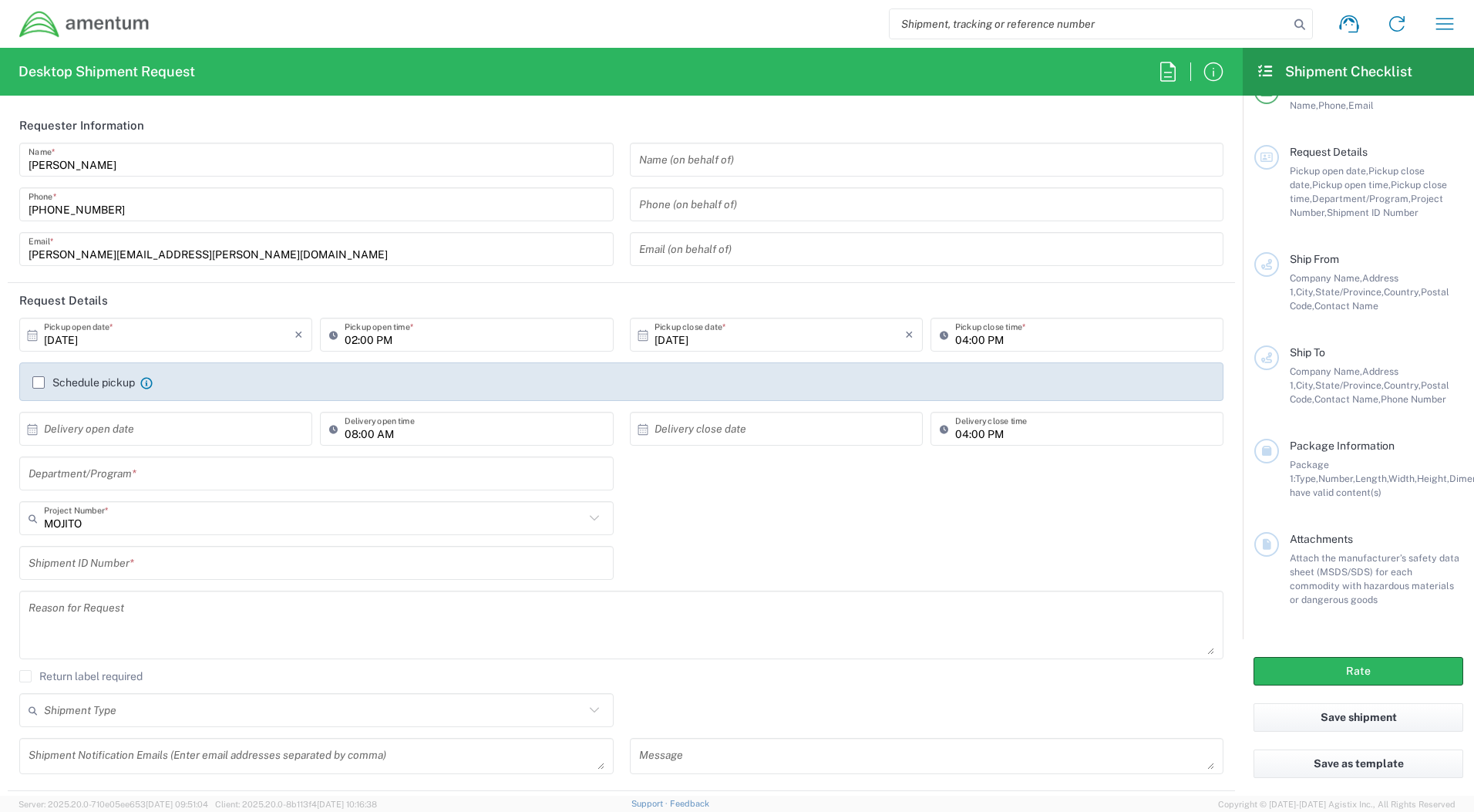
drag, startPoint x: 1197, startPoint y: 114, endPoint x: 1131, endPoint y: 107, distance: 66.4
click at [1131, 107] on div "Desktop Shipment Request Requester Information Michael Cruz Name * +1-757-808-1…" at bounding box center [621, 421] width 1243 height 747
click at [1269, 74] on icon at bounding box center [1265, 70] width 18 height 14
click at [1265, 71] on icon at bounding box center [1265, 70] width 18 height 14
click at [1218, 72] on icon "button" at bounding box center [1214, 71] width 24 height 24
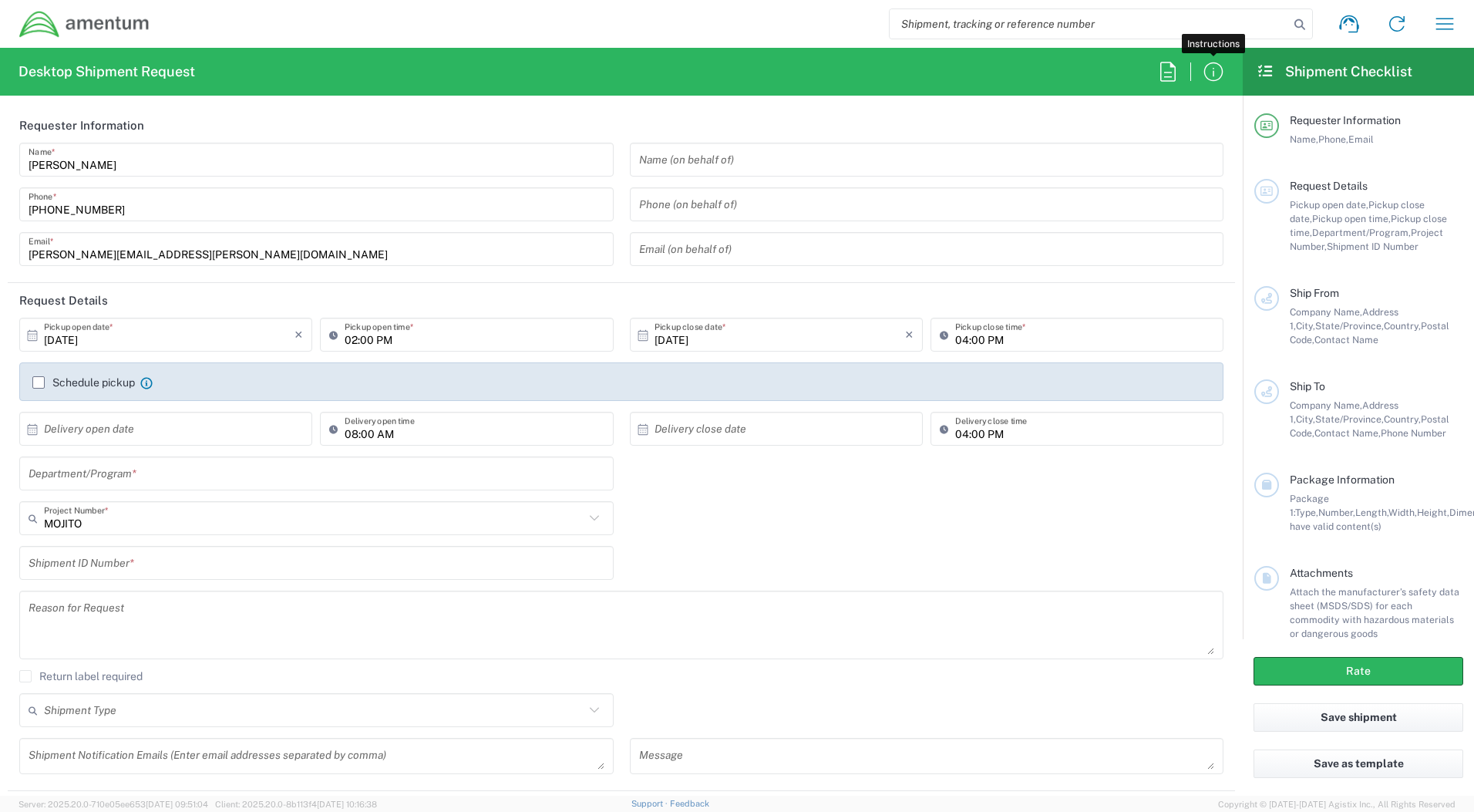
click at [1164, 112] on header "Requester Information" at bounding box center [621, 125] width 1227 height 35
click at [1160, 66] on icon "button" at bounding box center [1167, 71] width 15 height 19
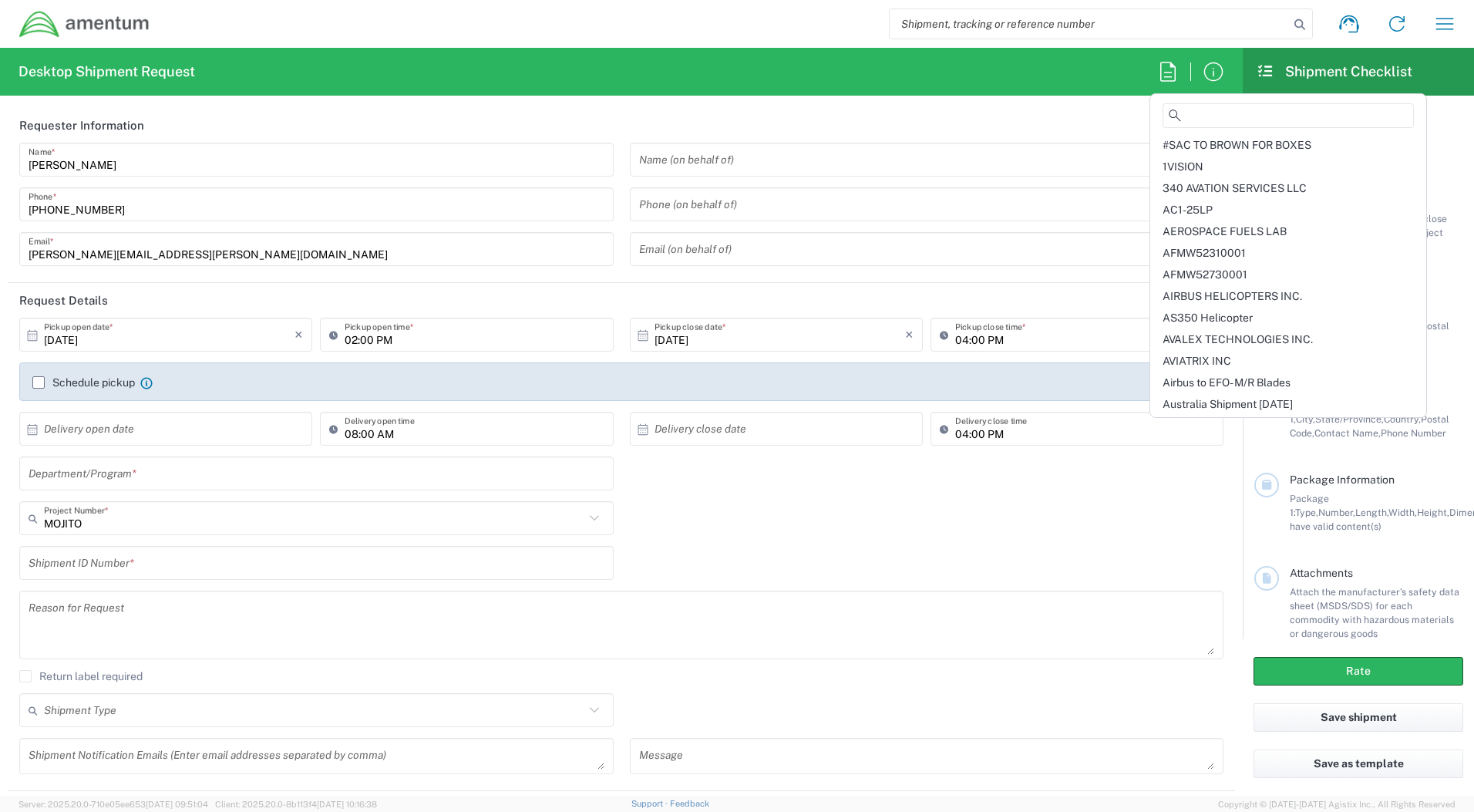
click at [759, 24] on div "Shipment request Shipment tracking Shipment estimator Desktop shipment request …" at bounding box center [810, 24] width 1319 height 37
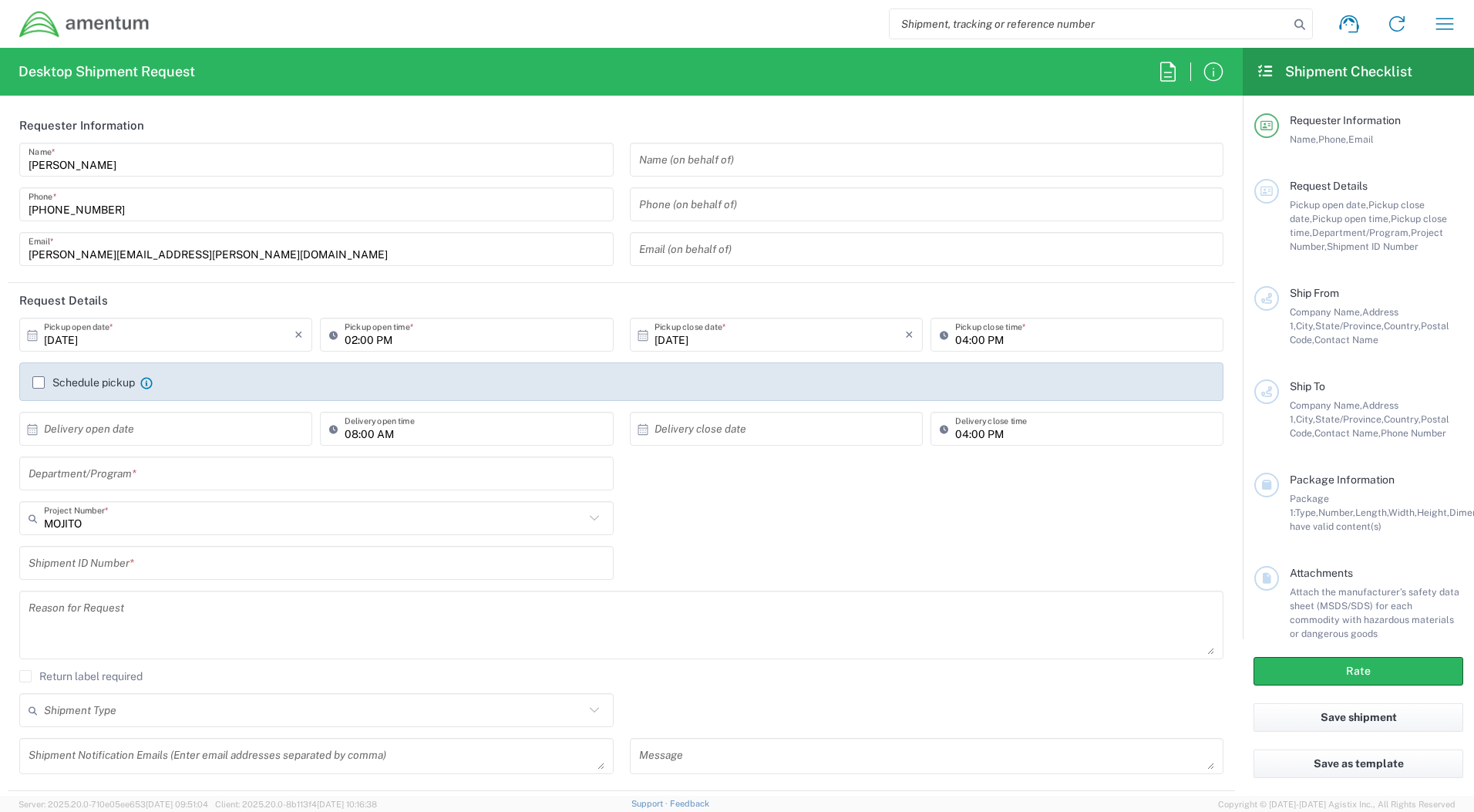
click at [1133, 108] on header "Requester Information" at bounding box center [621, 125] width 1227 height 35
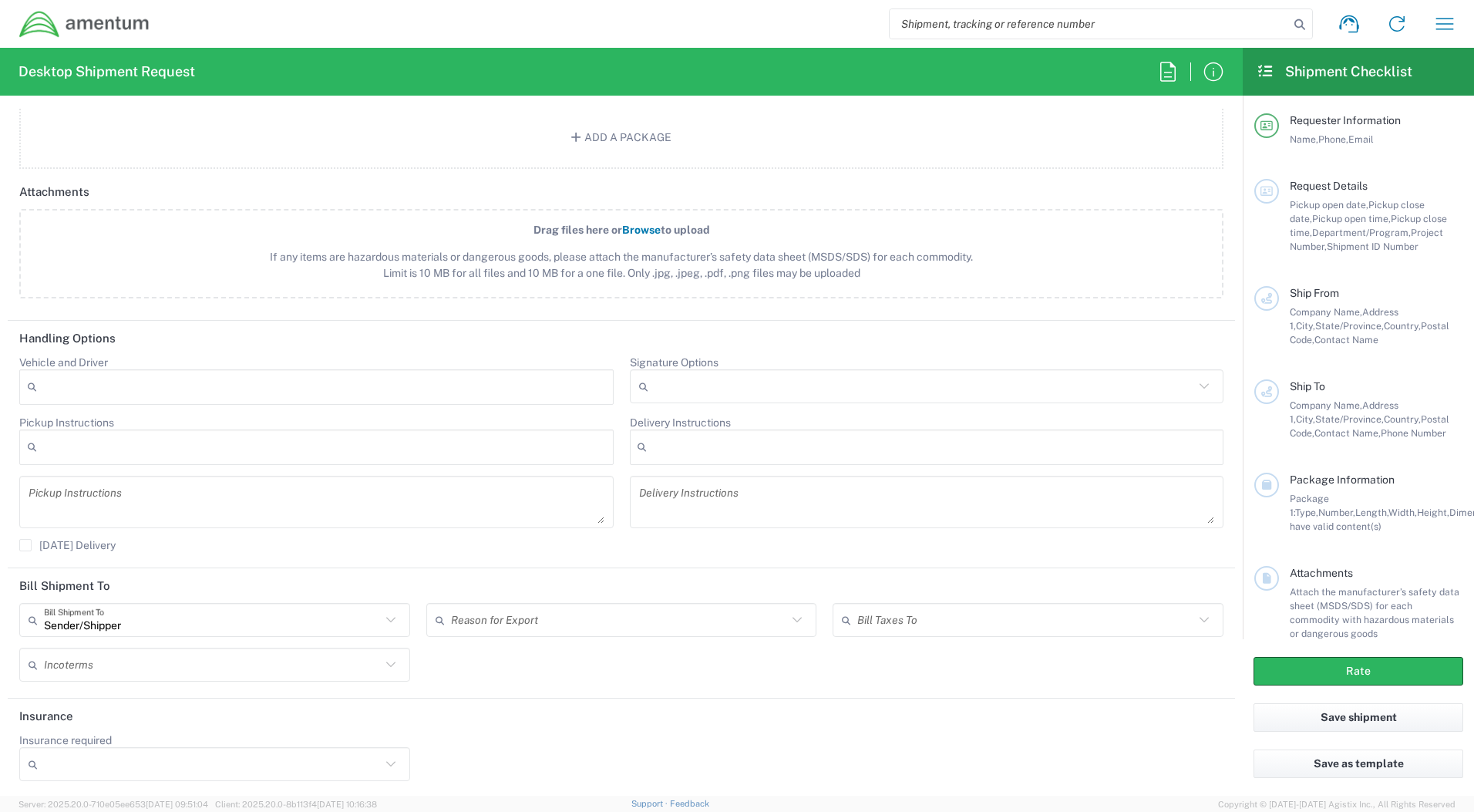
scroll to position [1629, 0]
click at [388, 616] on icon at bounding box center [391, 617] width 20 height 20
click at [763, 23] on div "Shipment request Shipment tracking Shipment estimator Desktop shipment request …" at bounding box center [810, 24] width 1319 height 37
type input "Sender/Shipper"
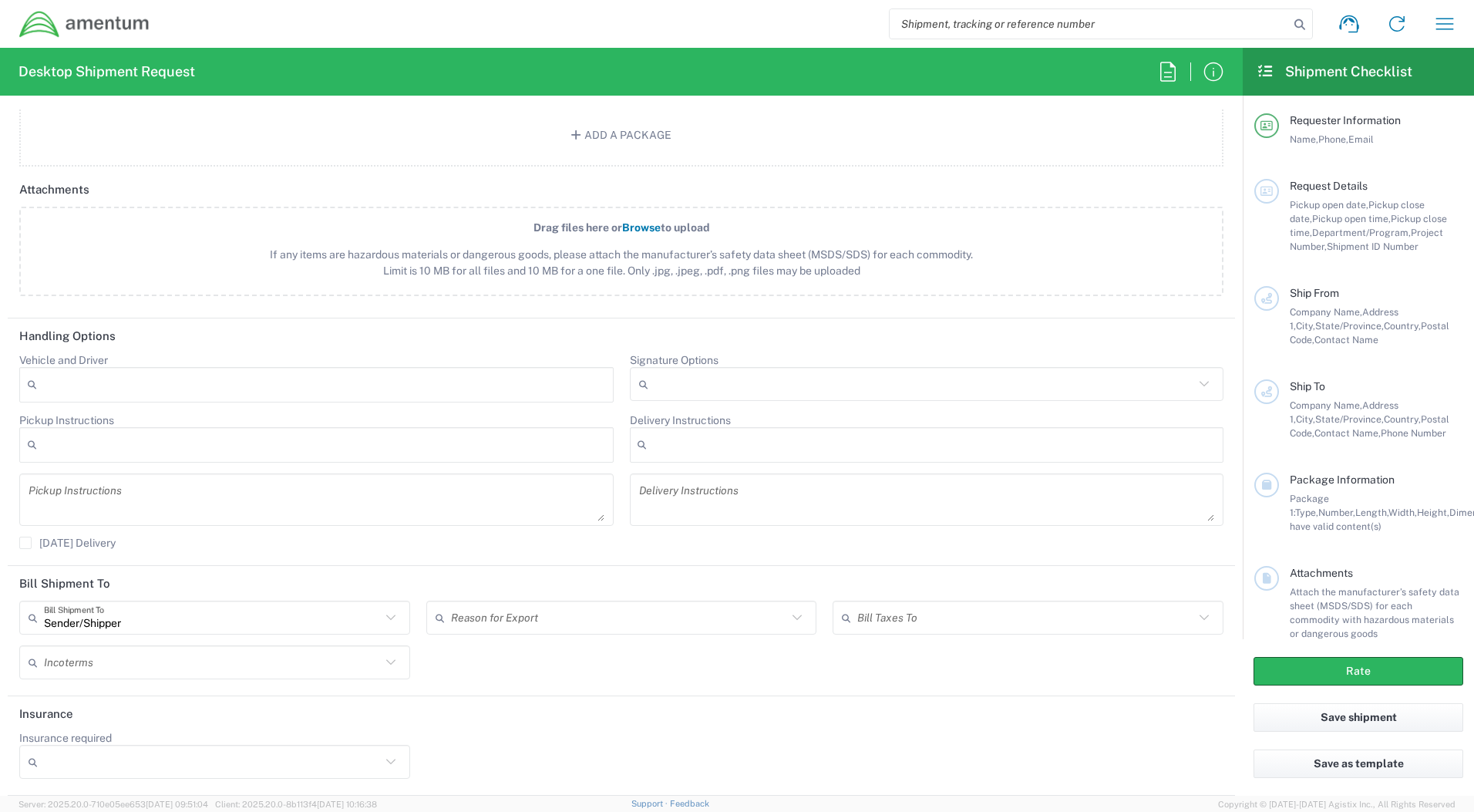
click at [1197, 619] on icon at bounding box center [1204, 617] width 20 height 20
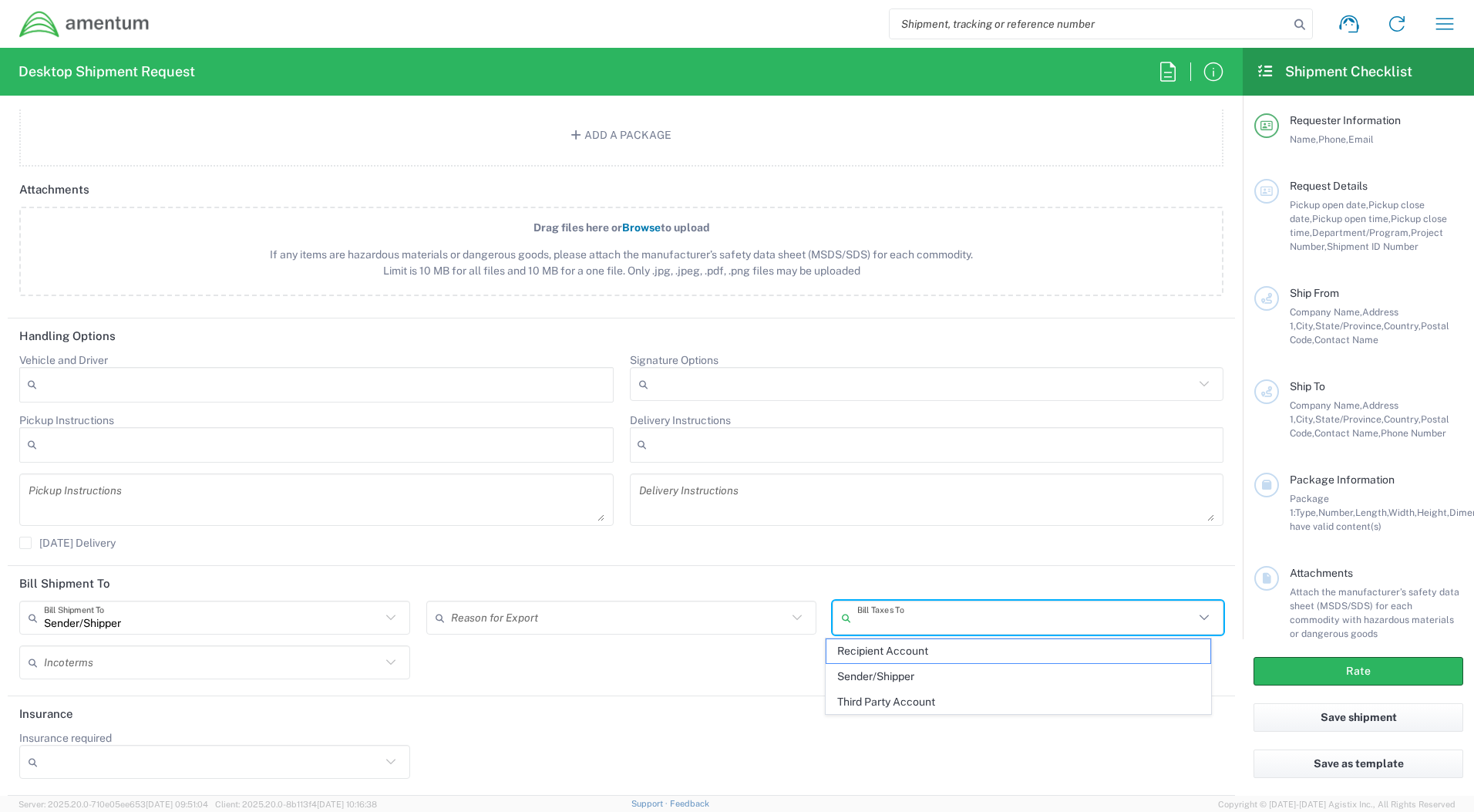
click at [803, 27] on div "Shipment request Shipment tracking Shipment estimator Desktop shipment request …" at bounding box center [810, 24] width 1319 height 37
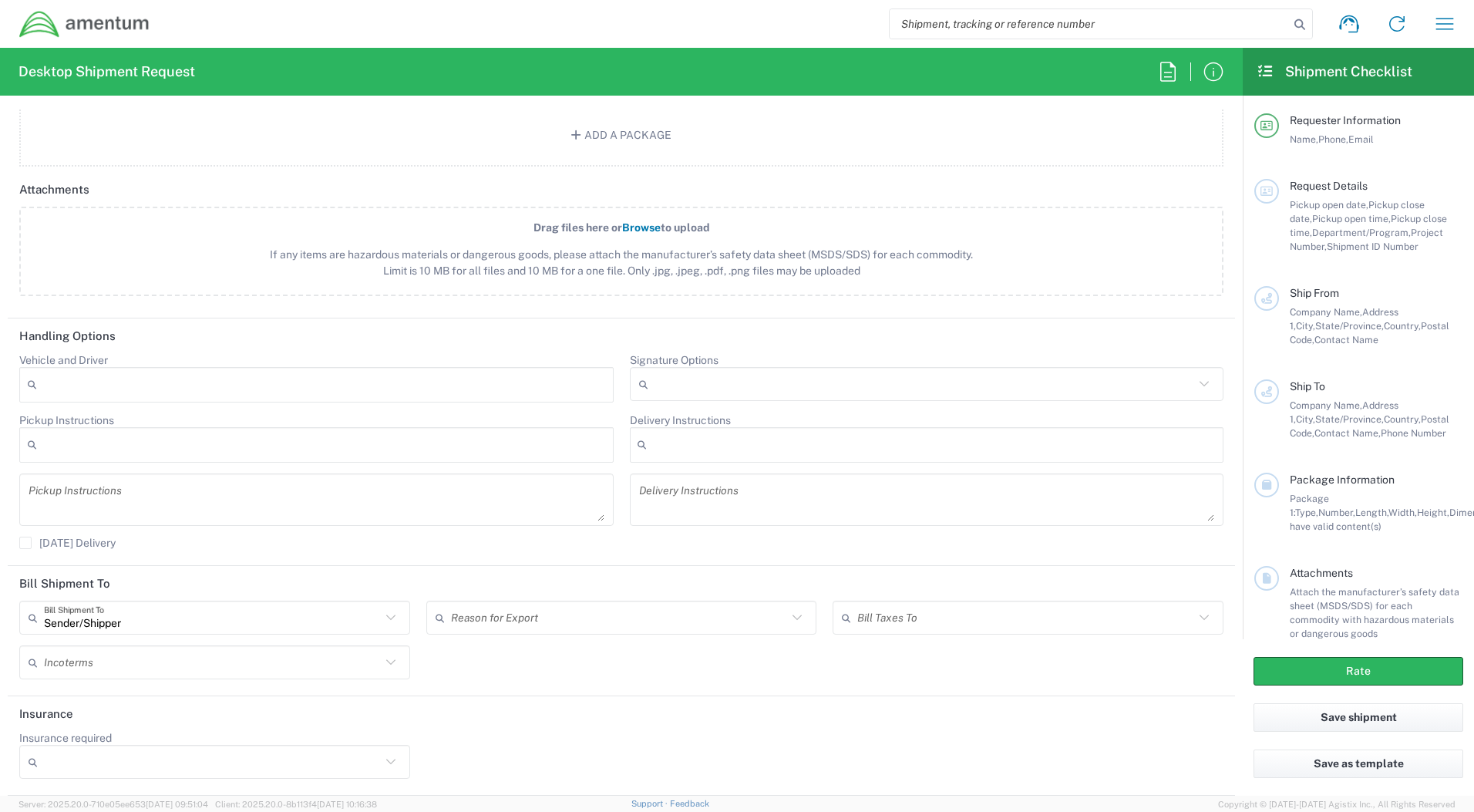
click at [787, 617] on icon at bounding box center [797, 617] width 20 height 20
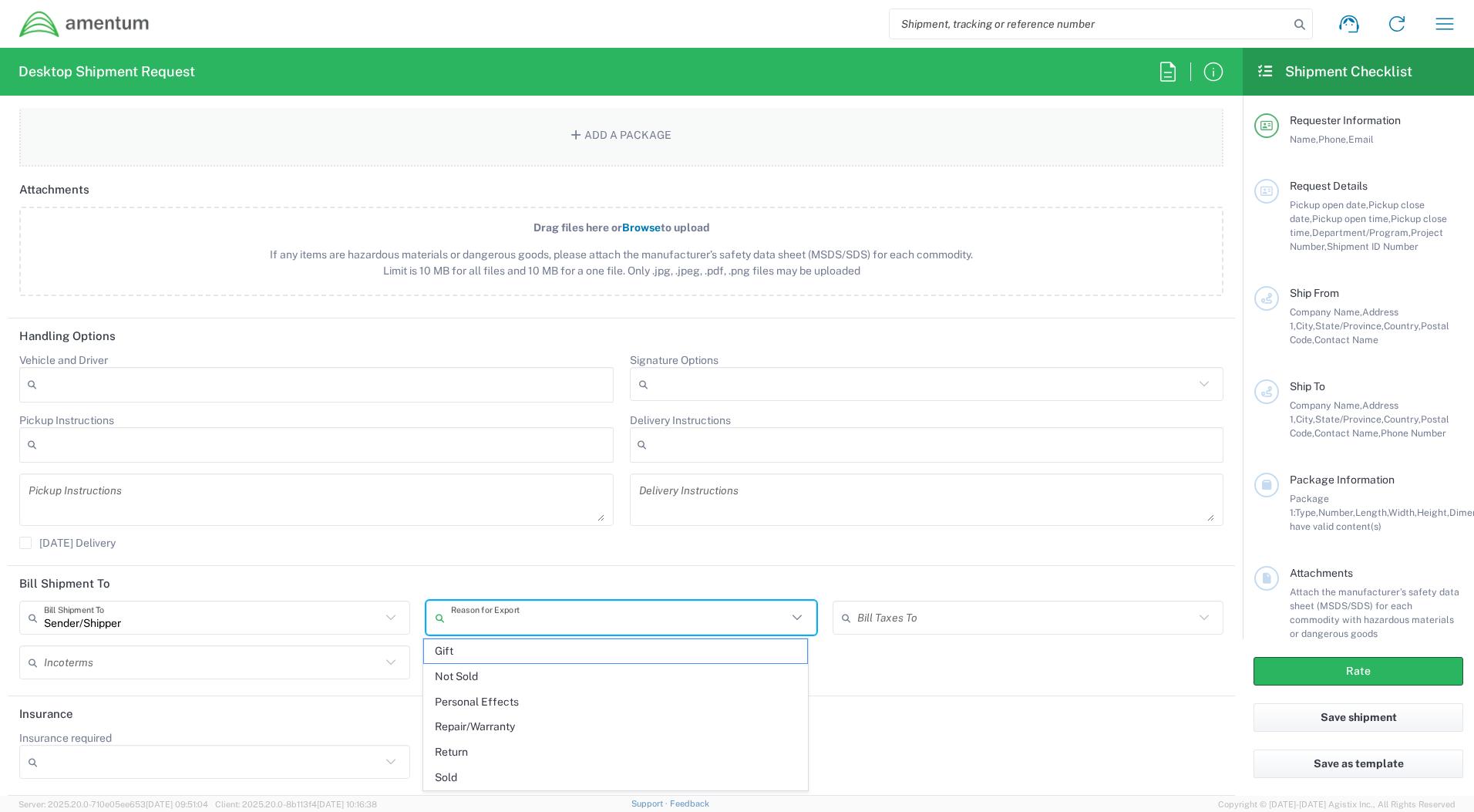
click at [722, 146] on button "Add a Package" at bounding box center [621, 135] width 1205 height 63
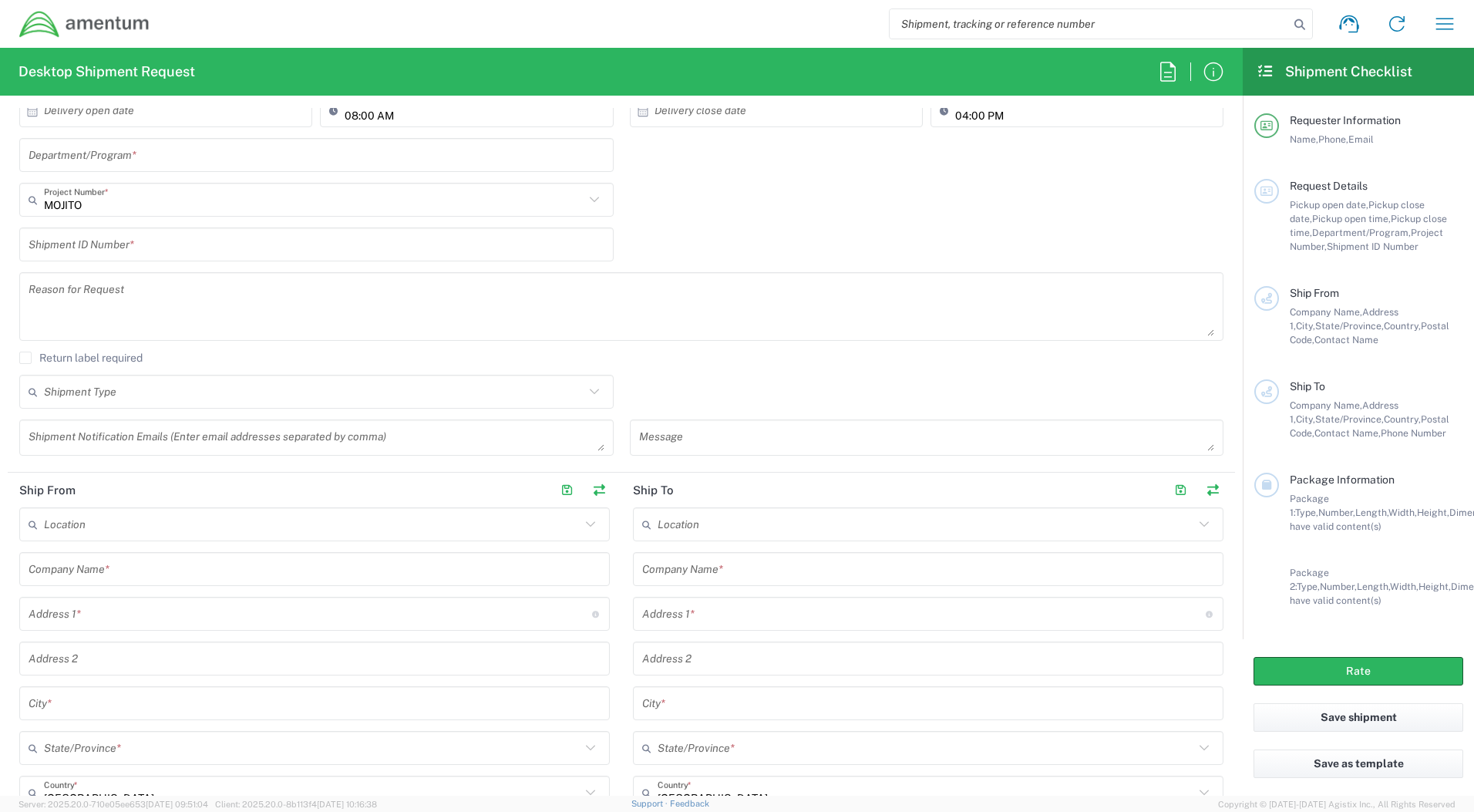
scroll to position [0, 0]
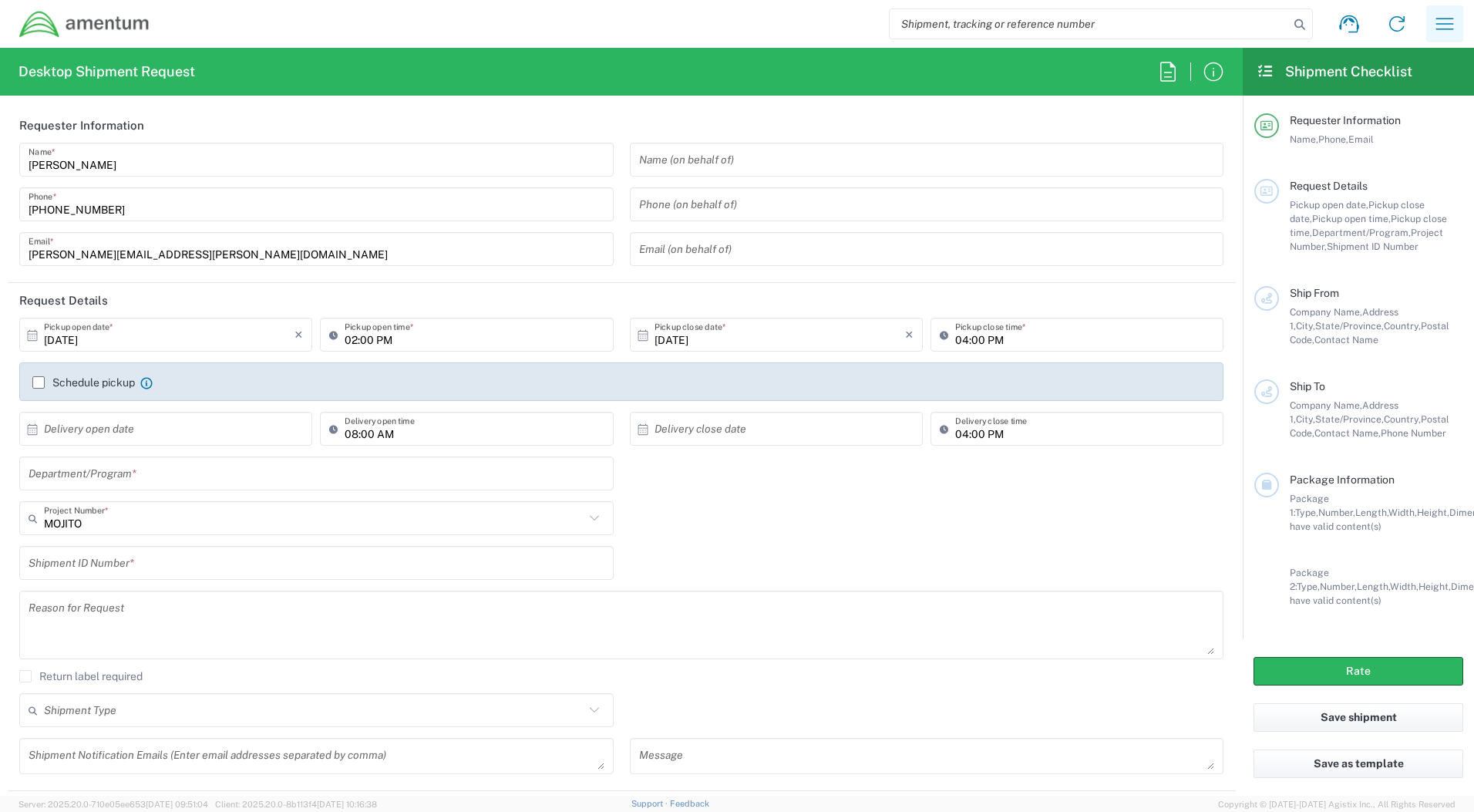
click at [1441, 12] on icon "button" at bounding box center [1445, 23] width 24 height 24
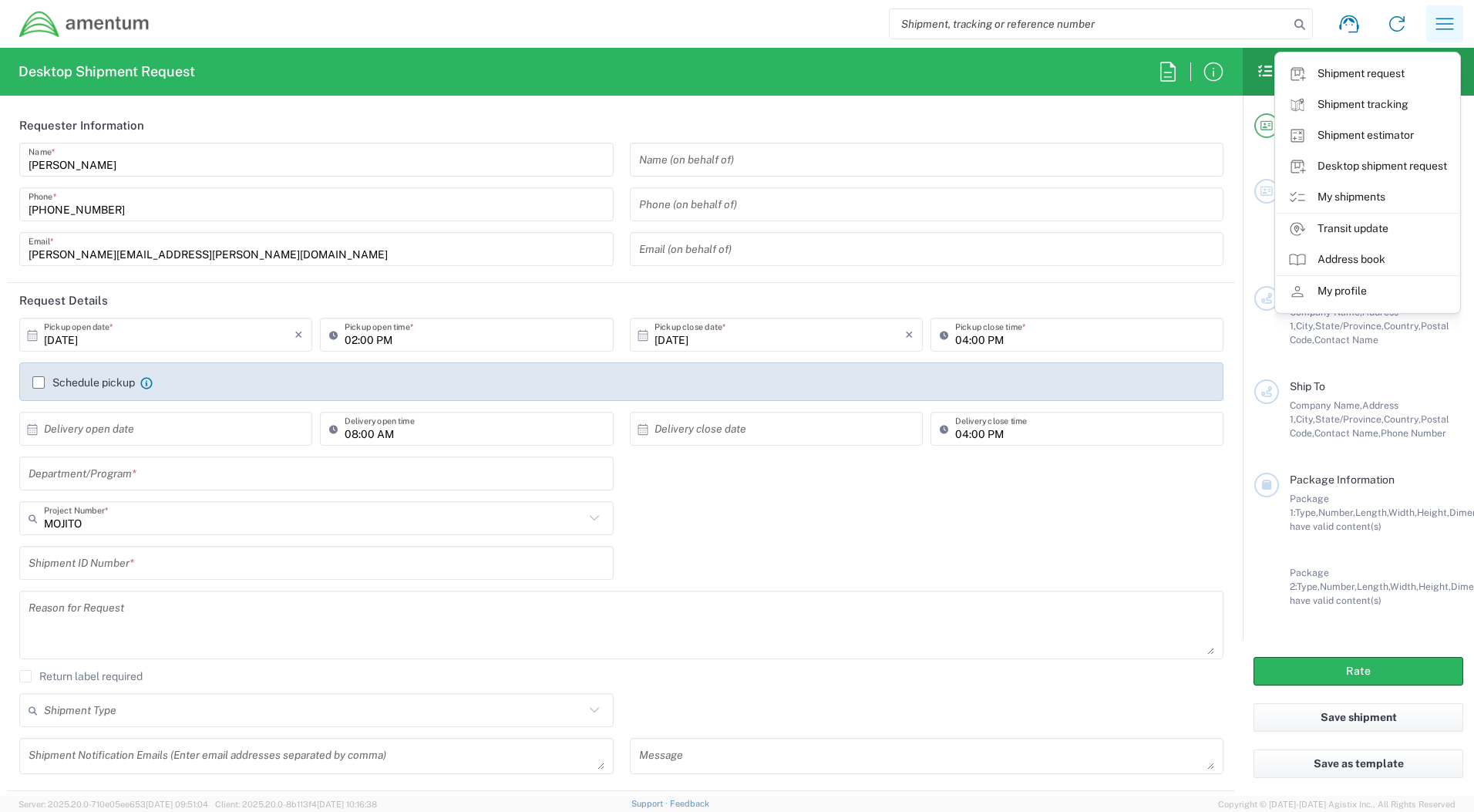
click at [1441, 12] on icon "button" at bounding box center [1445, 23] width 24 height 24
click at [1417, 22] on div "Shipment request Shipment tracking Shipment estimator Desktop shipment request …" at bounding box center [810, 24] width 1319 height 37
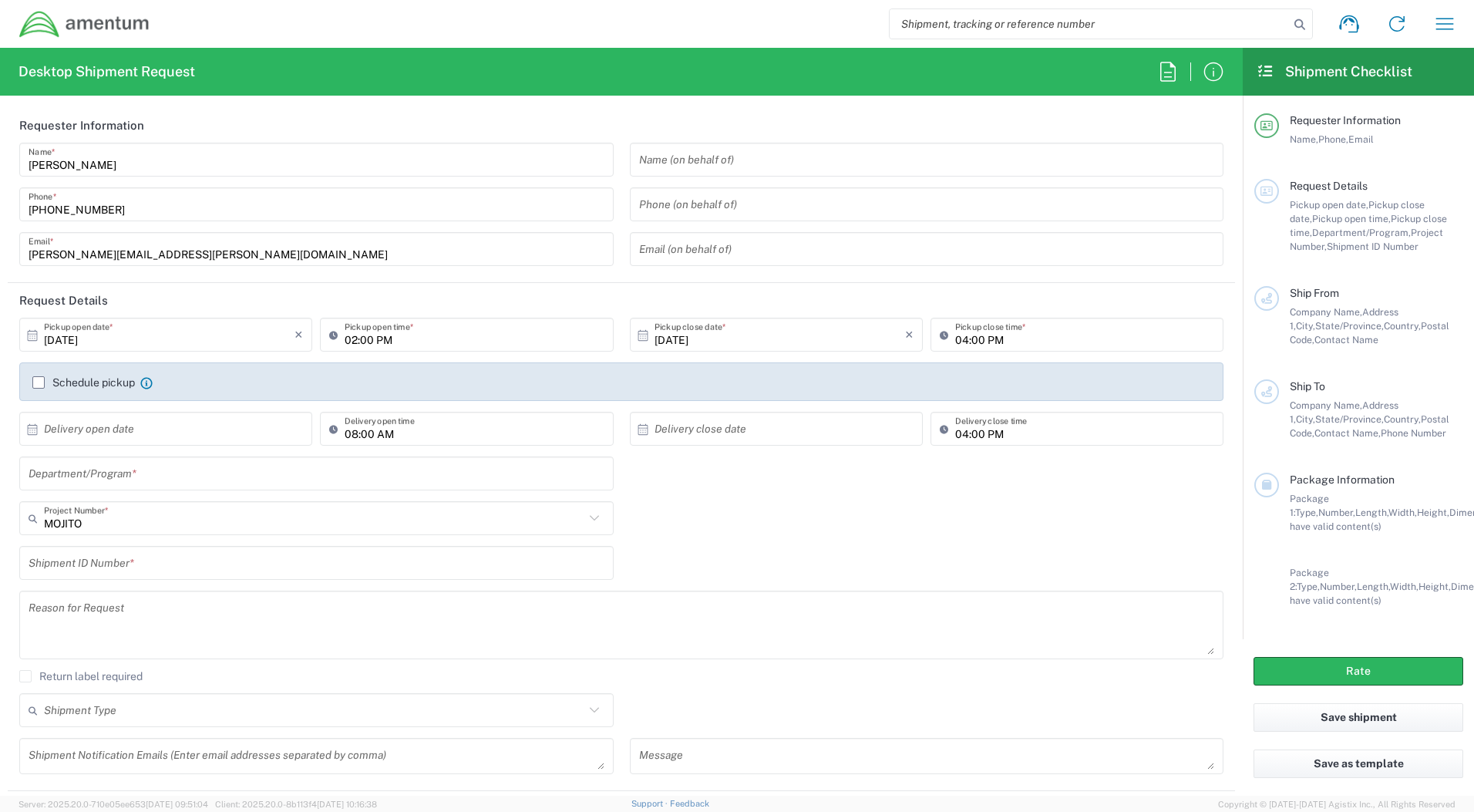
drag, startPoint x: 1449, startPoint y: 0, endPoint x: 816, endPoint y: 19, distance: 633.3
click at [816, 19] on div "Shipment request Shipment tracking Shipment estimator Desktop shipment request …" at bounding box center [810, 24] width 1319 height 37
click at [1439, 18] on icon "button" at bounding box center [1445, 23] width 24 height 24
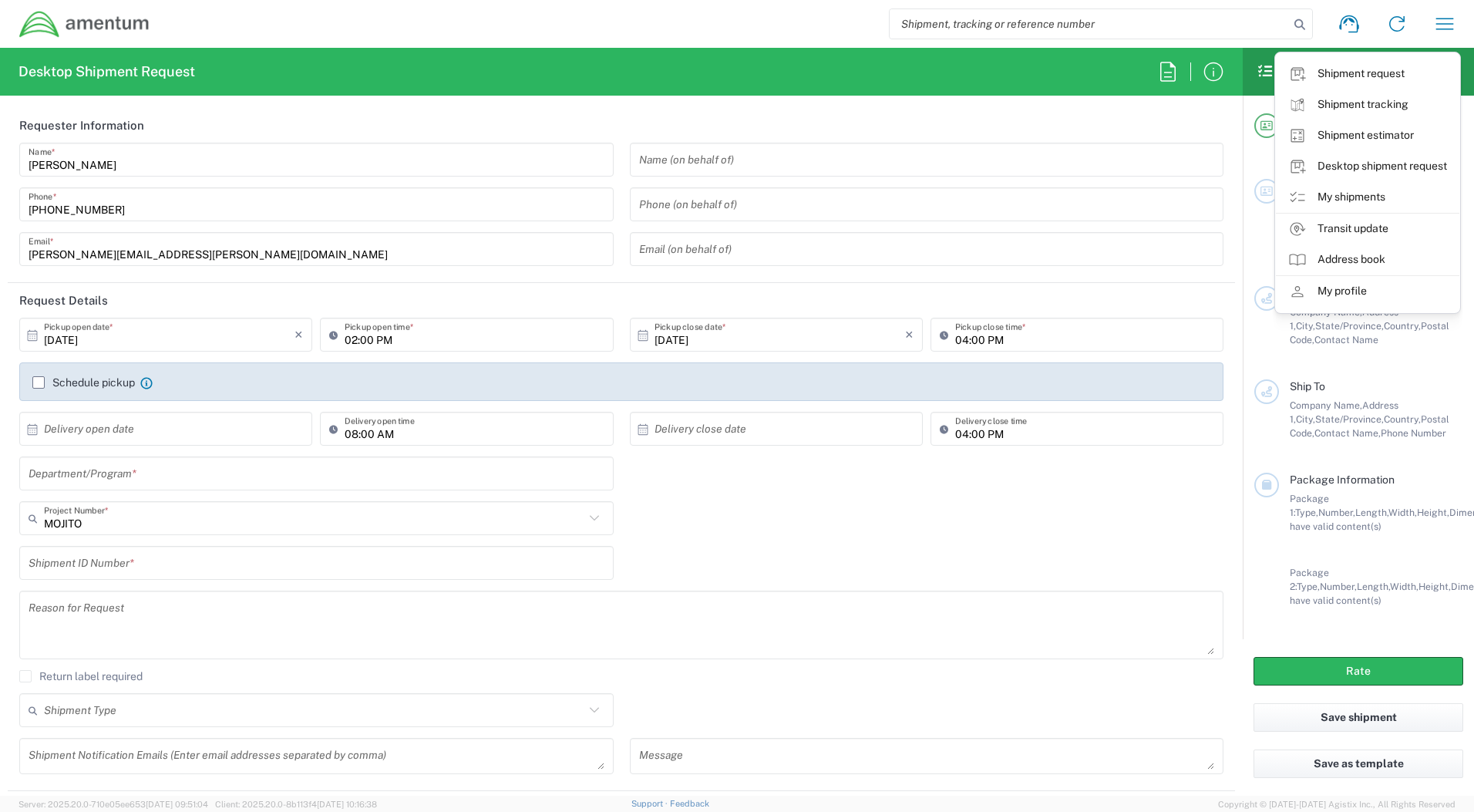
drag, startPoint x: 870, startPoint y: 20, endPoint x: 914, endPoint y: 14, distance: 44.4
click at [871, 20] on div "Shipment request Shipment tracking Shipment estimator Desktop shipment request …" at bounding box center [810, 24] width 1319 height 37
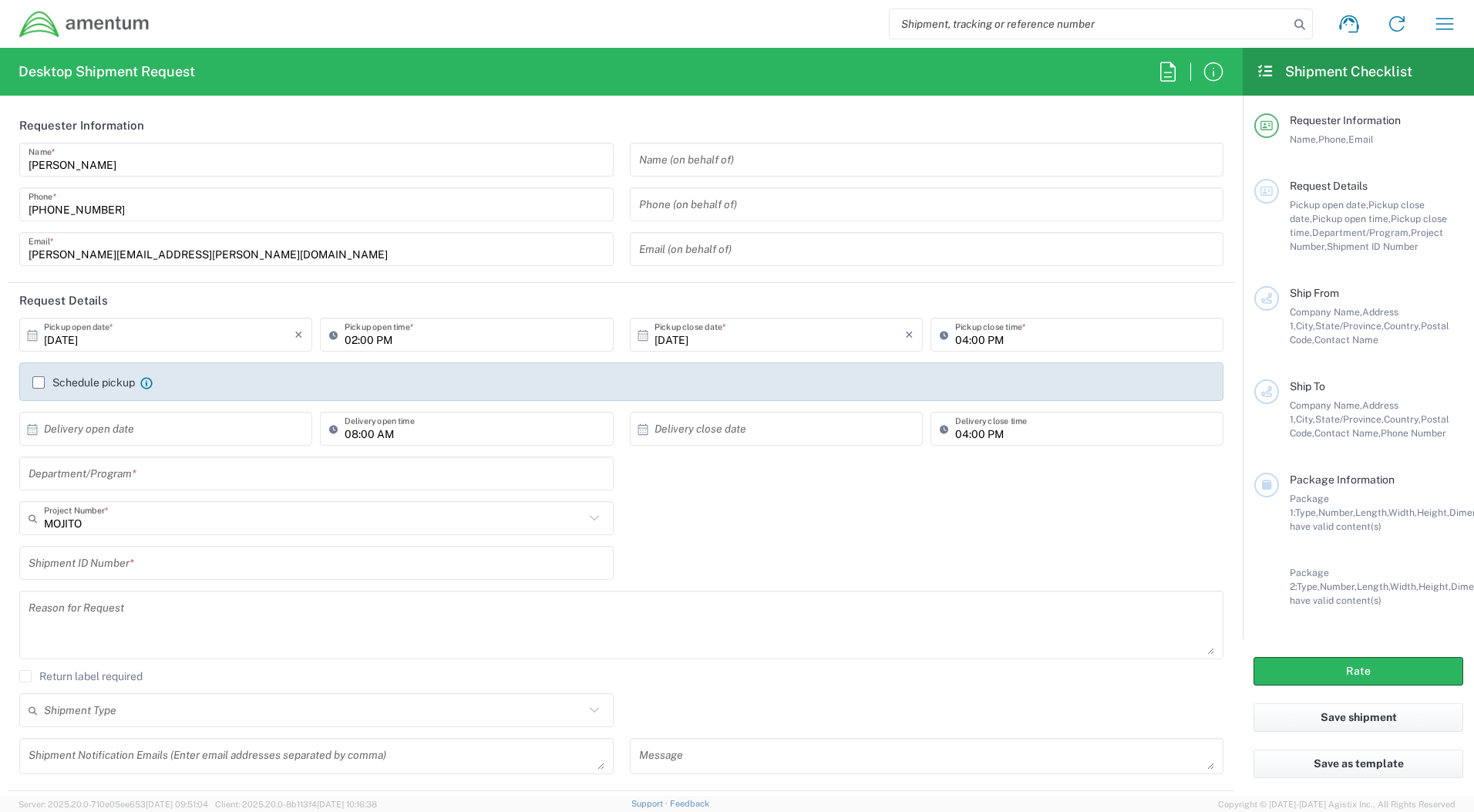
drag, startPoint x: 1451, startPoint y: 5, endPoint x: 845, endPoint y: 22, distance: 606.2
click at [845, 23] on div "Shipment request Shipment tracking Shipment estimator Desktop shipment request …" at bounding box center [810, 24] width 1319 height 37
click at [1454, 27] on icon "button" at bounding box center [1445, 23] width 24 height 24
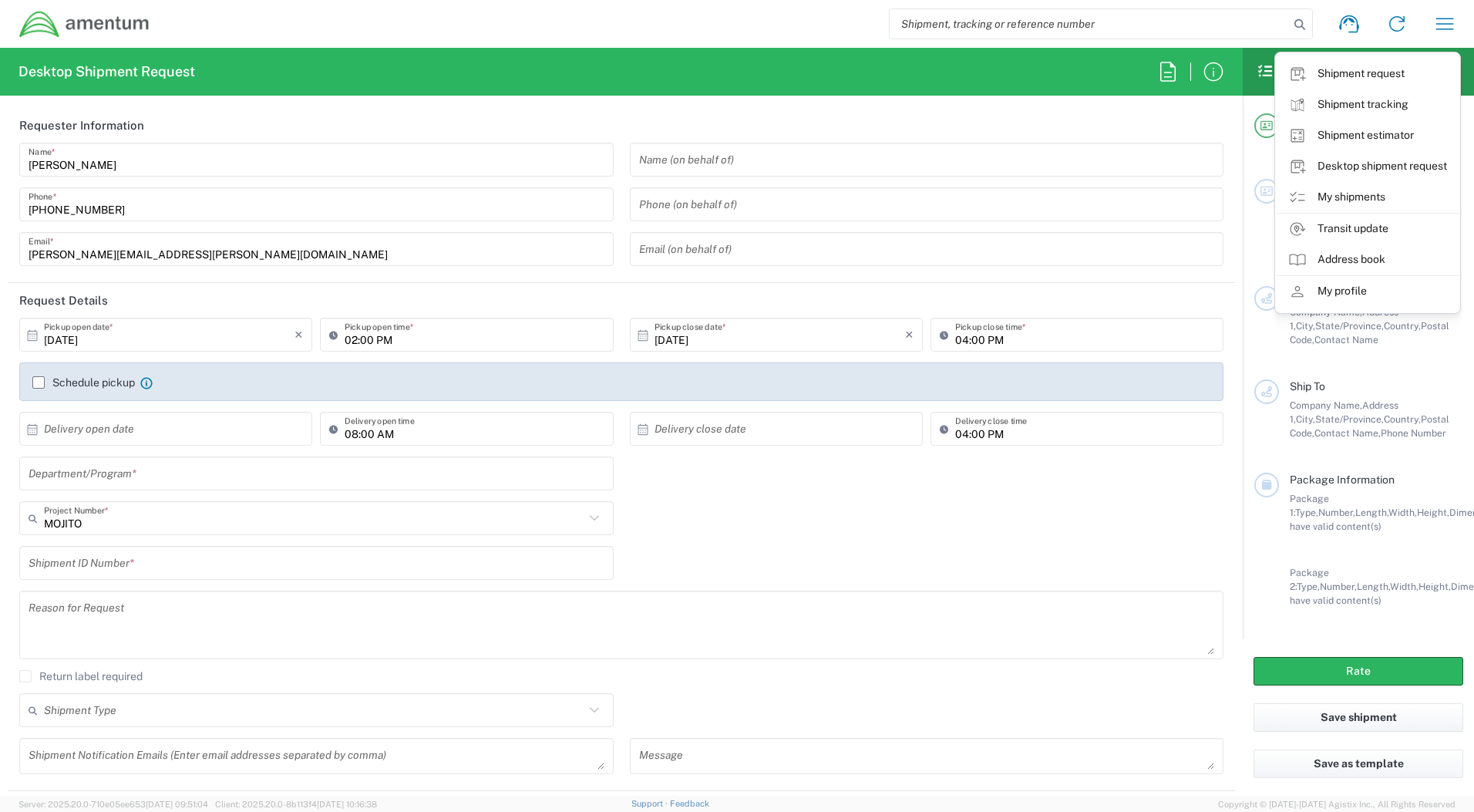
click at [538, 128] on header "Requester Information" at bounding box center [621, 125] width 1227 height 35
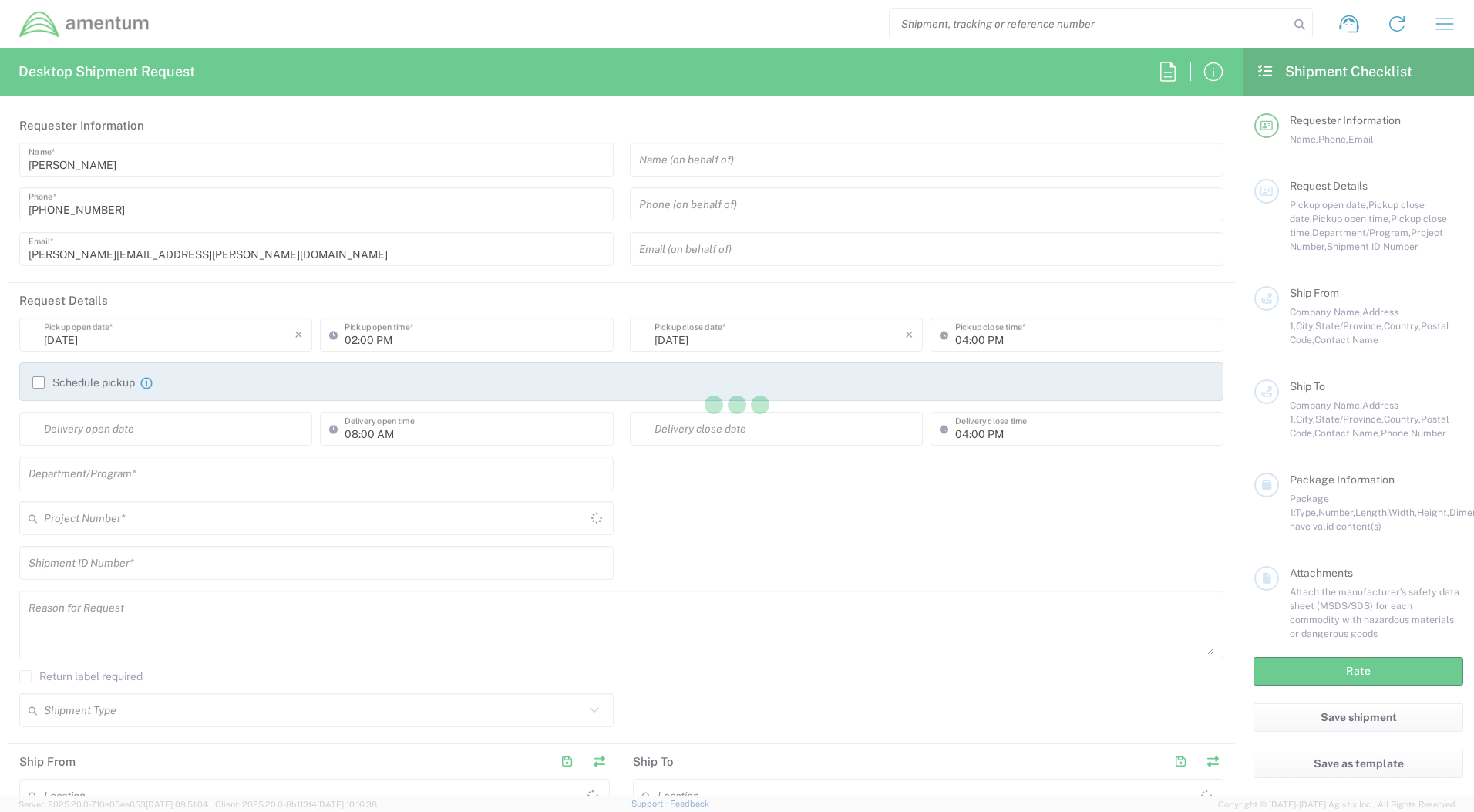
type input "[GEOGRAPHIC_DATA]"
type input "MOJITO"
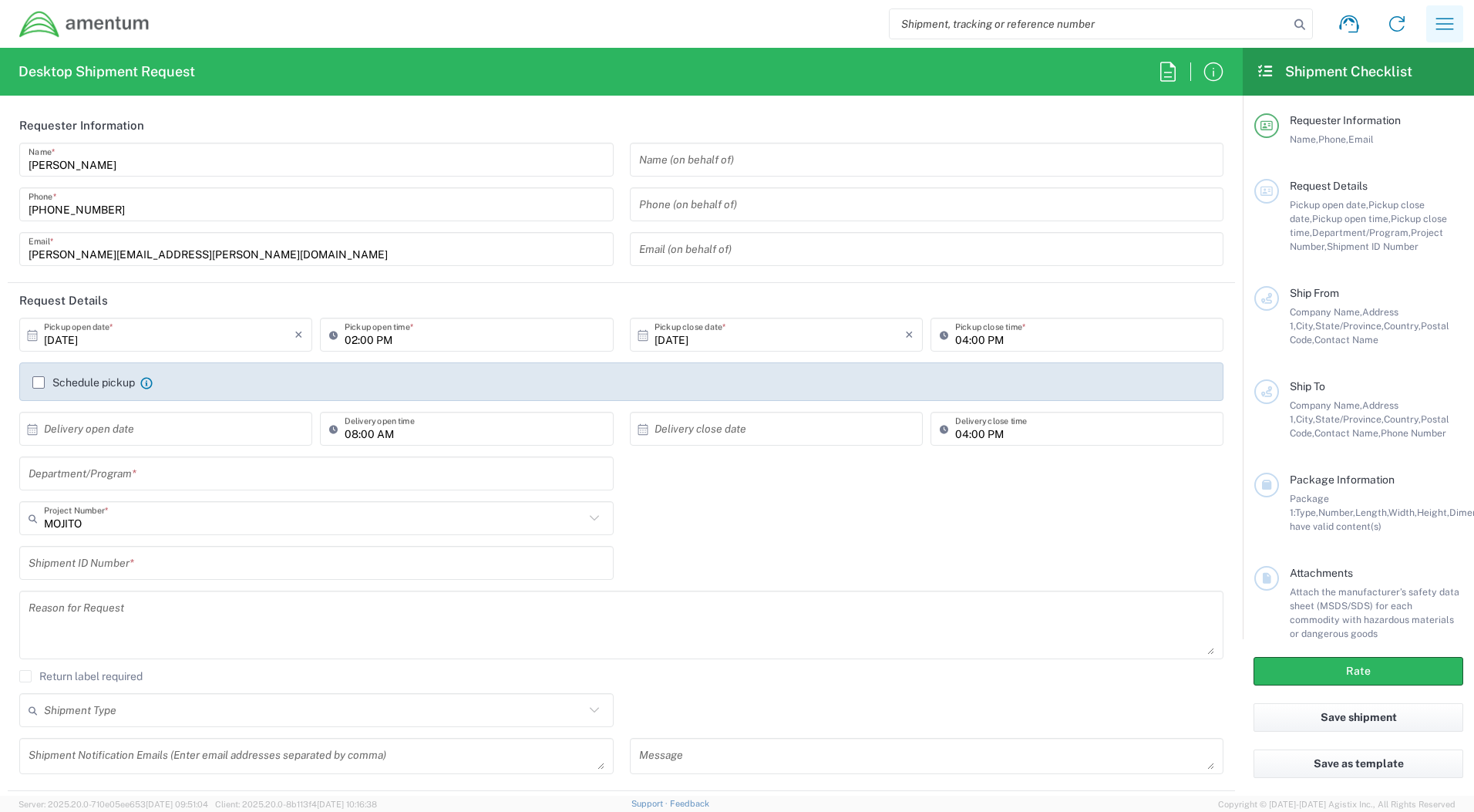
click at [1440, 25] on icon "button" at bounding box center [1445, 23] width 24 height 24
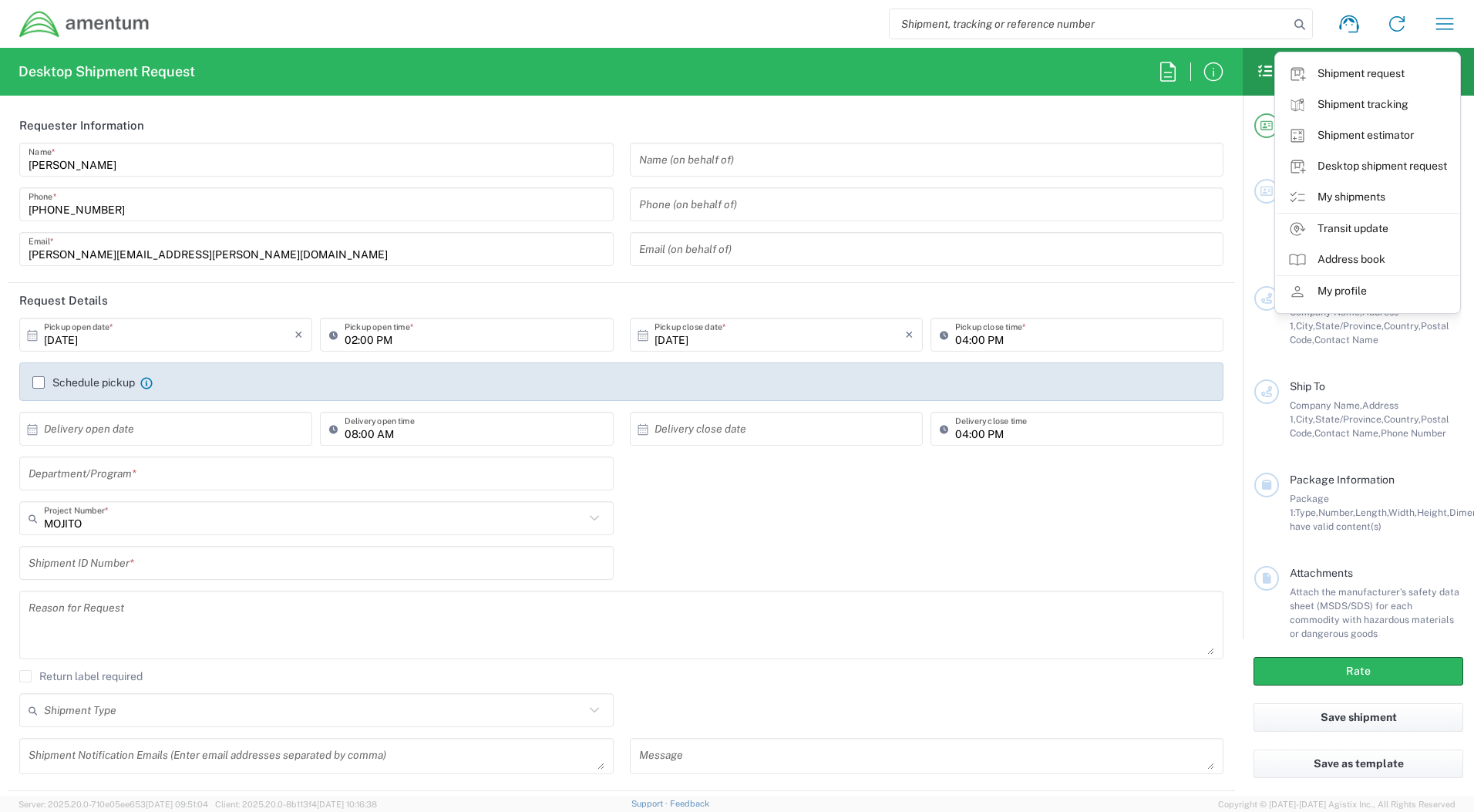
click at [653, 31] on div "Shipment request Shipment tracking Shipment estimator Desktop shipment request …" at bounding box center [810, 24] width 1319 height 37
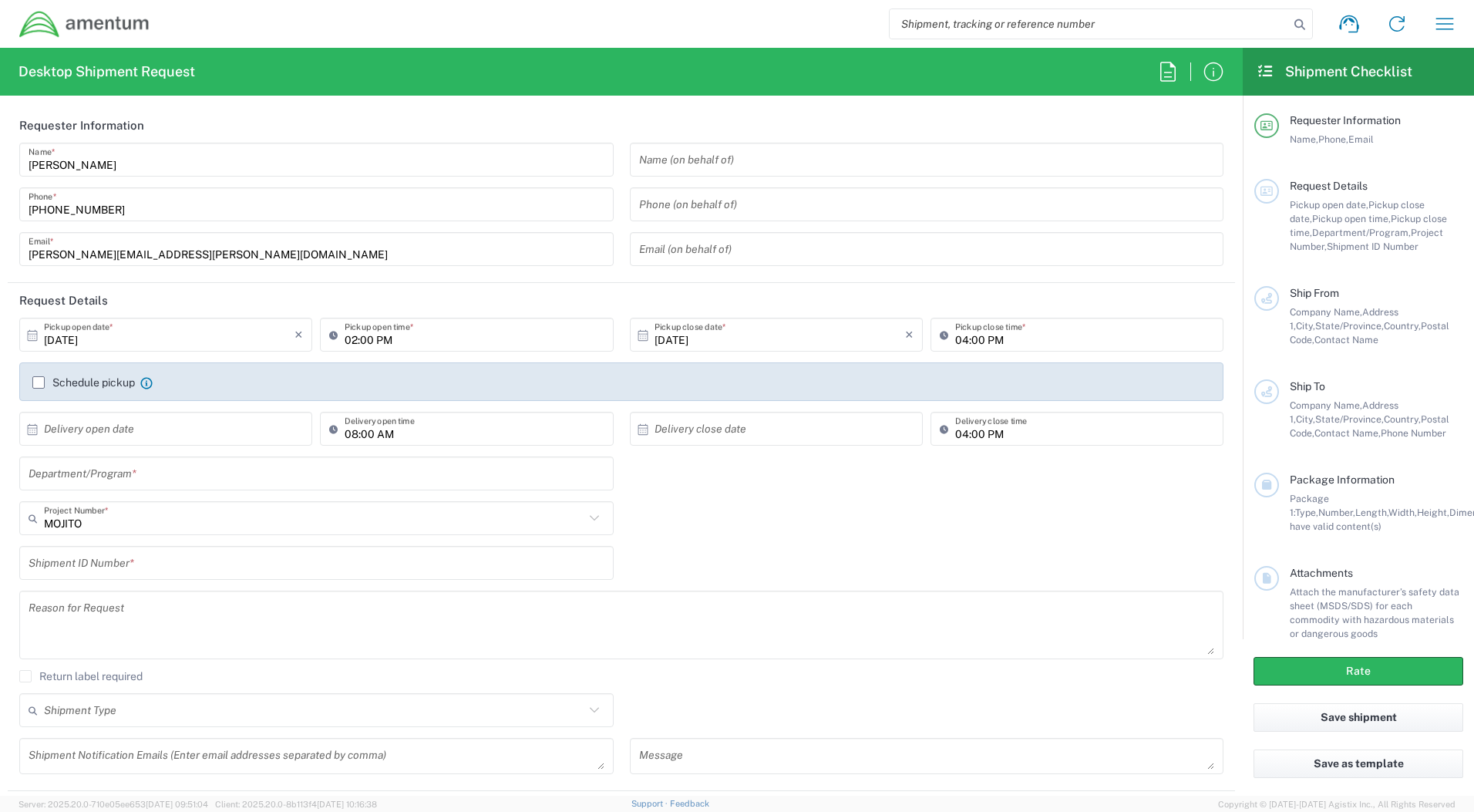
drag, startPoint x: 1418, startPoint y: 2, endPoint x: 621, endPoint y: 12, distance: 797.1
click at [624, 12] on div "Shipment request Shipment tracking Shipment estimator Desktop shipment request …" at bounding box center [810, 24] width 1319 height 37
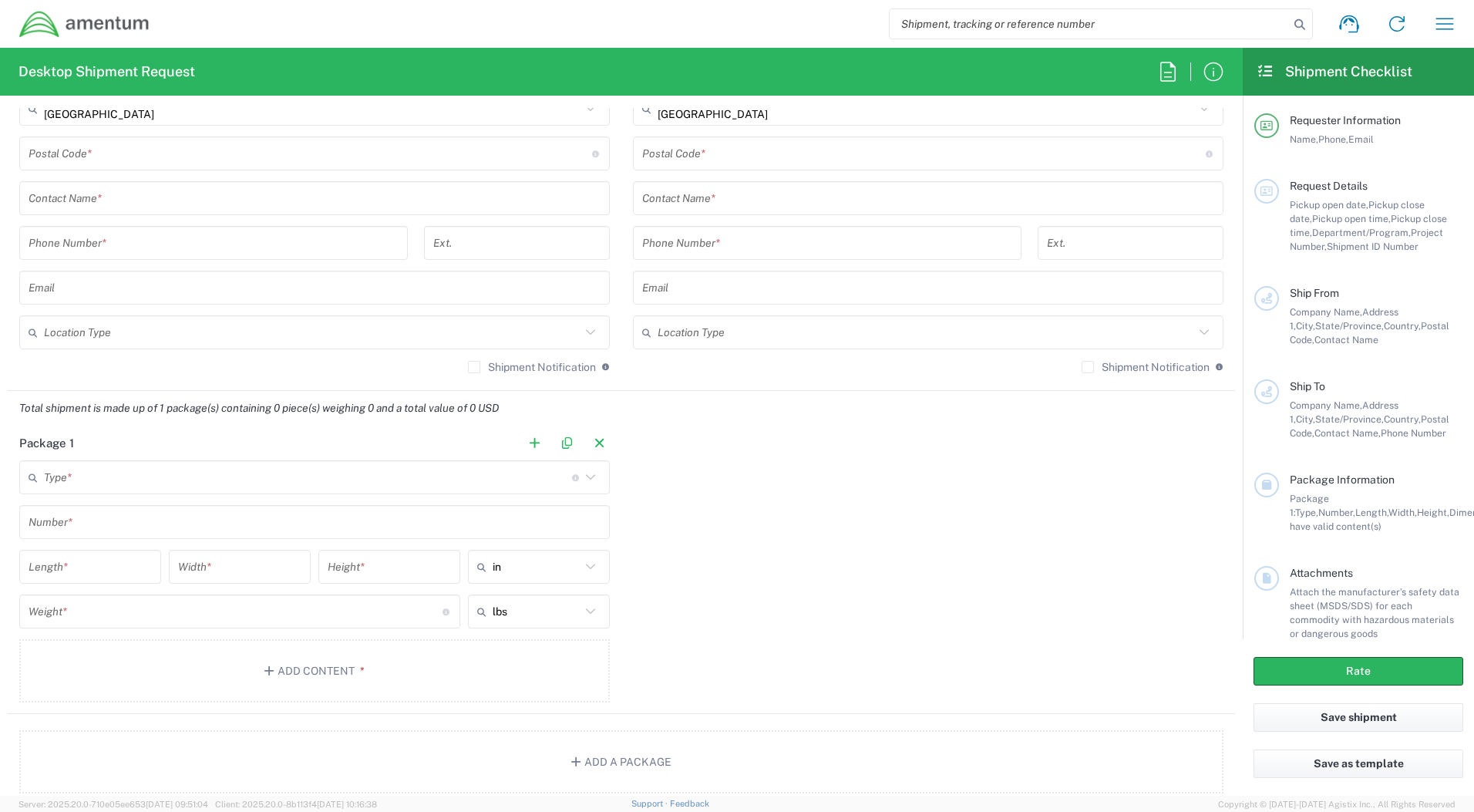
scroll to position [1079, 0]
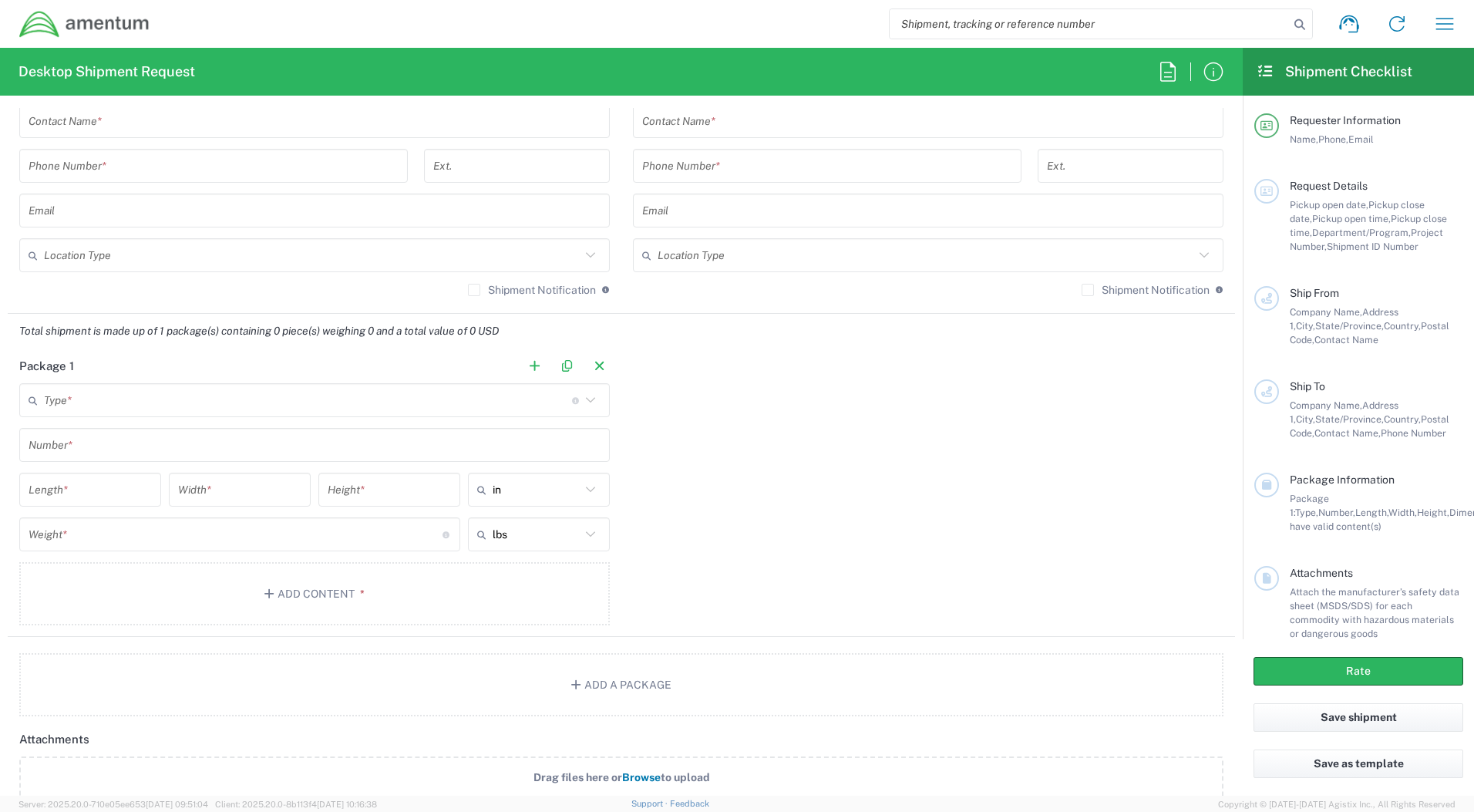
drag, startPoint x: 25, startPoint y: 641, endPoint x: 1002, endPoint y: 533, distance: 983.0
drag, startPoint x: 1002, startPoint y: 533, endPoint x: 526, endPoint y: 367, distance: 504.1
click at [526, 367] on button "button" at bounding box center [534, 366] width 22 height 22
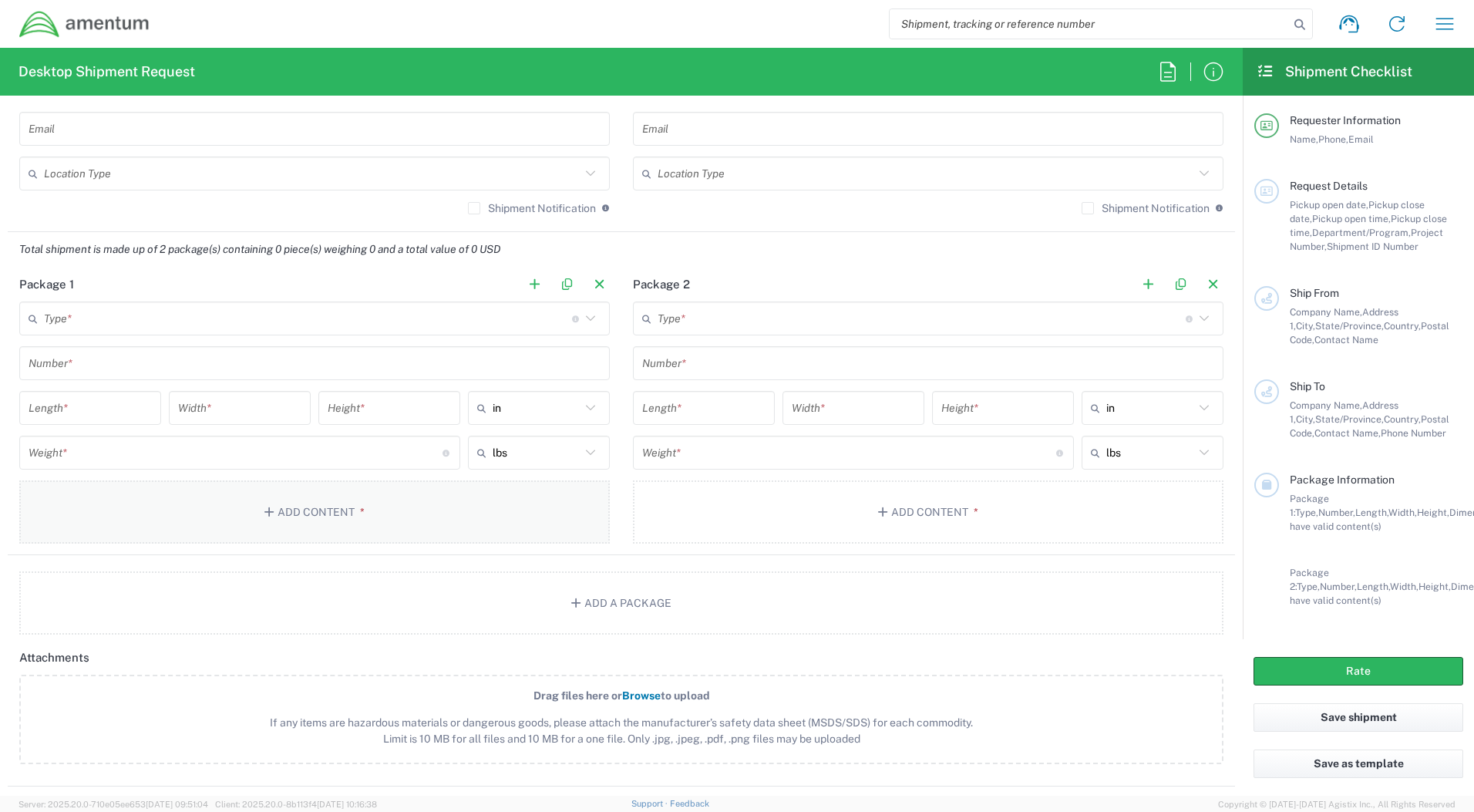
scroll to position [1233, 0]
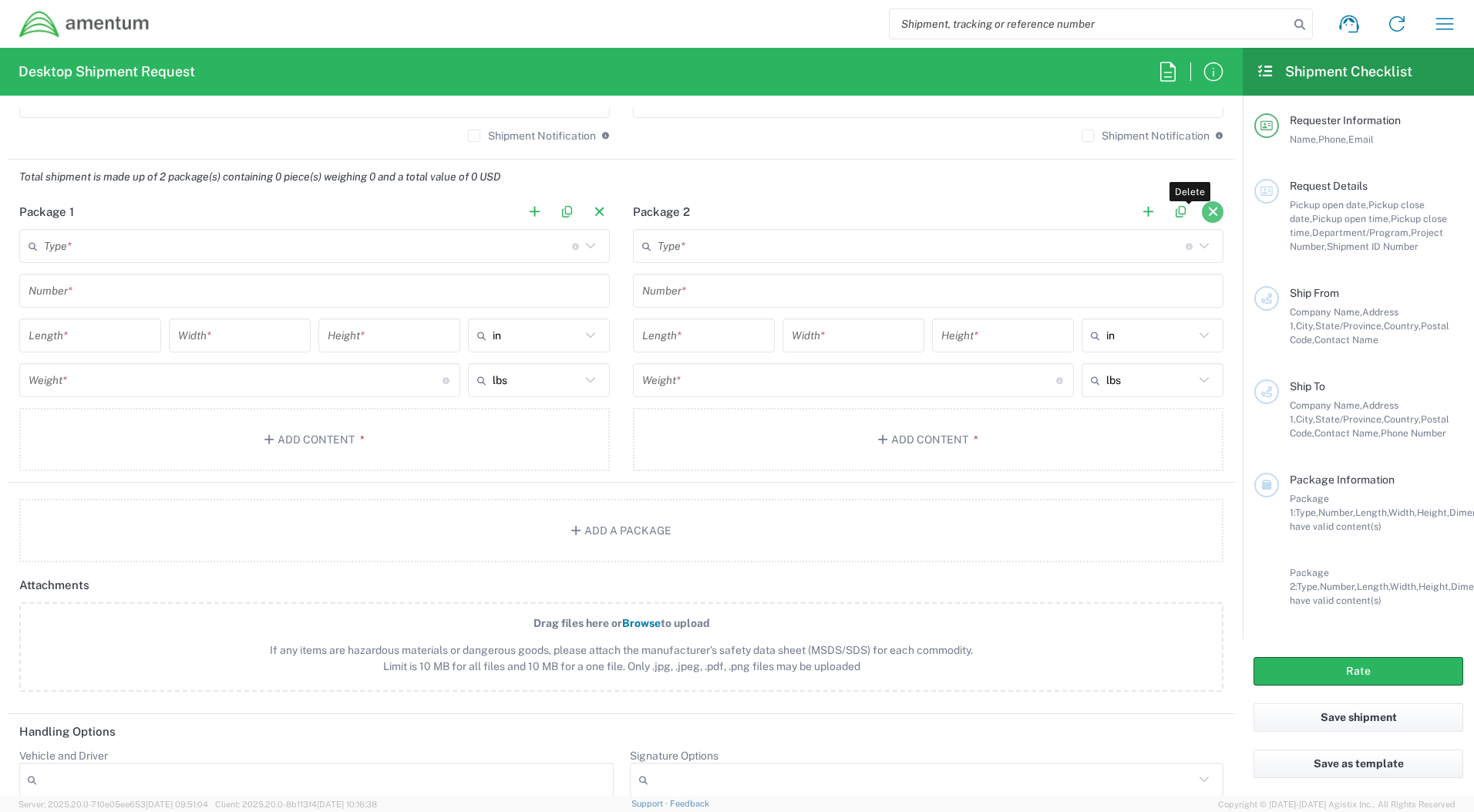
click at [1202, 217] on button "button" at bounding box center [1213, 212] width 22 height 22
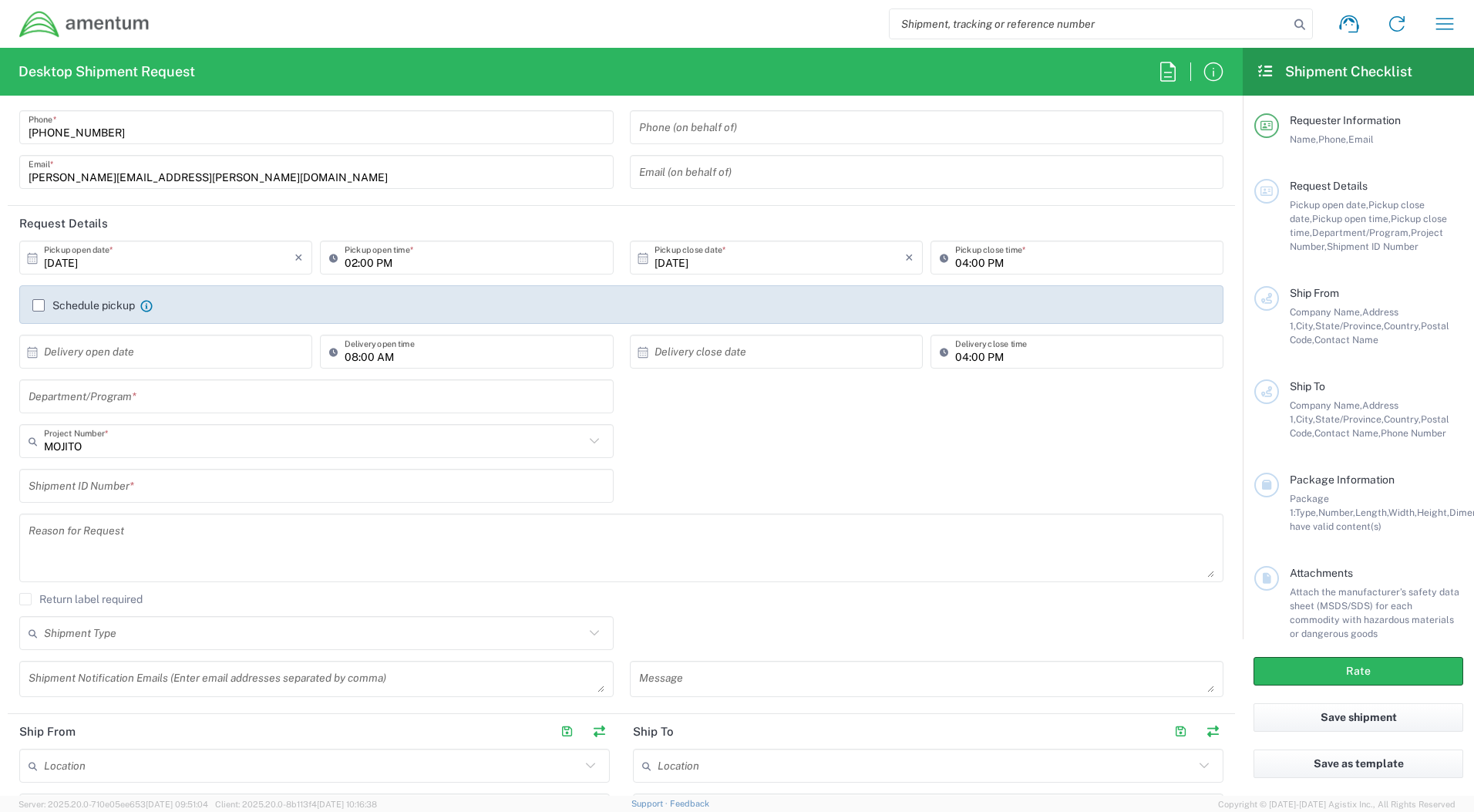
scroll to position [0, 0]
